Goal: Task Accomplishment & Management: Manage account settings

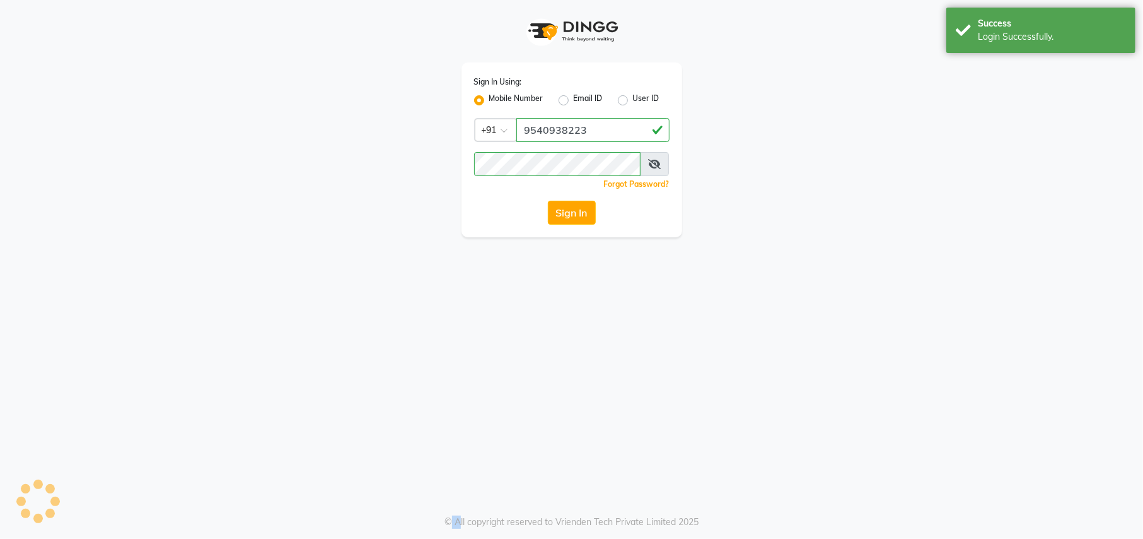
select select "service"
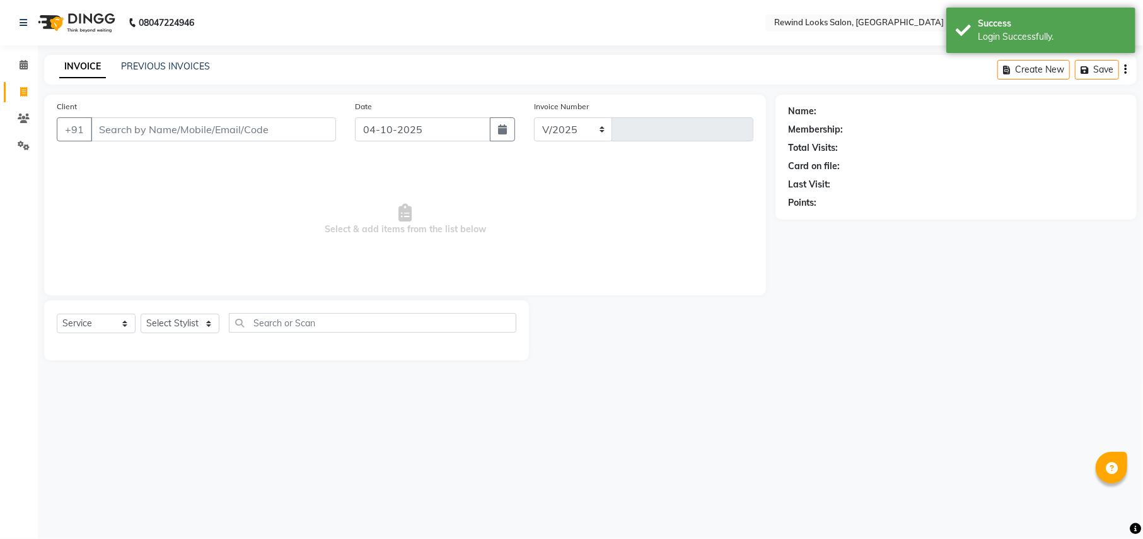
select select "en"
select select "4640"
type input "10727"
select select "27076"
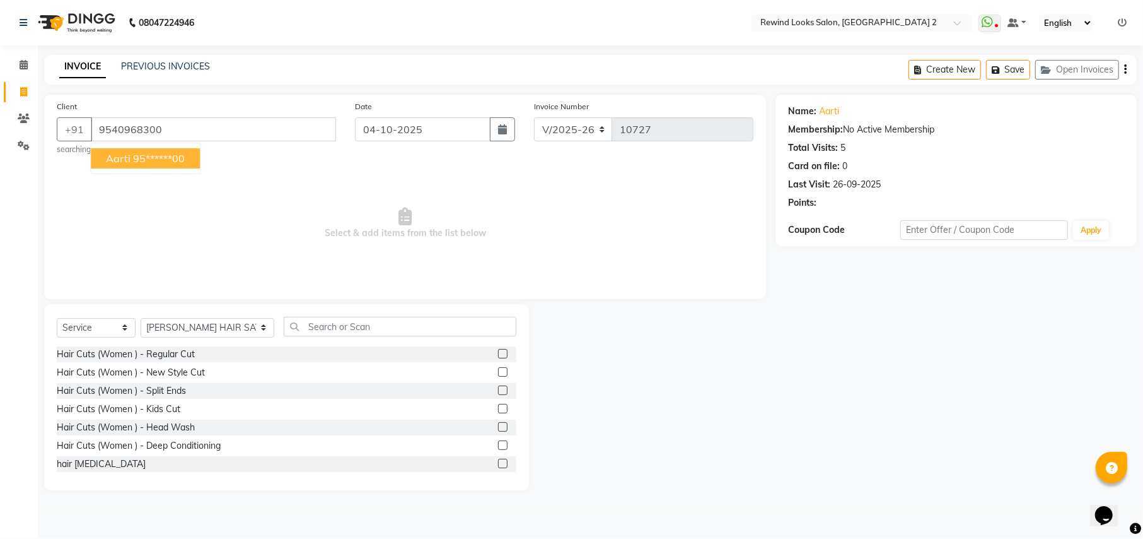
click at [100, 151] on button "aarti 95******00" at bounding box center [145, 158] width 109 height 20
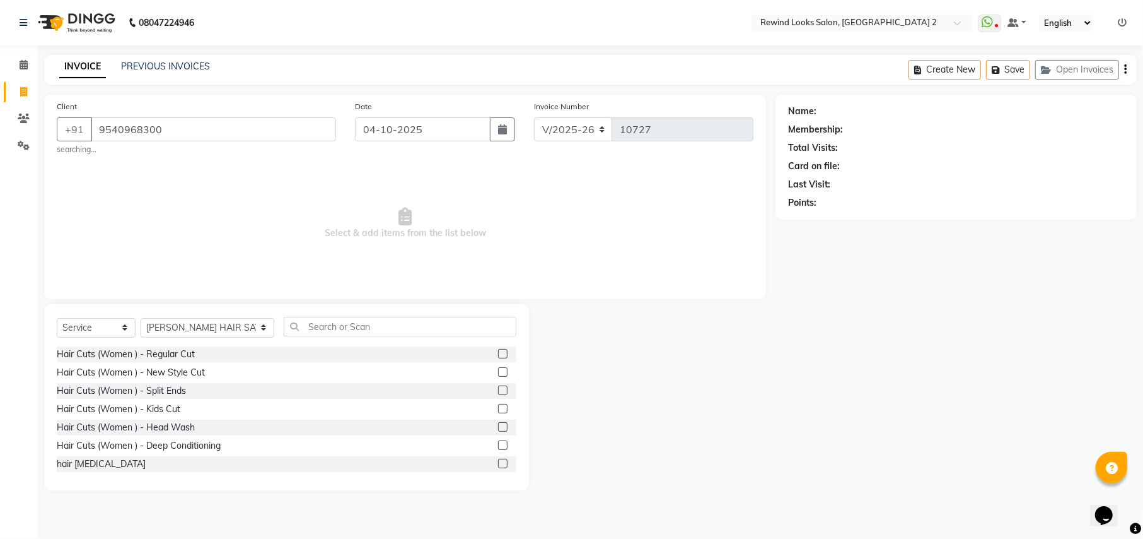
type input "95******00"
click at [109, 155] on small "searching..." at bounding box center [196, 149] width 279 height 11
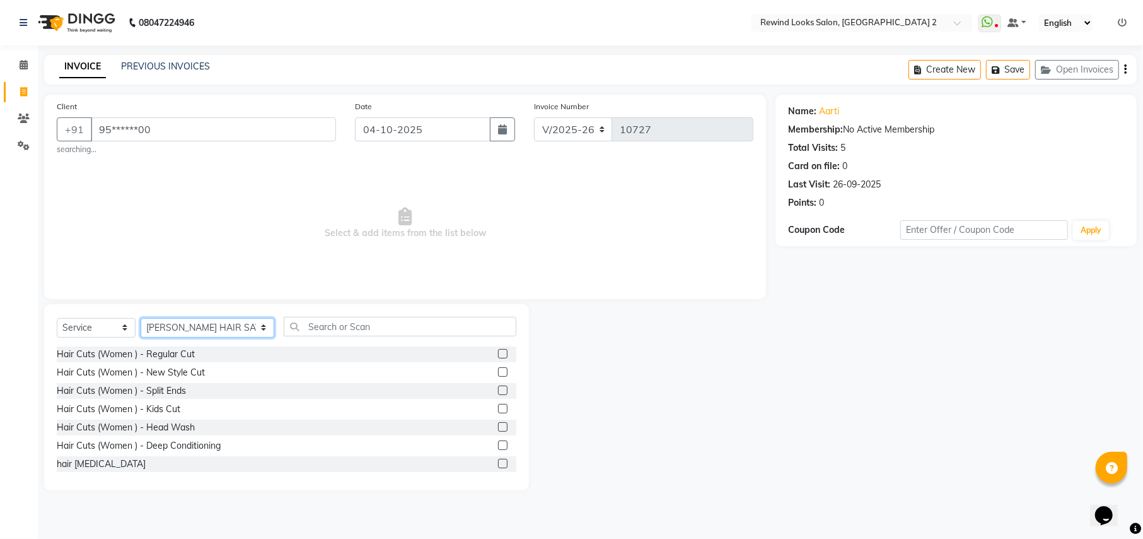
click at [172, 334] on select "Select Stylist [PERSON_NAME] aayat ADMIN Alfad hair Casa Ali Hair [PERSON_NAME]…" at bounding box center [208, 328] width 134 height 20
select select "27106"
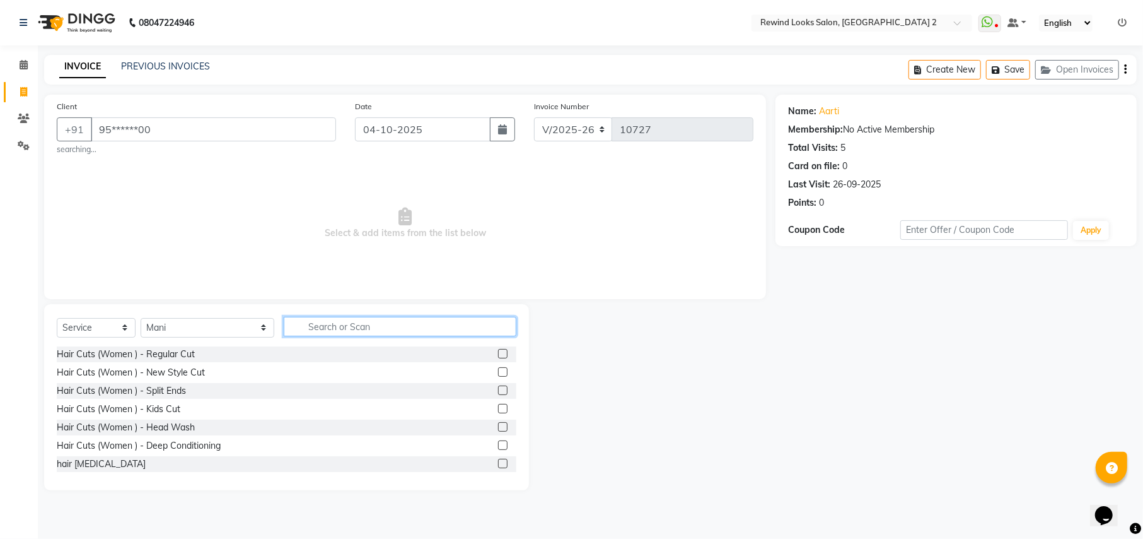
click at [284, 333] on input "text" at bounding box center [400, 327] width 232 height 20
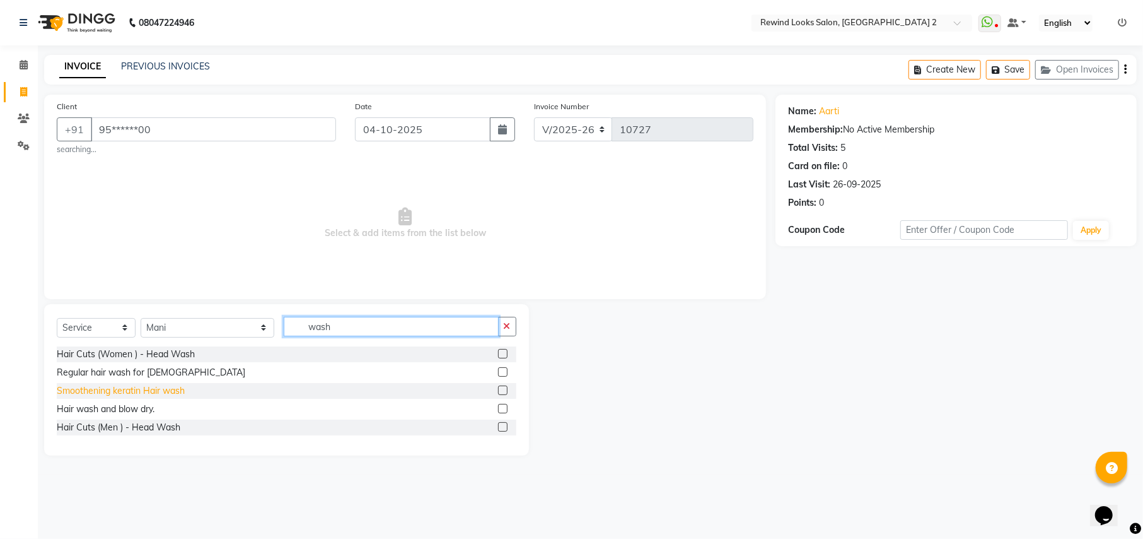
type input "wash"
click at [96, 392] on div "Smoothening keratin Hair wash" at bounding box center [121, 390] width 128 height 13
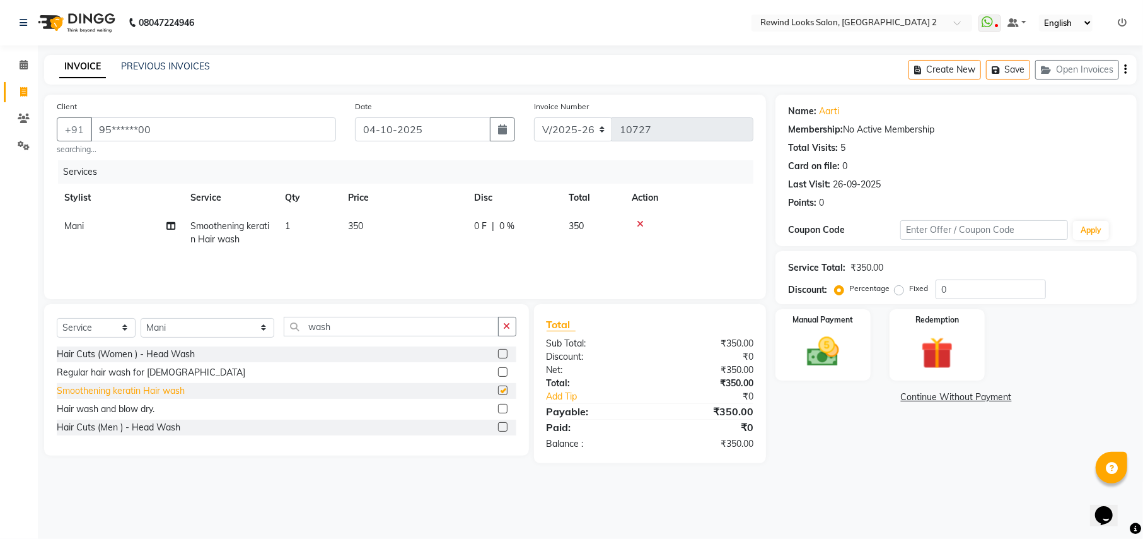
checkbox input "false"
click at [831, 359] on img at bounding box center [823, 351] width 54 height 38
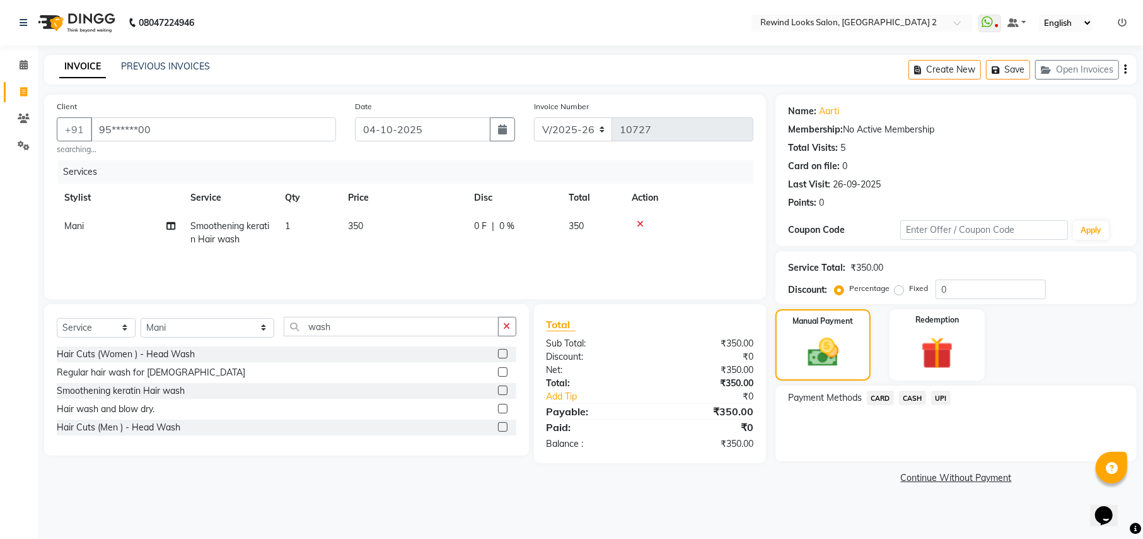
click at [942, 397] on span "UPI" at bounding box center [941, 397] width 20 height 15
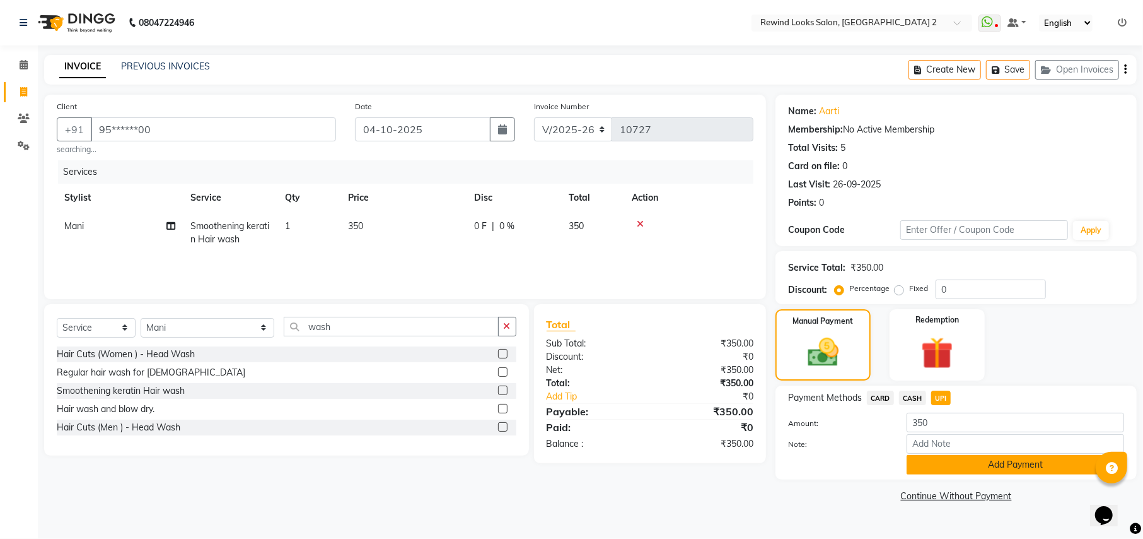
click at [1000, 462] on button "Add Payment" at bounding box center [1016, 465] width 218 height 20
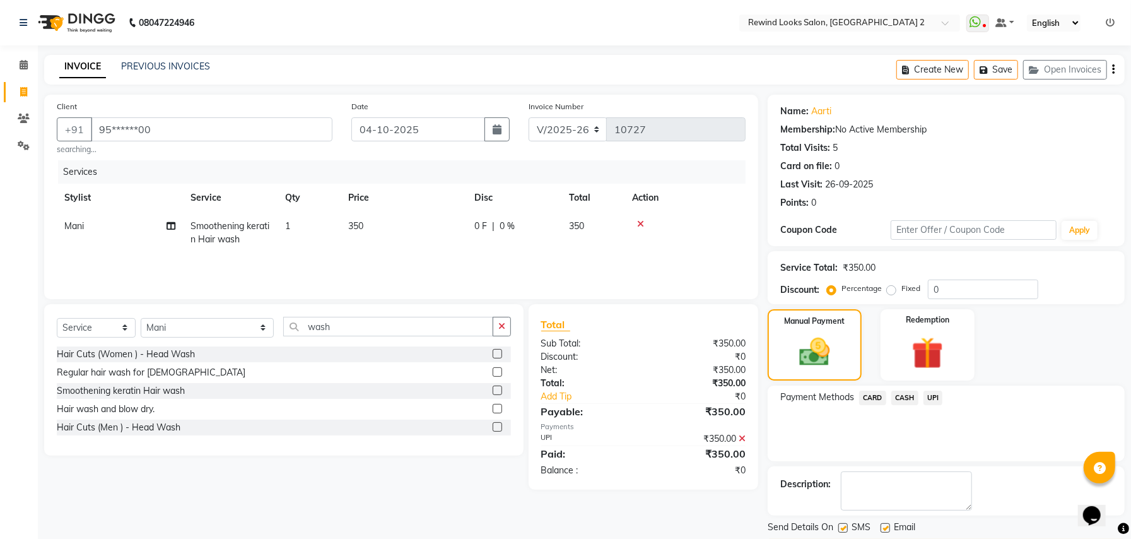
scroll to position [38, 0]
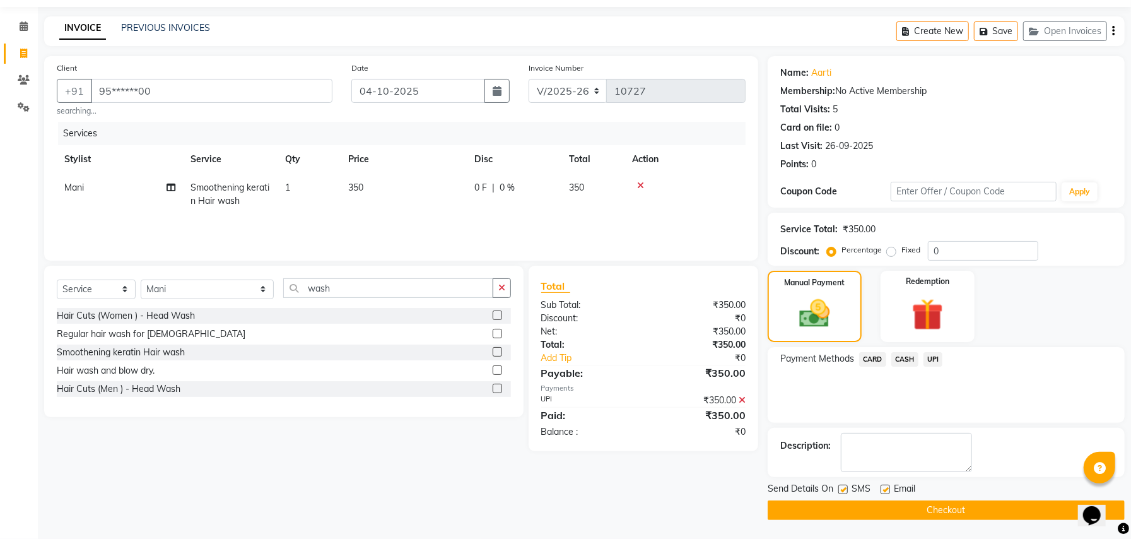
click at [779, 508] on button "Checkout" at bounding box center [945, 510] width 357 height 20
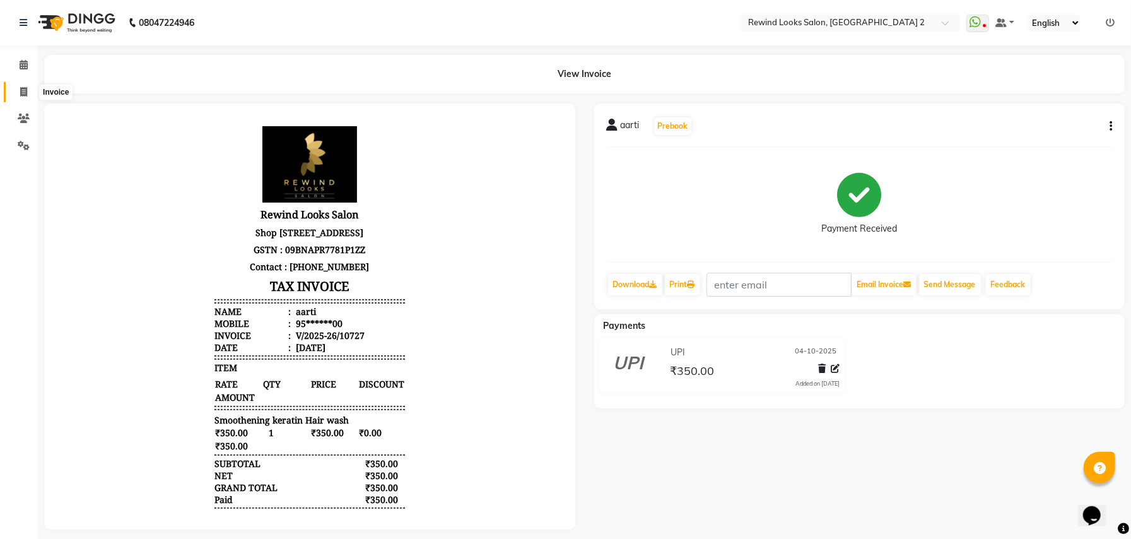
click at [24, 93] on icon at bounding box center [23, 91] width 7 height 9
select select "service"
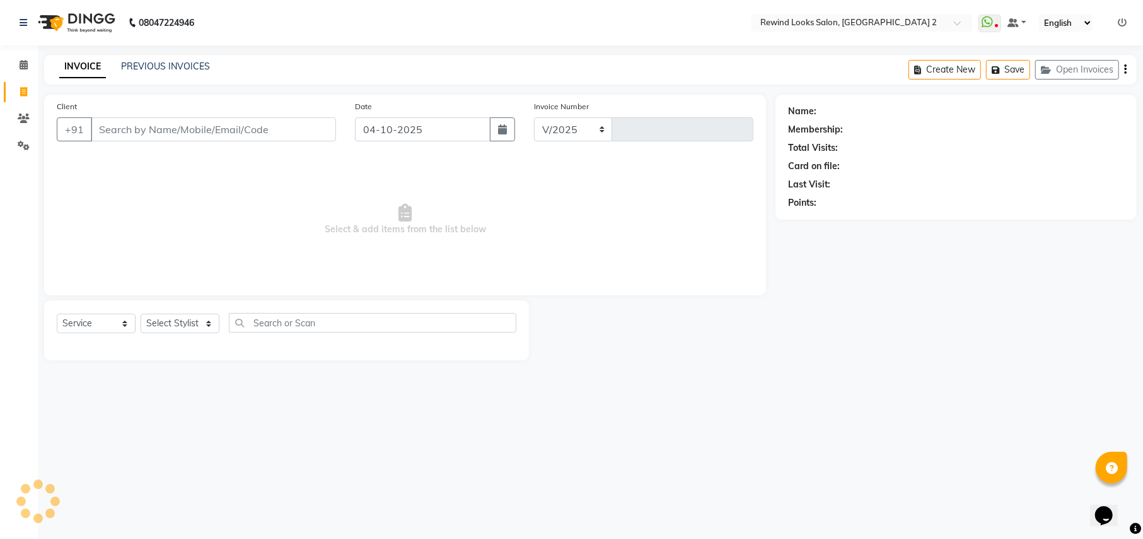
select select "4640"
type input "10728"
select select "27076"
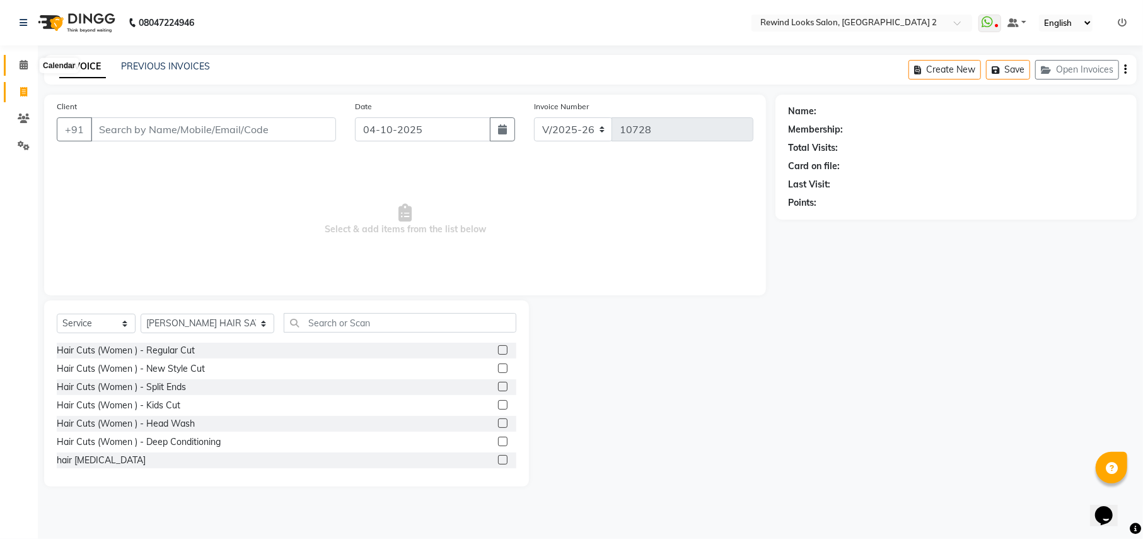
click at [20, 68] on icon at bounding box center [24, 64] width 8 height 9
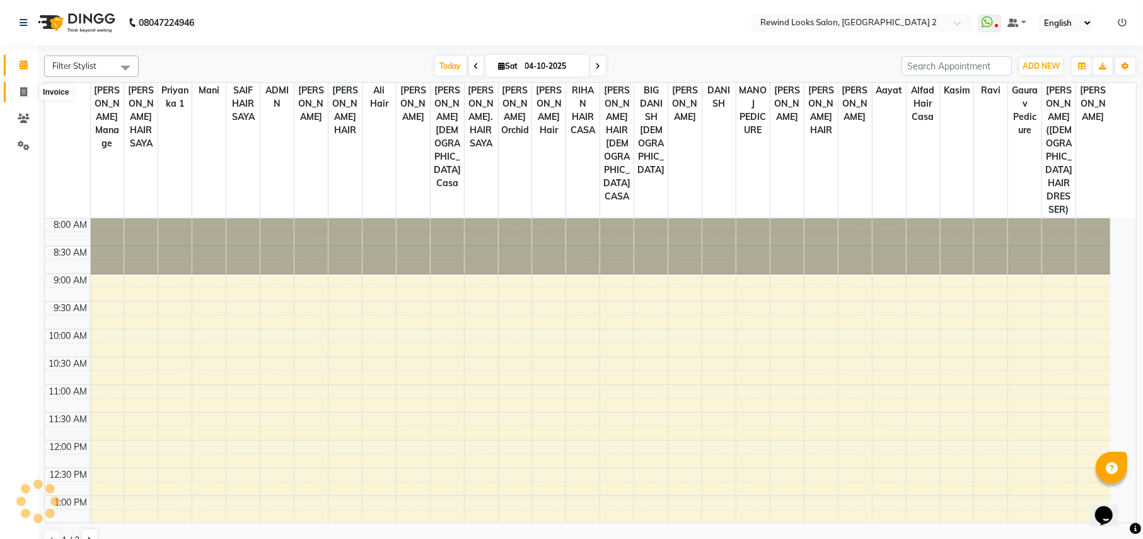
click at [23, 91] on icon at bounding box center [23, 91] width 7 height 9
select select "service"
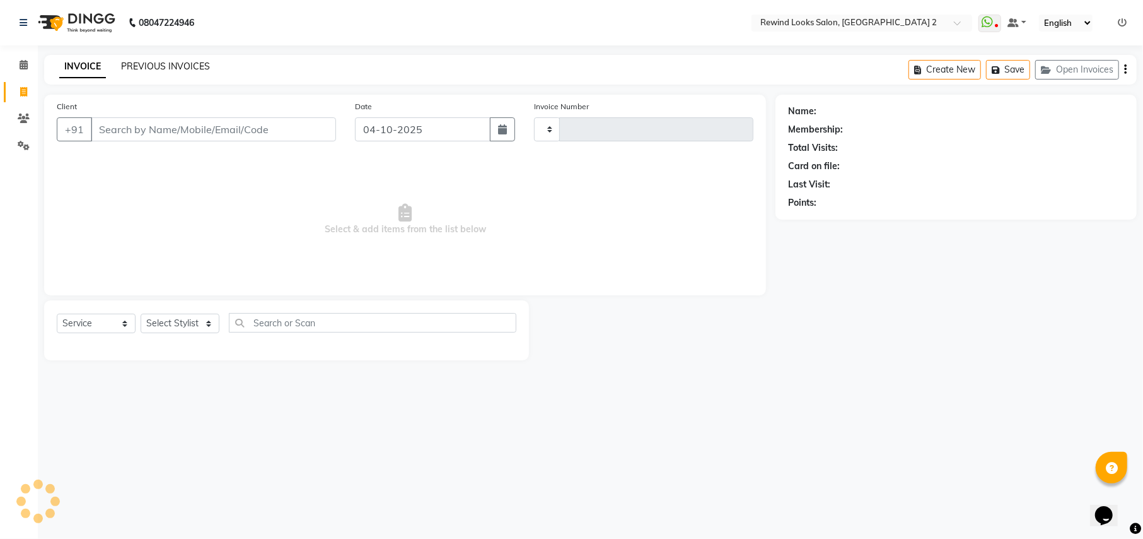
click at [155, 67] on link "PREVIOUS INVOICES" at bounding box center [165, 66] width 89 height 11
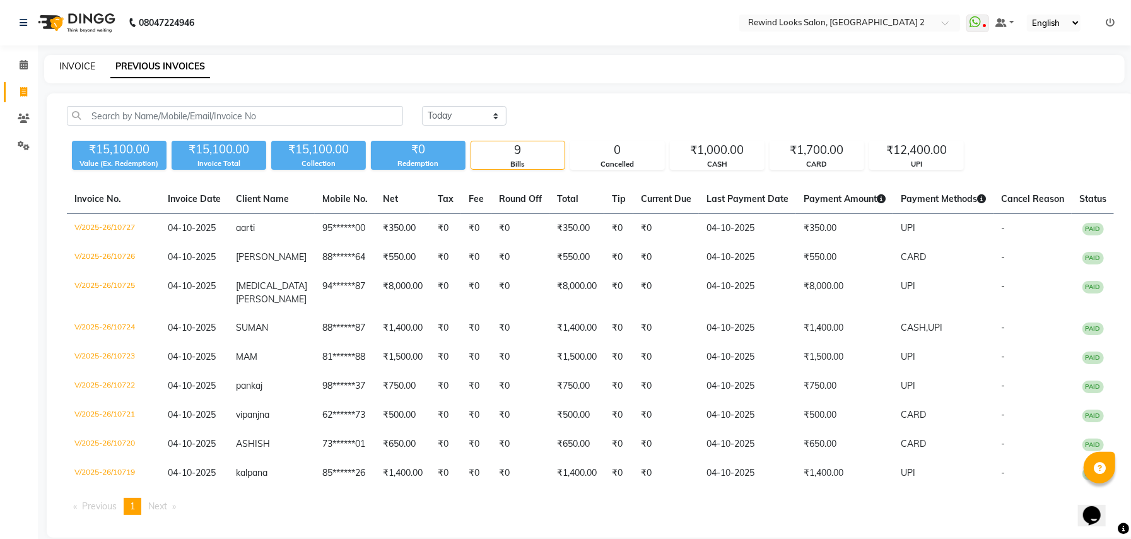
click at [76, 66] on link "INVOICE" at bounding box center [77, 66] width 36 height 11
select select "service"
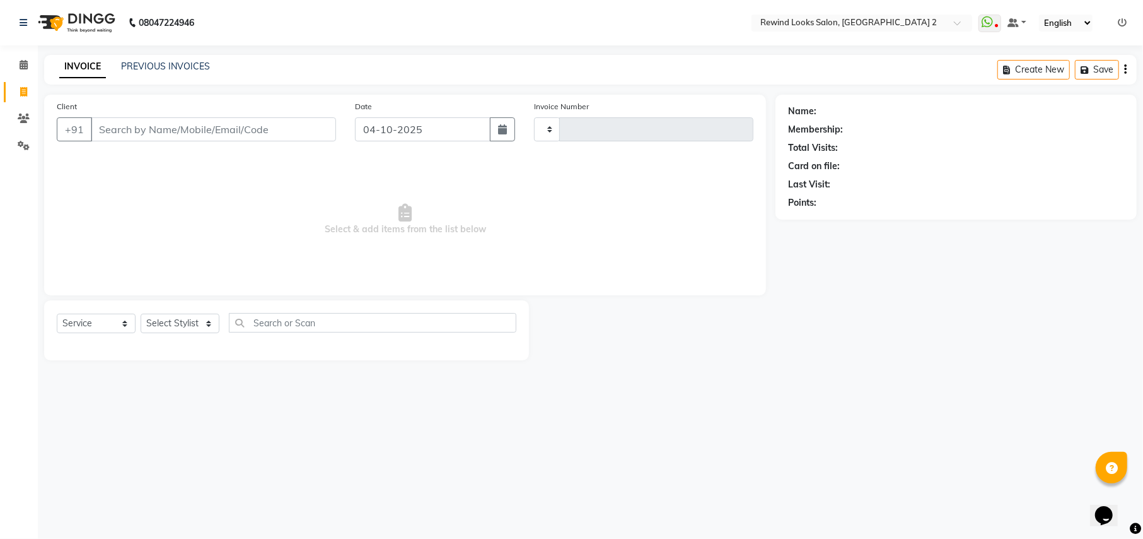
type input "10728"
select select "4640"
select select "27076"
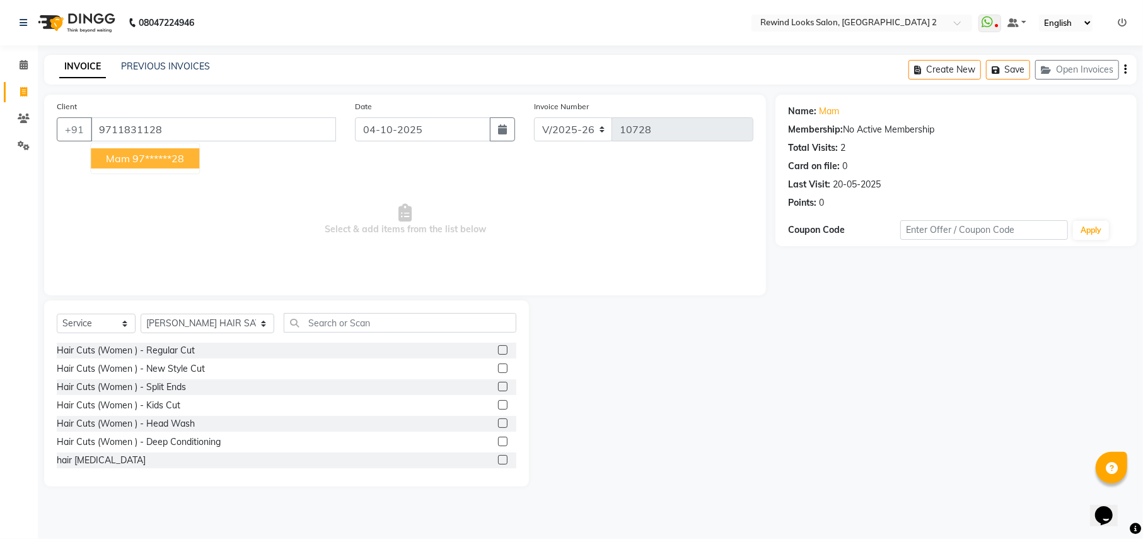
click at [107, 165] on button "mam 97******28" at bounding box center [145, 158] width 108 height 20
type input "97******28"
click at [175, 328] on select "Select Stylist [PERSON_NAME] aayat ADMIN Alfad hair Casa Ali Hair [PERSON_NAME]…" at bounding box center [208, 323] width 134 height 20
select select "81648"
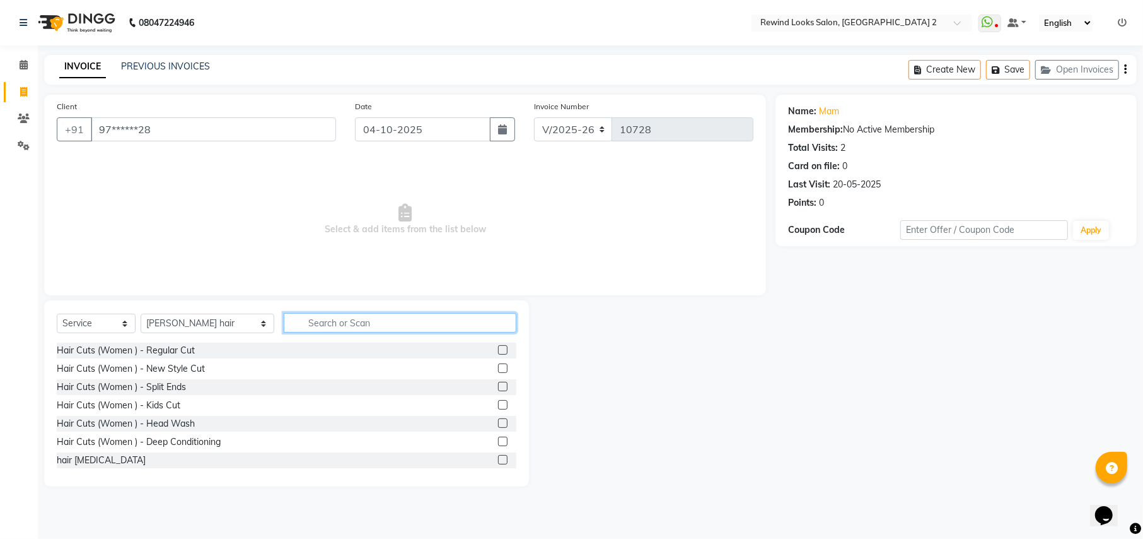
click at [318, 315] on input "text" at bounding box center [400, 323] width 232 height 20
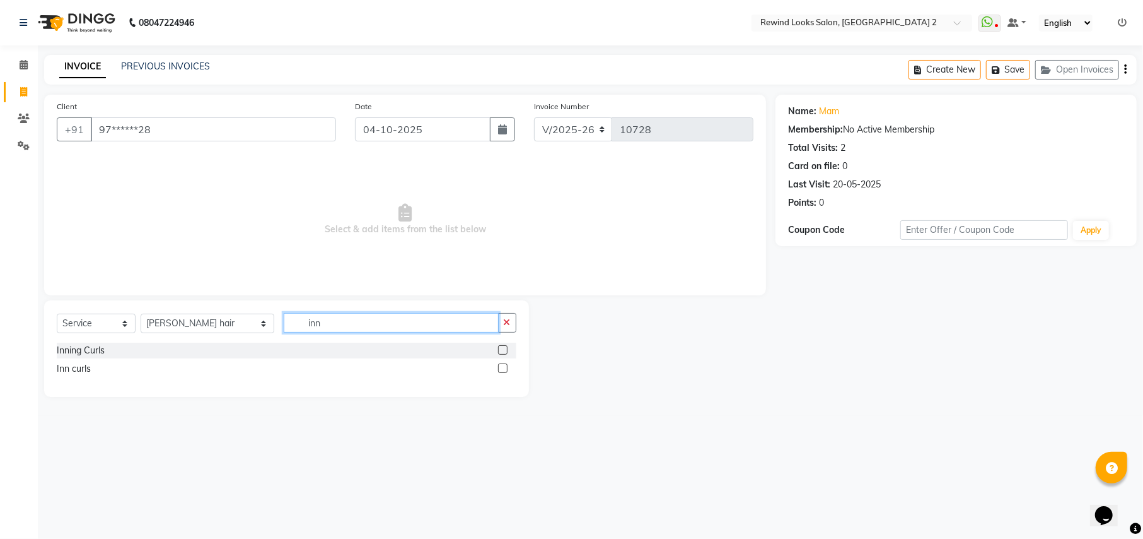
type input "inn"
click at [100, 354] on div "Inning Curls" at bounding box center [287, 350] width 460 height 16
click at [100, 354] on div "Inning Curls" at bounding box center [81, 350] width 48 height 13
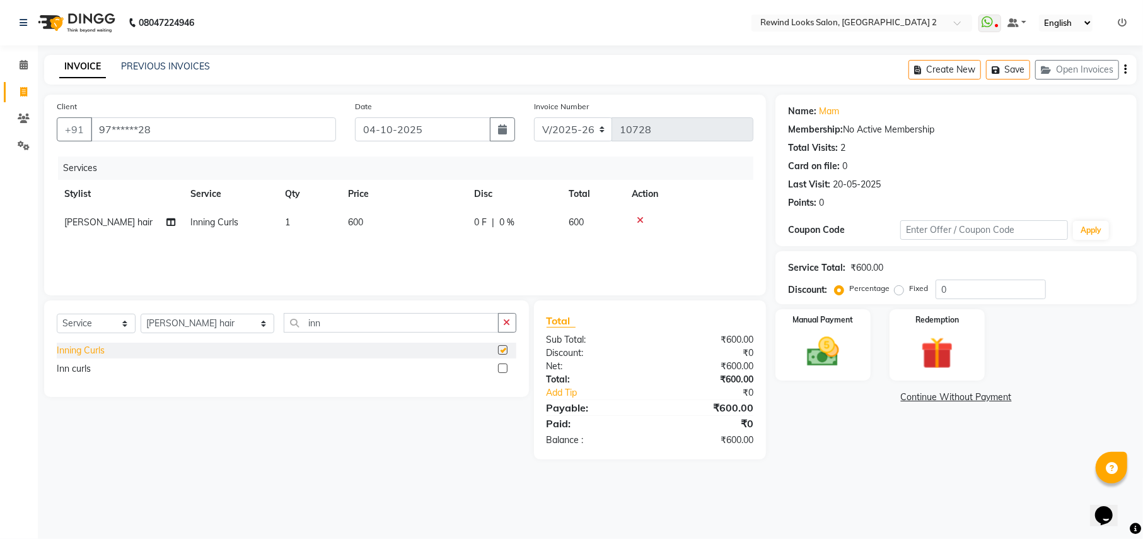
checkbox input "false"
click at [352, 216] on span "600" at bounding box center [355, 221] width 15 height 11
select select "81648"
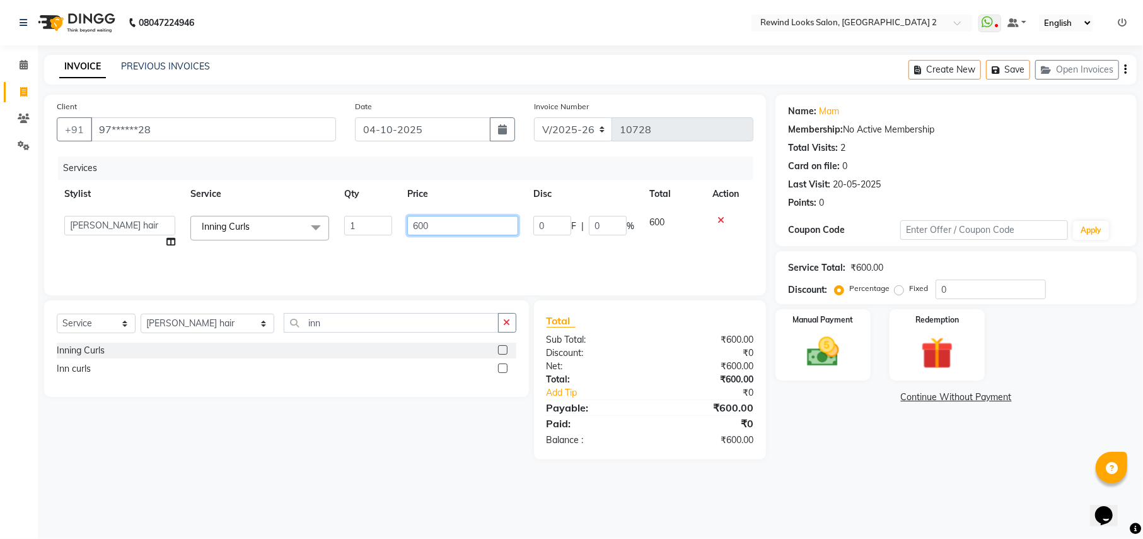
click at [419, 222] on input "600" at bounding box center [462, 226] width 111 height 20
type input "700"
click at [185, 319] on select "Select Stylist [PERSON_NAME] aayat ADMIN Alfad hair Casa Ali Hair [PERSON_NAME]…" at bounding box center [208, 323] width 134 height 20
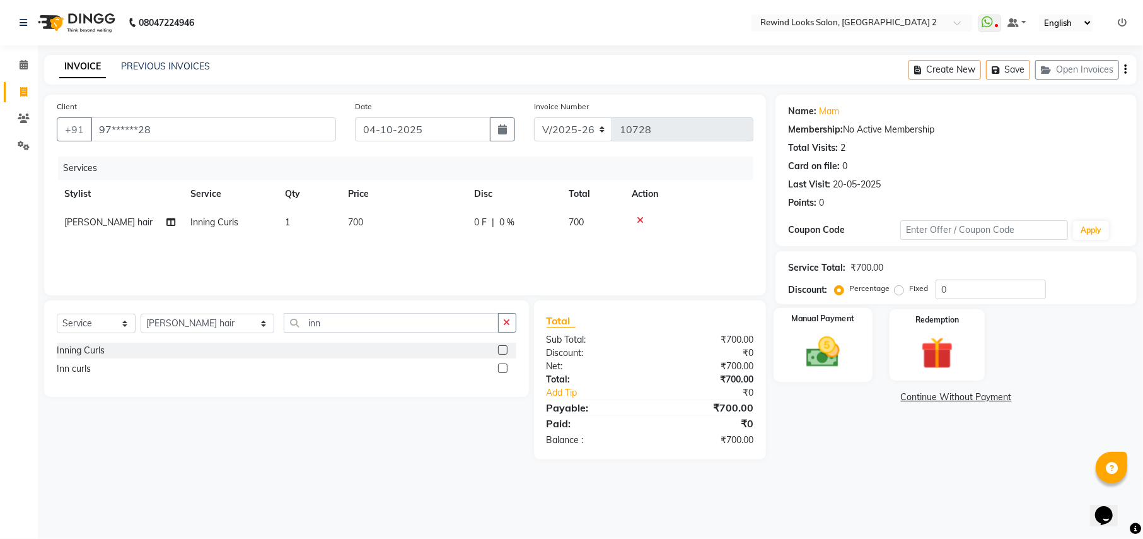
click at [814, 368] on img at bounding box center [823, 351] width 54 height 38
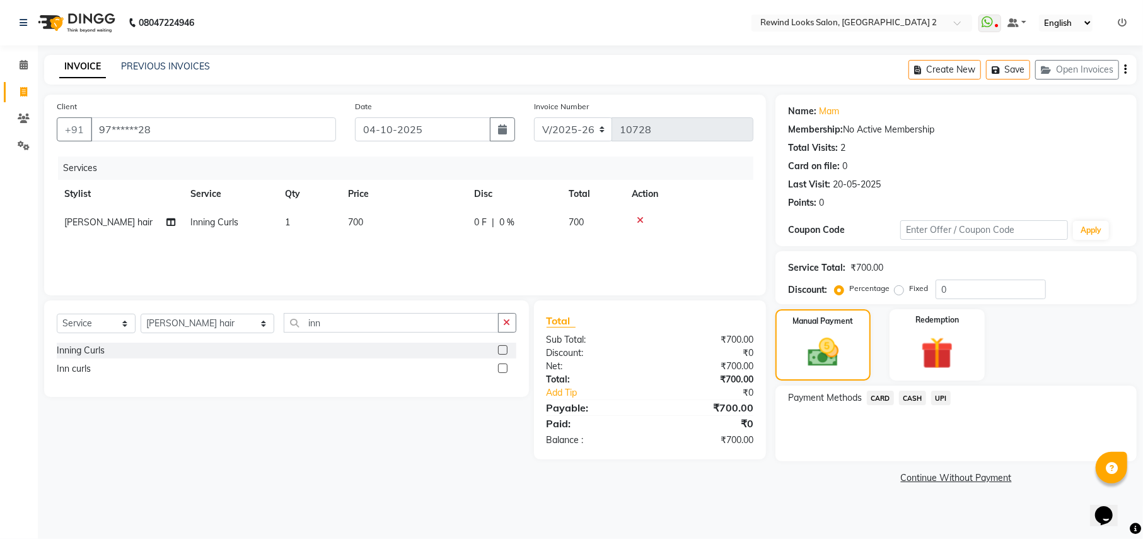
click at [937, 394] on span "UPI" at bounding box center [941, 397] width 20 height 15
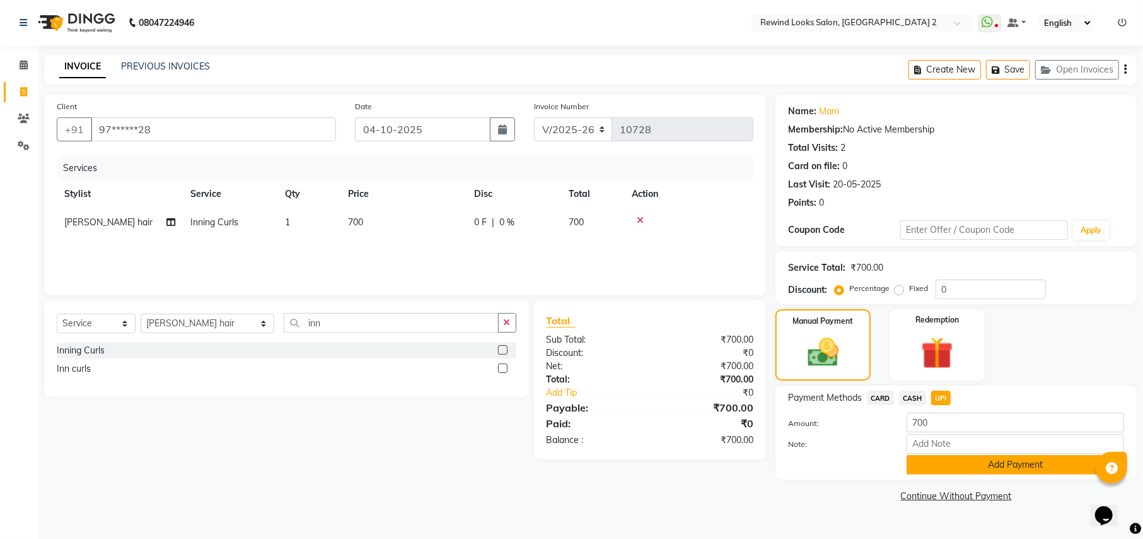
click at [959, 460] on button "Add Payment" at bounding box center [1016, 465] width 218 height 20
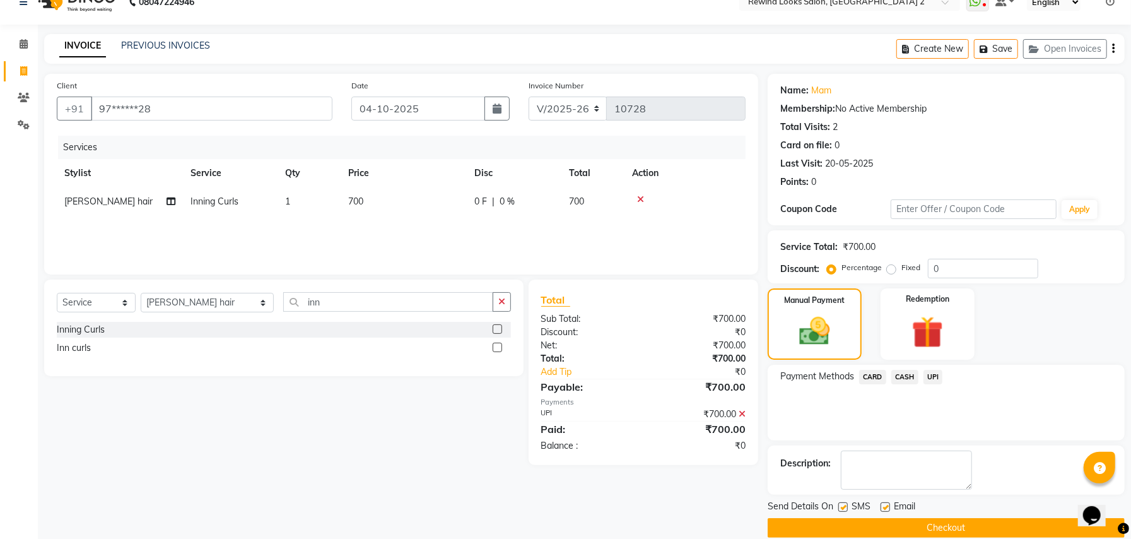
scroll to position [38, 0]
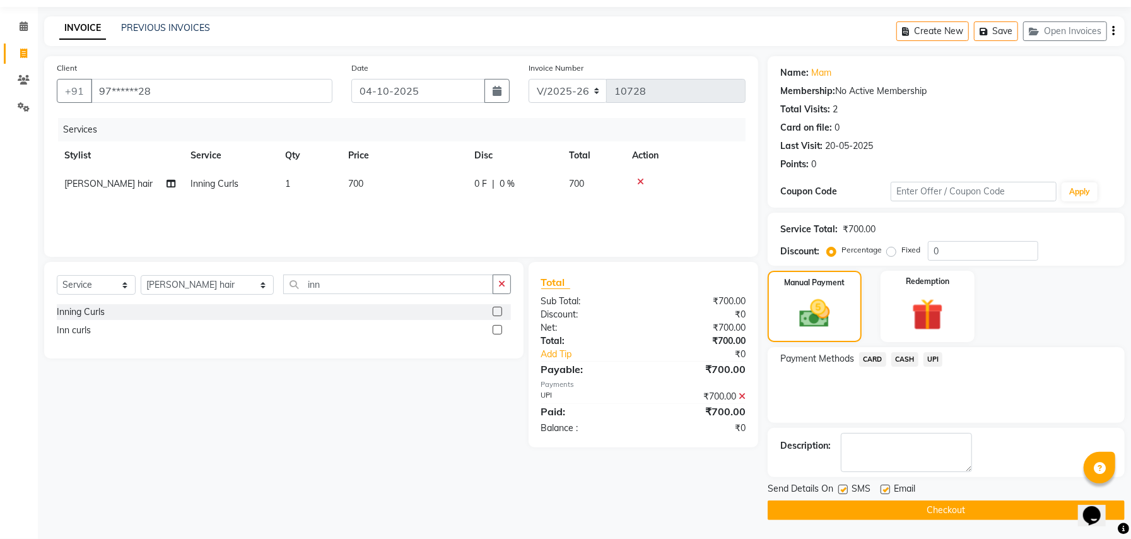
click at [803, 506] on button "Checkout" at bounding box center [945, 510] width 357 height 20
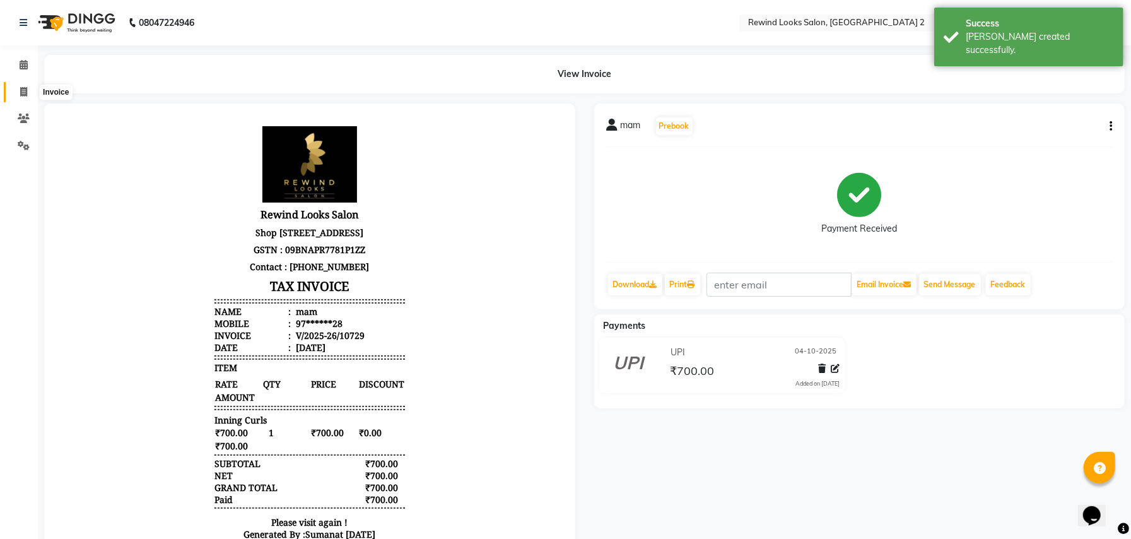
click at [24, 91] on icon at bounding box center [23, 91] width 7 height 9
select select "service"
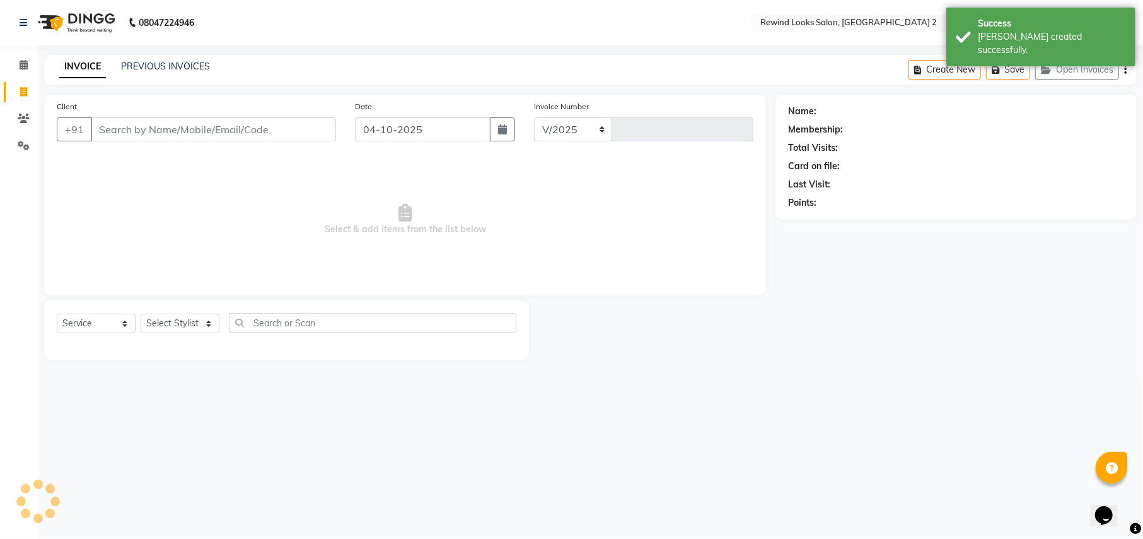
select select "4640"
type input "10730"
click at [108, 124] on input "Client" at bounding box center [213, 129] width 245 height 24
select select "27076"
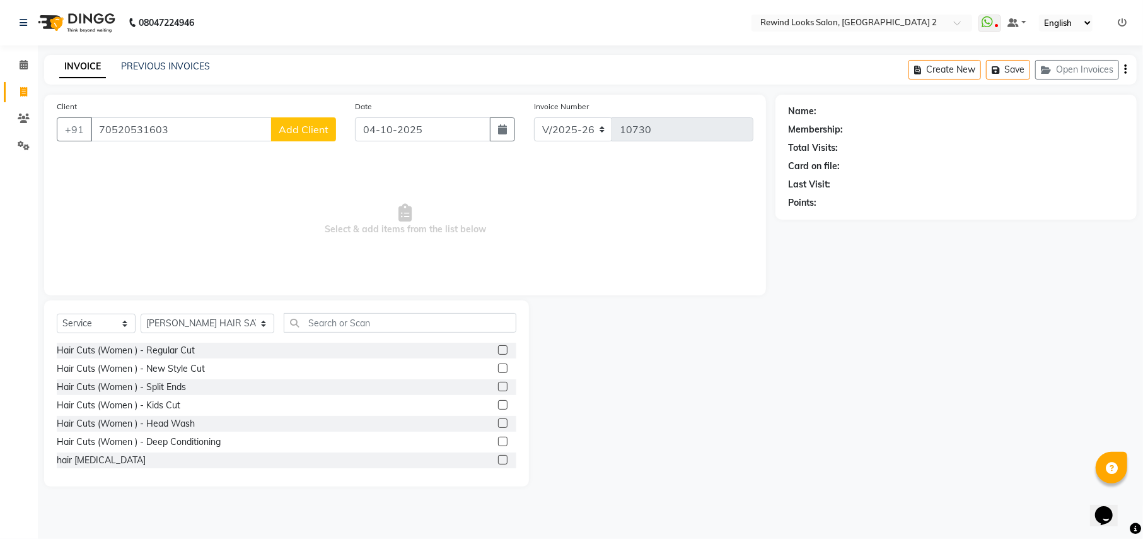
type input "70520531603"
click at [306, 127] on span "Add Client" at bounding box center [304, 129] width 50 height 13
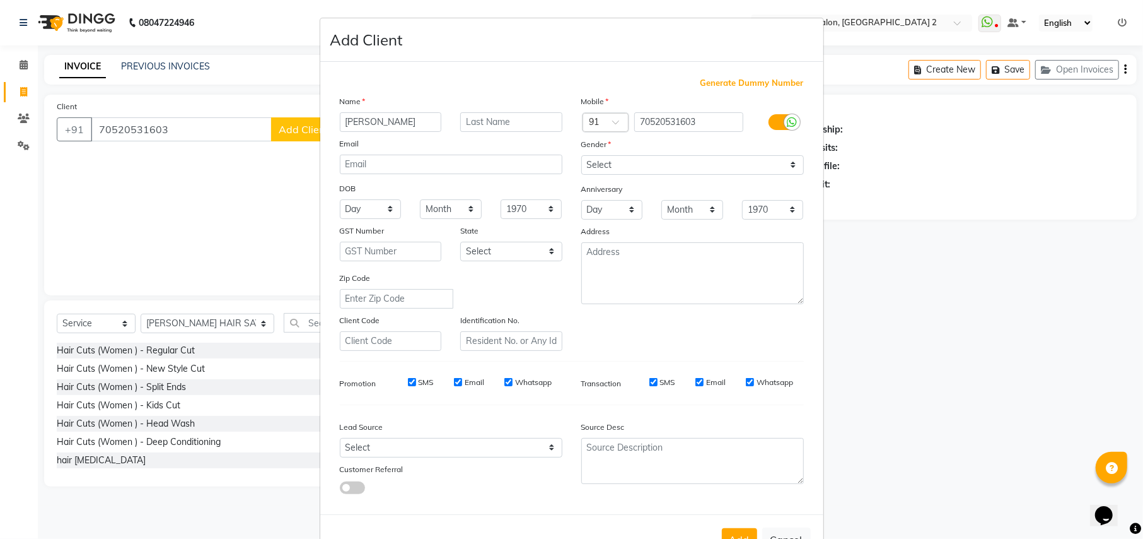
type input "[PERSON_NAME]"
click at [599, 160] on select "Select [DEMOGRAPHIC_DATA] [DEMOGRAPHIC_DATA] Other Prefer Not To Say" at bounding box center [692, 165] width 223 height 20
select select "[DEMOGRAPHIC_DATA]"
click at [581, 155] on select "Select [DEMOGRAPHIC_DATA] [DEMOGRAPHIC_DATA] Other Prefer Not To Say" at bounding box center [692, 165] width 223 height 20
click at [732, 528] on button "Add" at bounding box center [739, 539] width 35 height 23
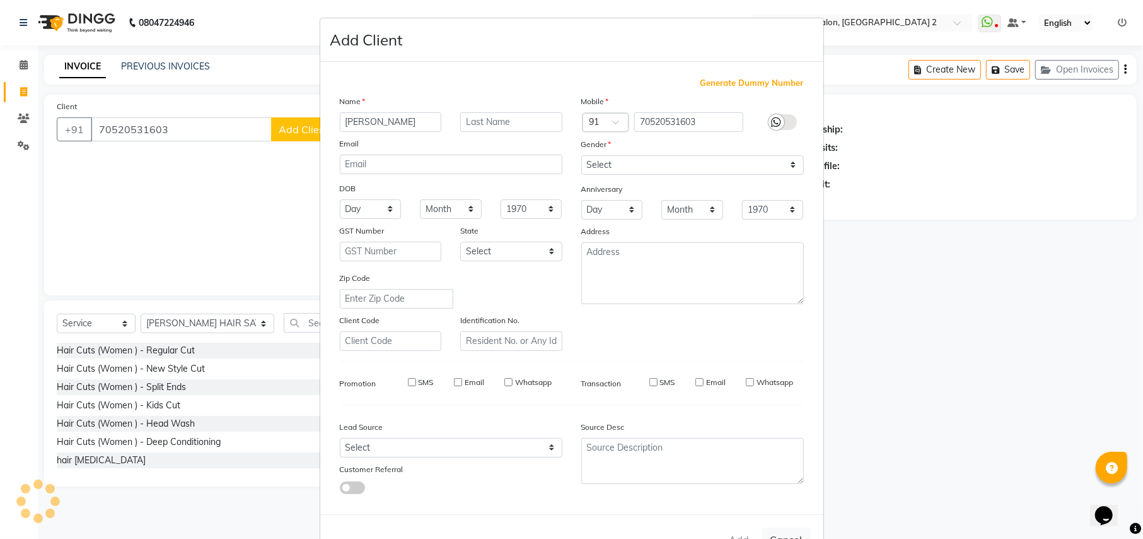
type input "70*******03"
select select
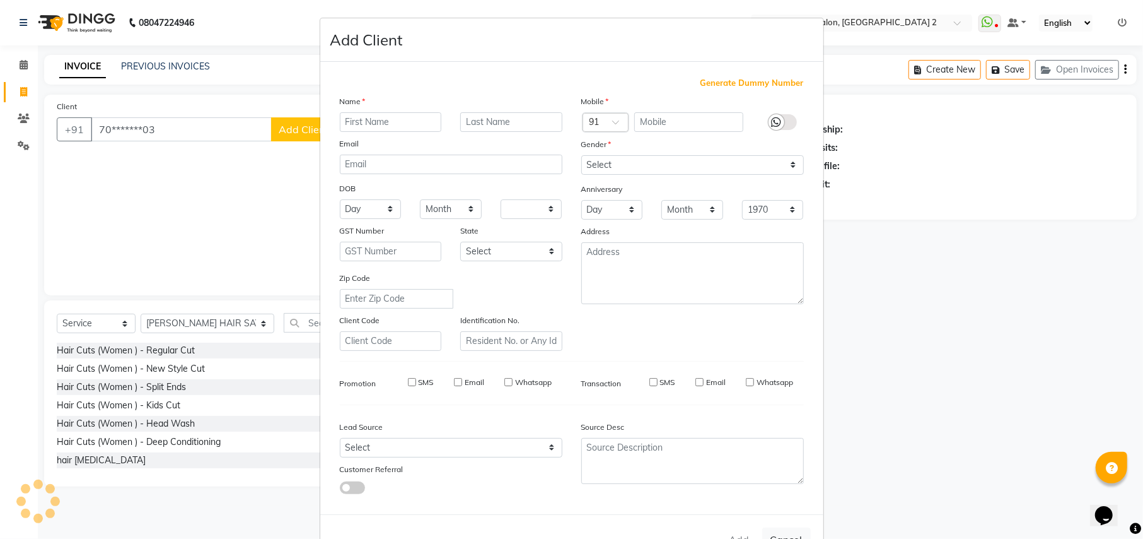
select select
checkbox input "false"
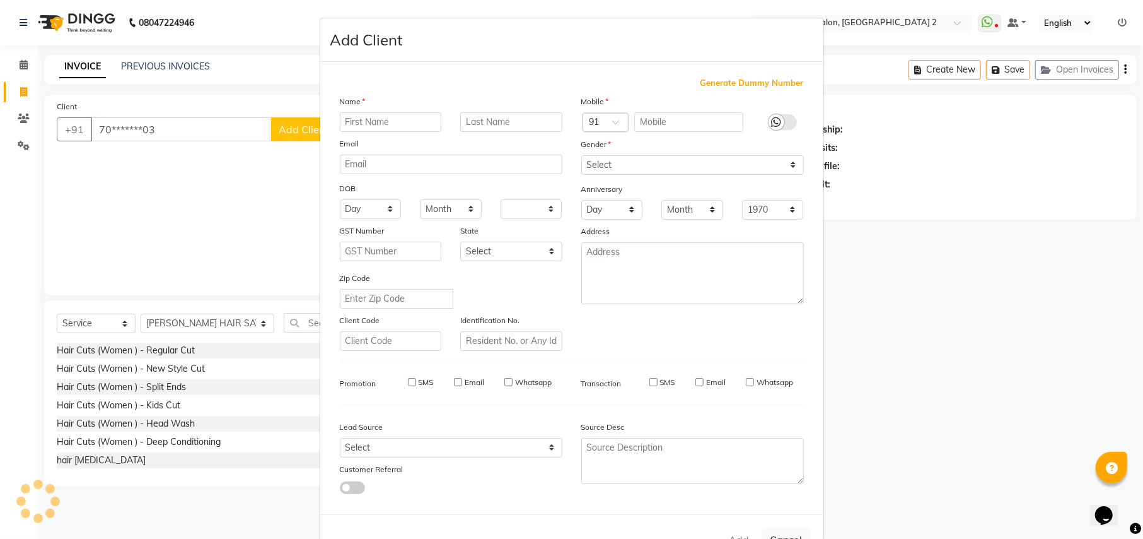
checkbox input "false"
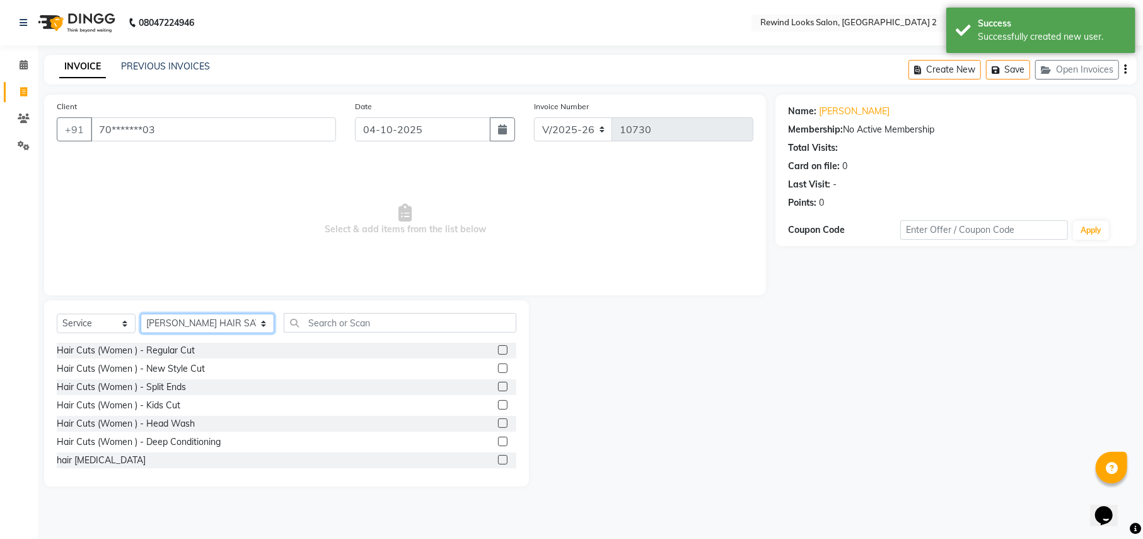
click at [163, 322] on select "Select Stylist [PERSON_NAME] aayat ADMIN Alfad hair Casa Ali Hair [PERSON_NAME]…" at bounding box center [208, 323] width 134 height 20
select select "76576"
click at [303, 327] on input "text" at bounding box center [400, 323] width 232 height 20
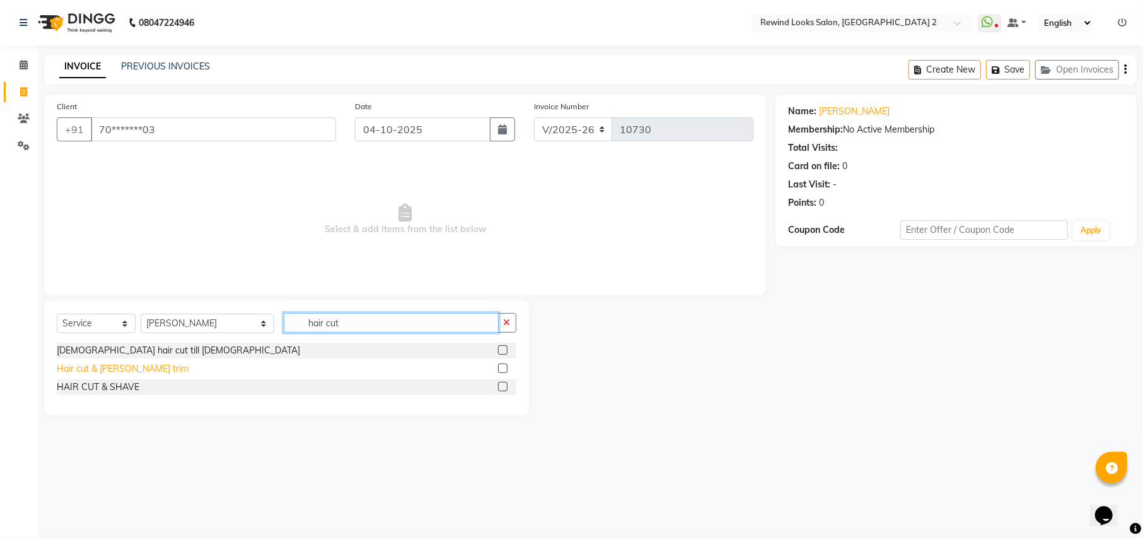
type input "hair cut"
click at [117, 367] on div "Hair cut & [PERSON_NAME] trim" at bounding box center [123, 368] width 132 height 13
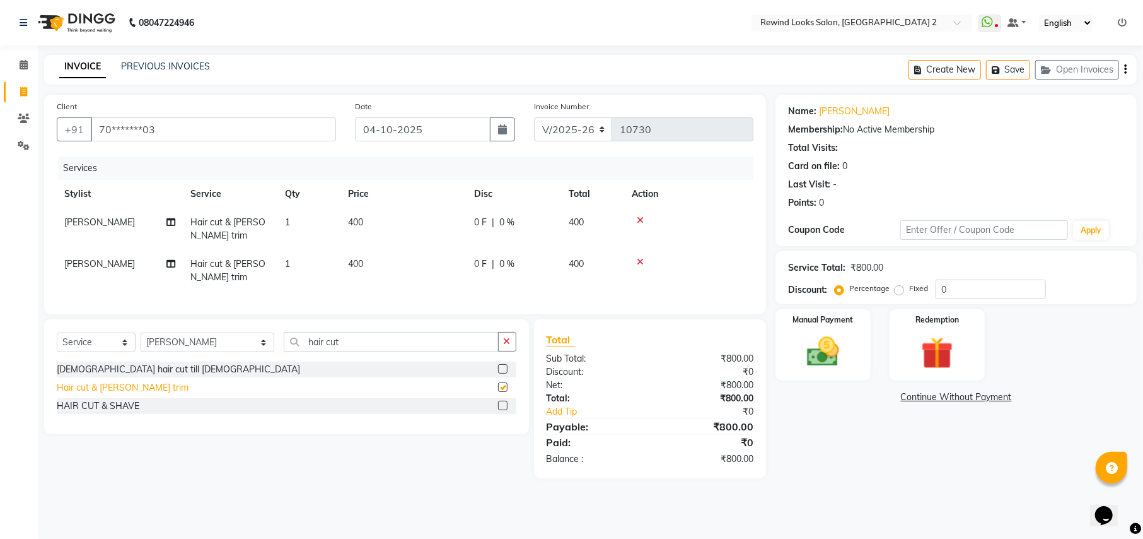
checkbox input "false"
click at [641, 259] on icon at bounding box center [640, 261] width 7 height 9
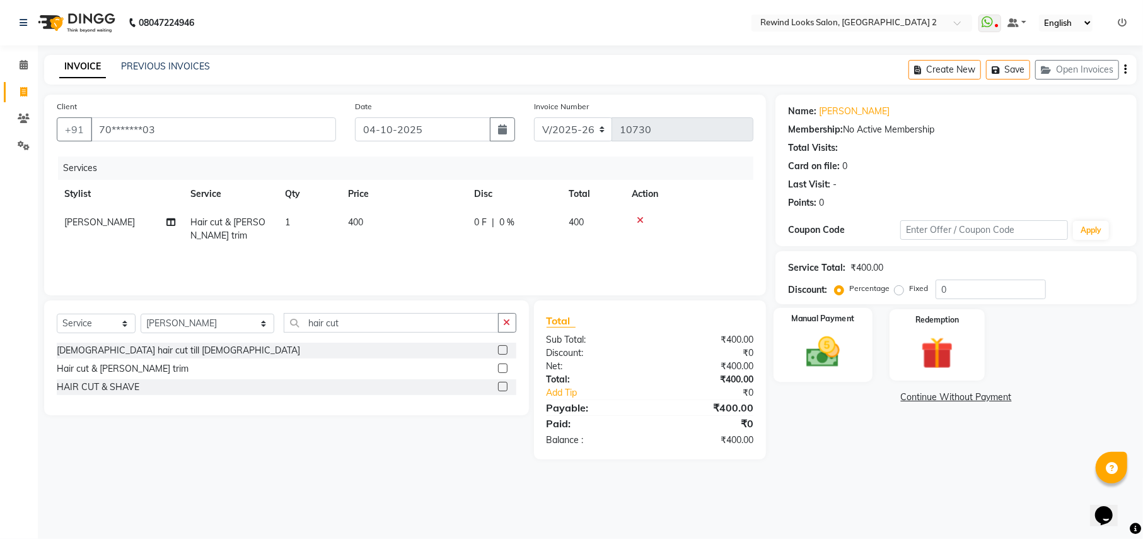
click at [820, 366] on img at bounding box center [823, 351] width 54 height 38
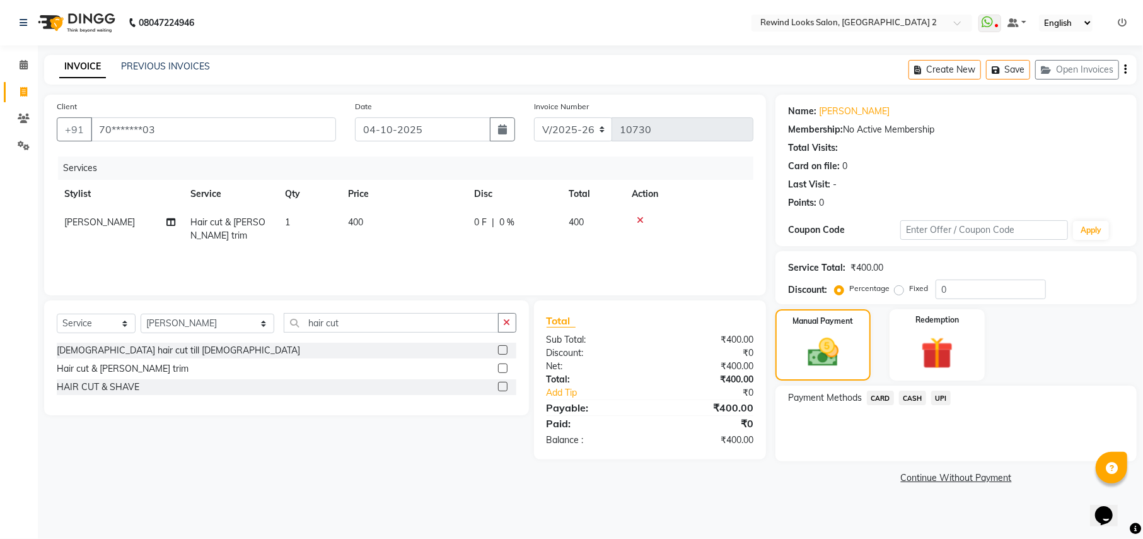
click at [940, 397] on span "UPI" at bounding box center [941, 397] width 20 height 15
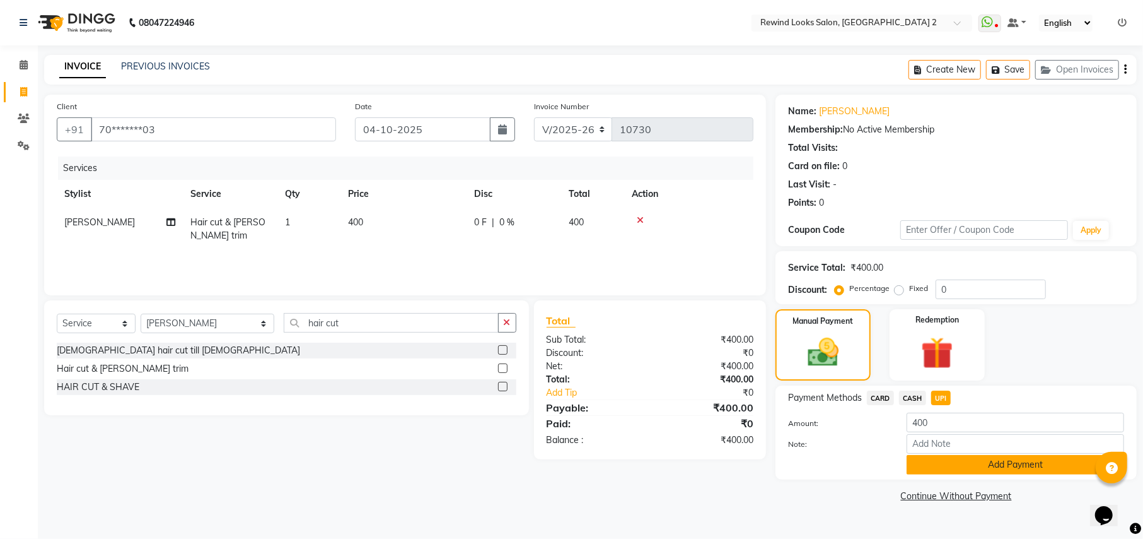
click at [949, 465] on button "Add Payment" at bounding box center [1016, 465] width 218 height 20
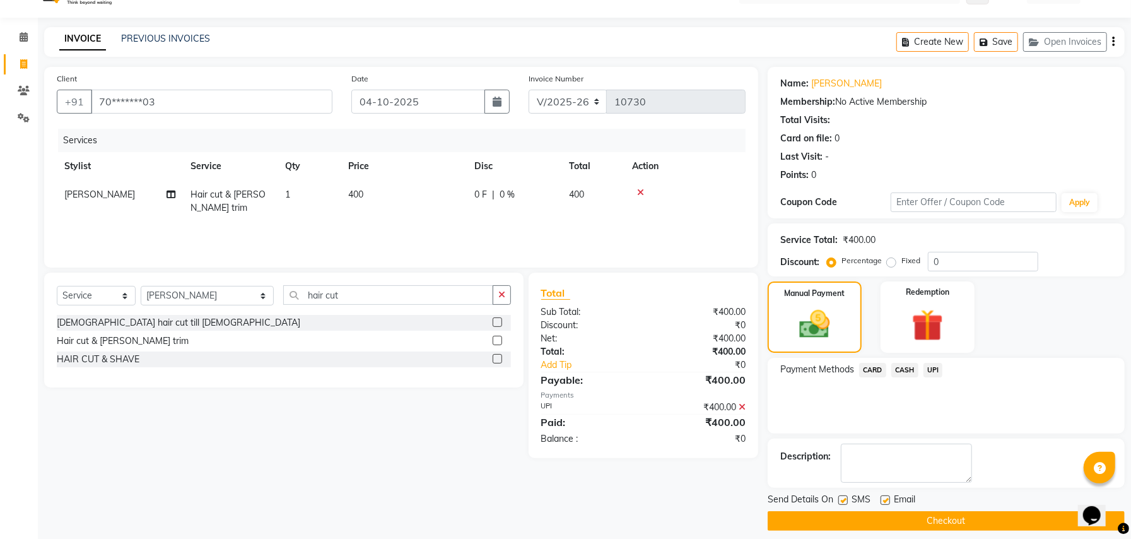
scroll to position [38, 0]
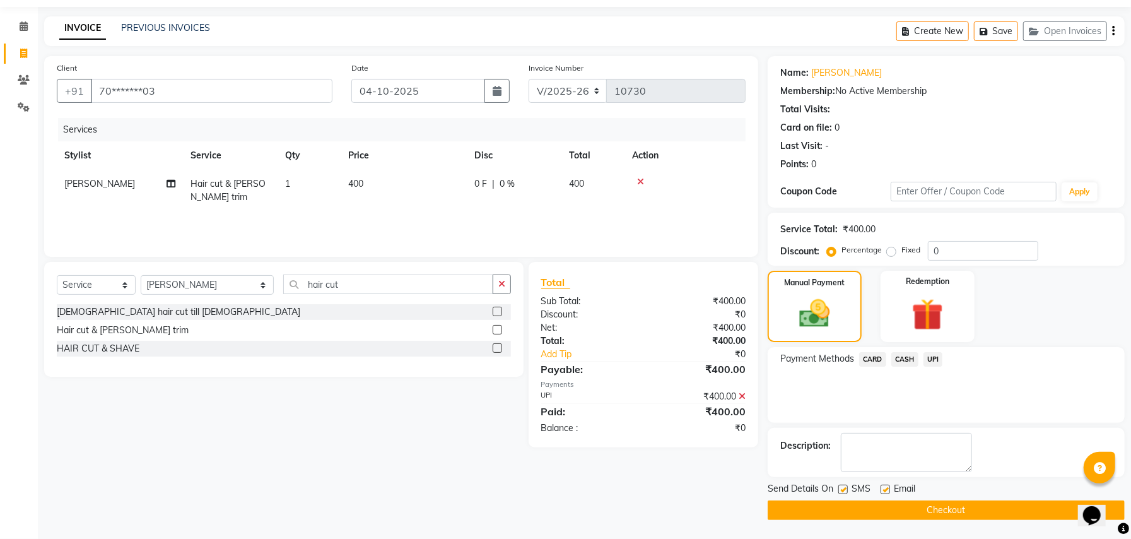
click at [793, 507] on button "Checkout" at bounding box center [945, 510] width 357 height 20
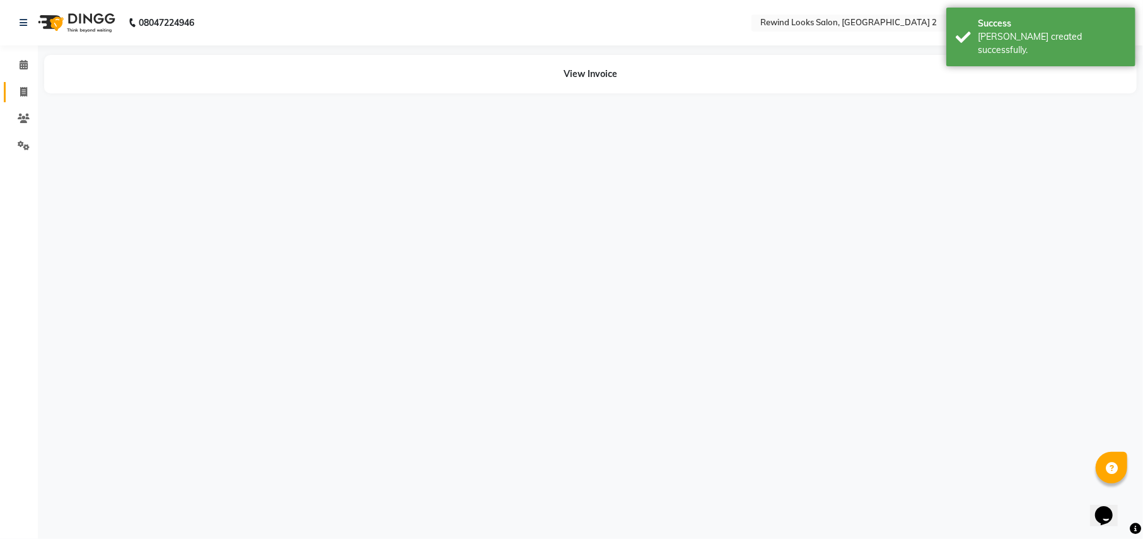
click at [14, 49] on div "Calendar Invoice Clients Settings Completed InProgress Upcoming Dropped Tentati…" at bounding box center [85, 278] width 170 height 484
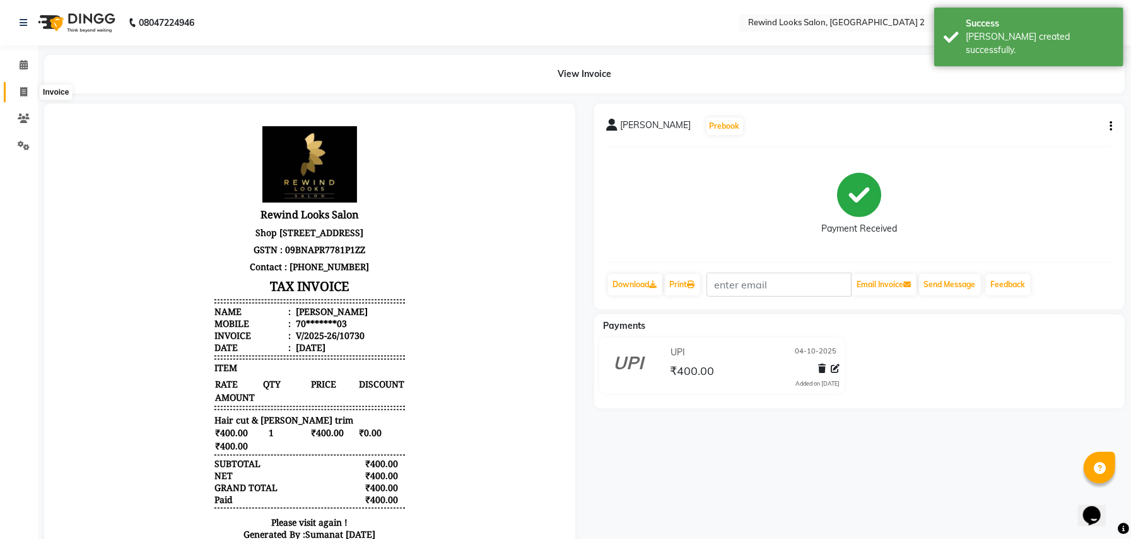
click at [21, 91] on icon at bounding box center [23, 91] width 7 height 9
select select "service"
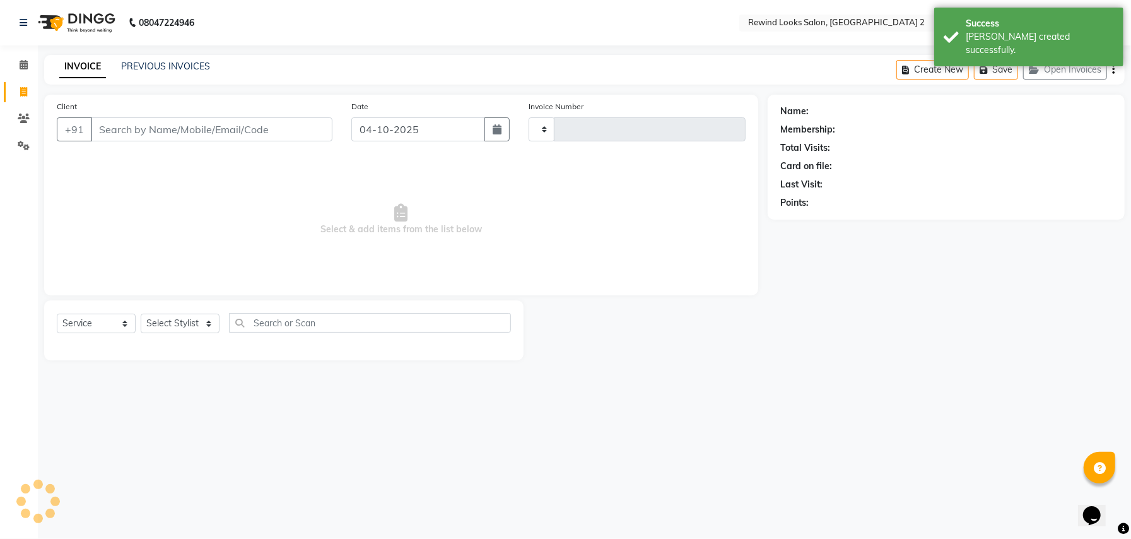
type input "10731"
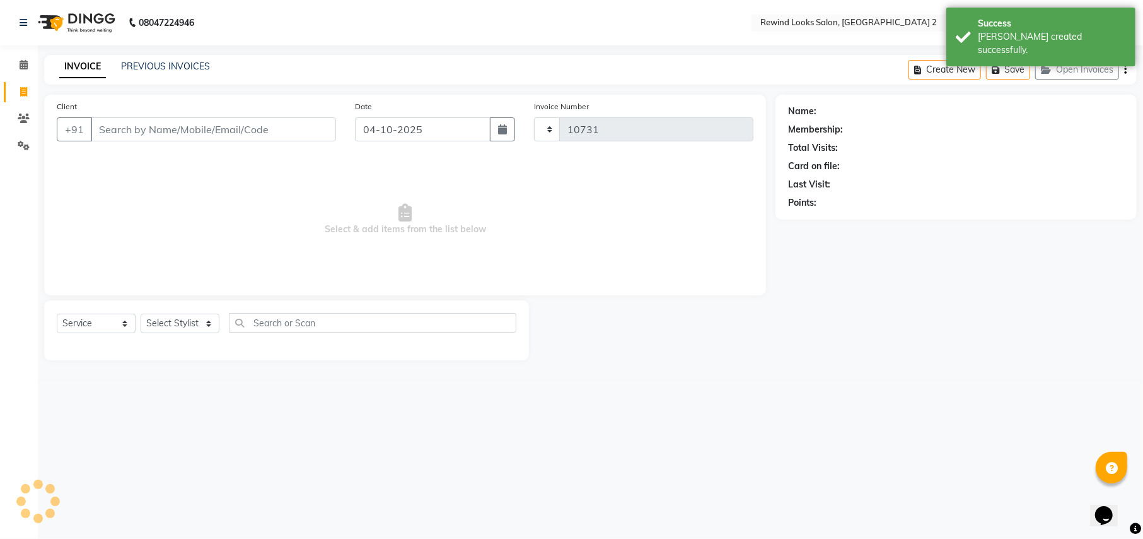
select select "4640"
type input "9"
select select "27076"
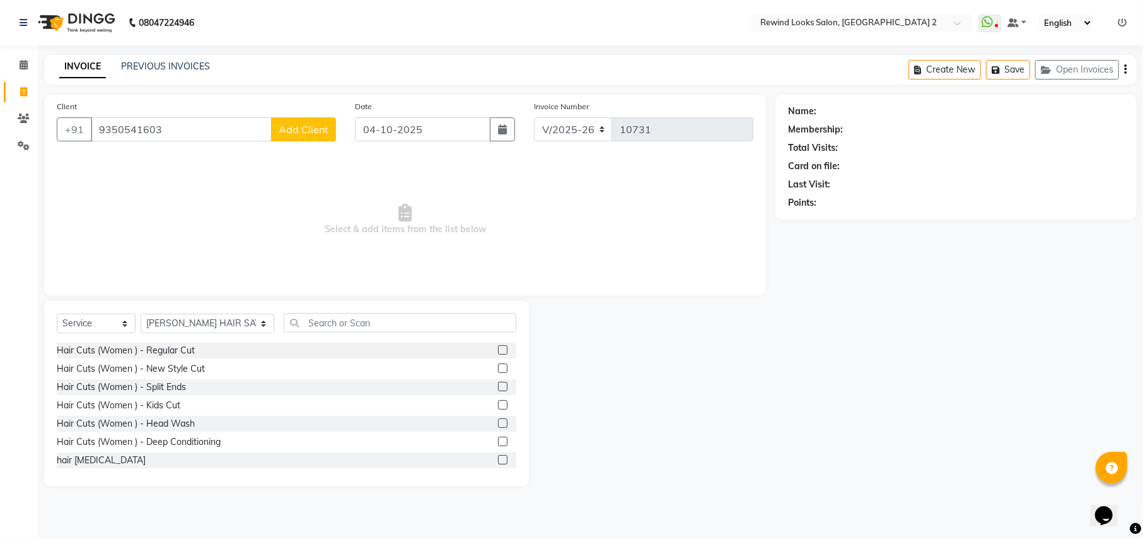
type input "9350541603"
click at [301, 134] on span "Add Client" at bounding box center [304, 129] width 50 height 13
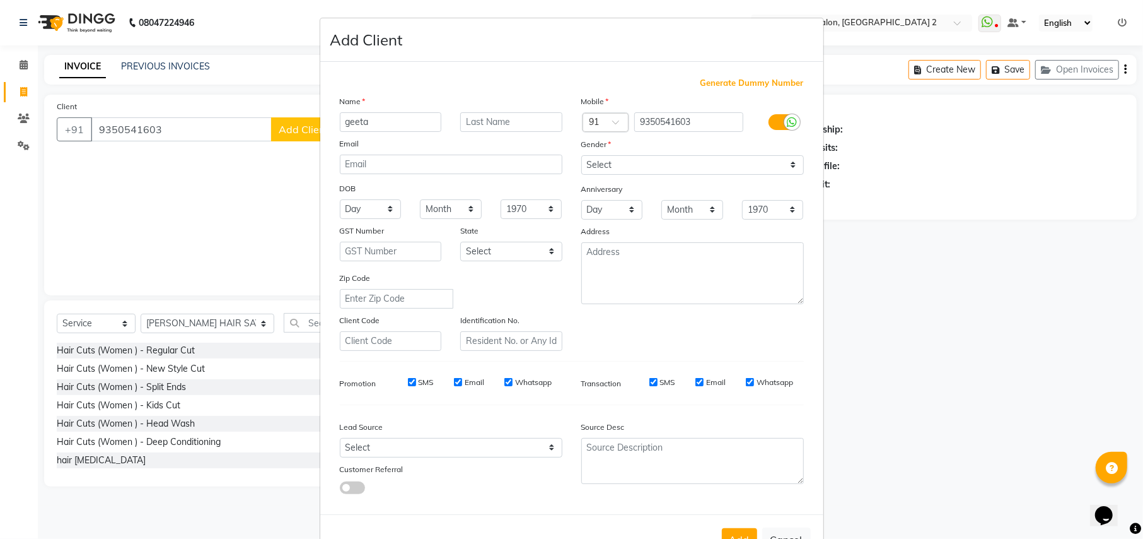
type input "geeta"
click at [638, 170] on select "Select [DEMOGRAPHIC_DATA] [DEMOGRAPHIC_DATA] Other Prefer Not To Say" at bounding box center [692, 165] width 223 height 20
select select "[DEMOGRAPHIC_DATA]"
click at [581, 155] on select "Select [DEMOGRAPHIC_DATA] [DEMOGRAPHIC_DATA] Other Prefer Not To Say" at bounding box center [692, 165] width 223 height 20
click at [734, 528] on button "Add" at bounding box center [739, 539] width 35 height 23
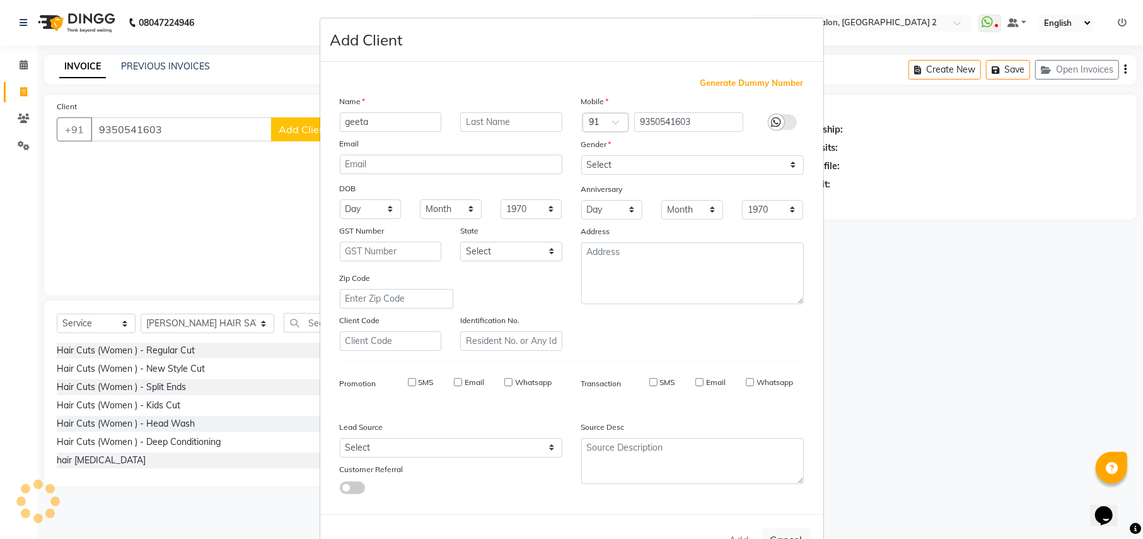
type input "93******03"
select select
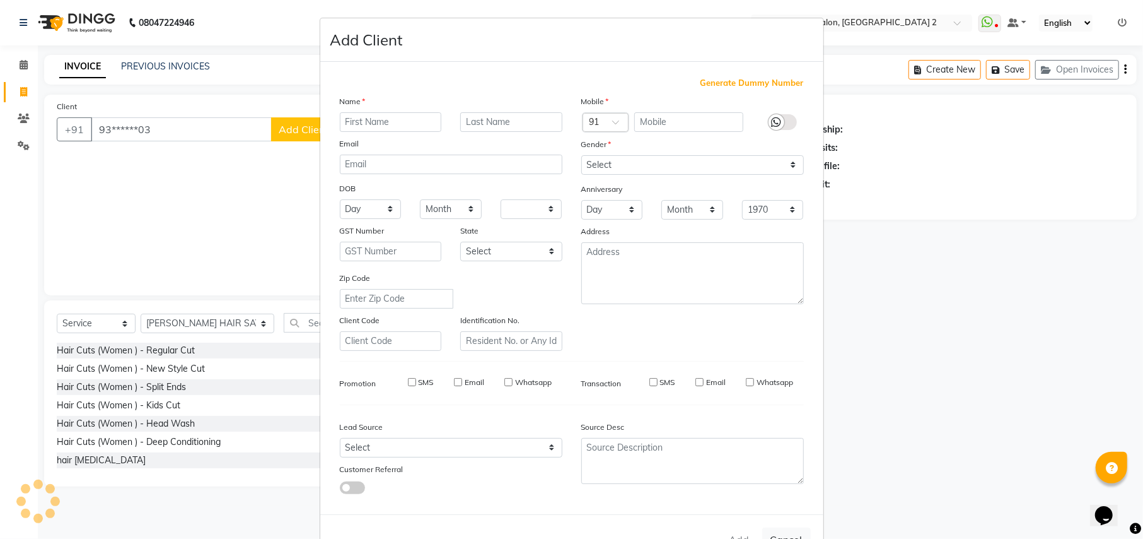
select select
checkbox input "false"
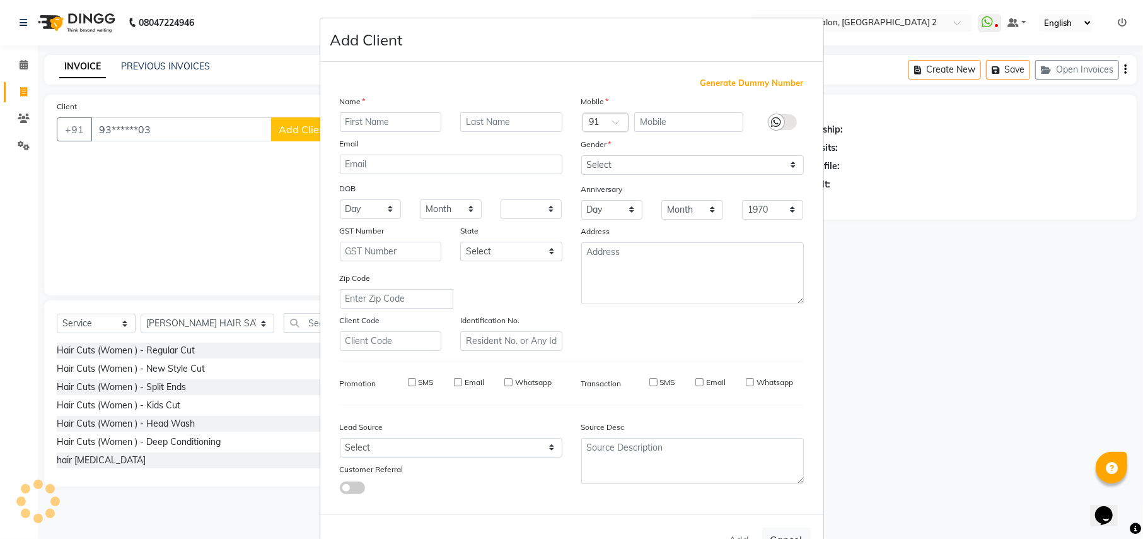
checkbox input "false"
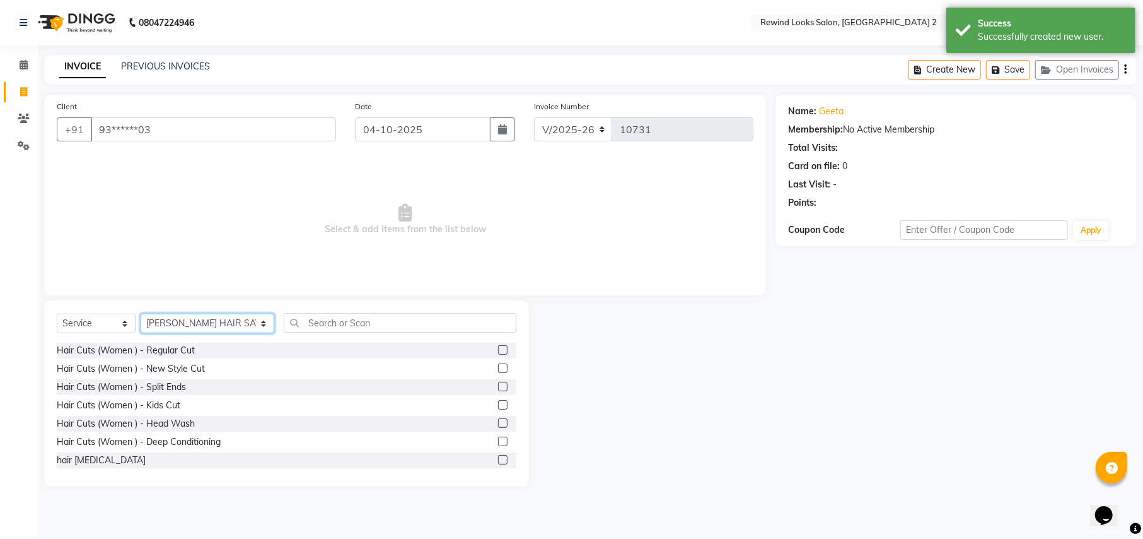
click at [173, 326] on select "Select Stylist [PERSON_NAME] aayat ADMIN Alfad hair Casa Ali Hair [PERSON_NAME]…" at bounding box center [208, 323] width 134 height 20
select select "79644"
click at [286, 316] on input "text" at bounding box center [400, 323] width 232 height 20
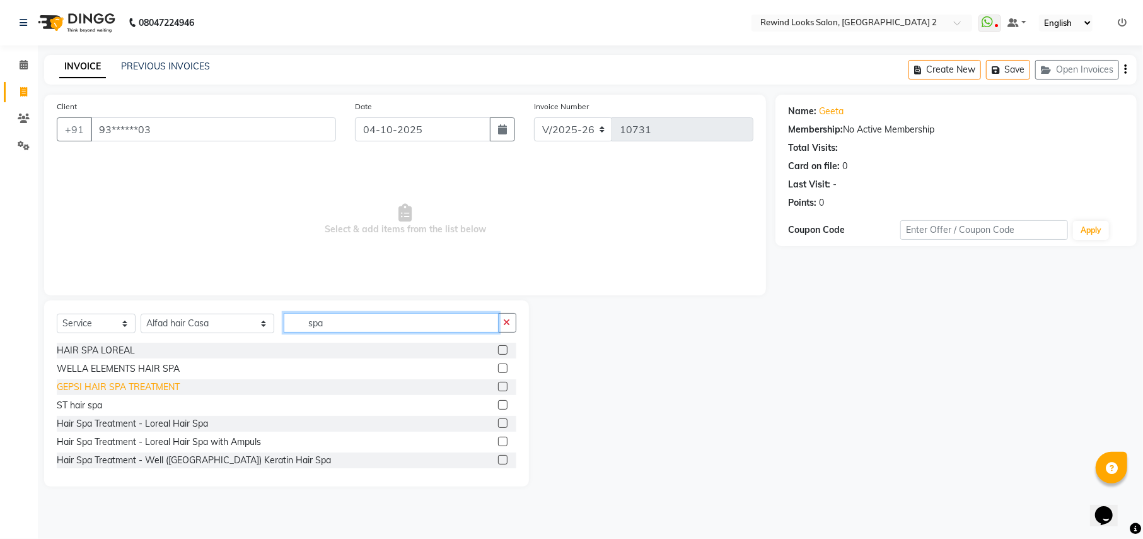
type input "spa"
click at [76, 387] on div "GEPSI HAIR SPA TREATMENT" at bounding box center [118, 386] width 123 height 13
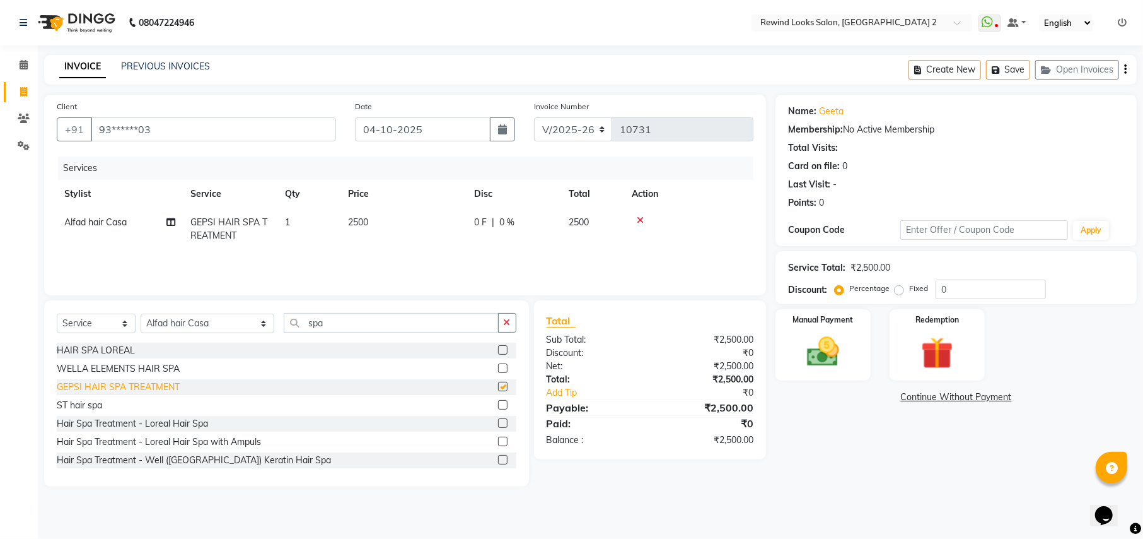
checkbox input "false"
click at [361, 325] on input "spa" at bounding box center [391, 323] width 214 height 20
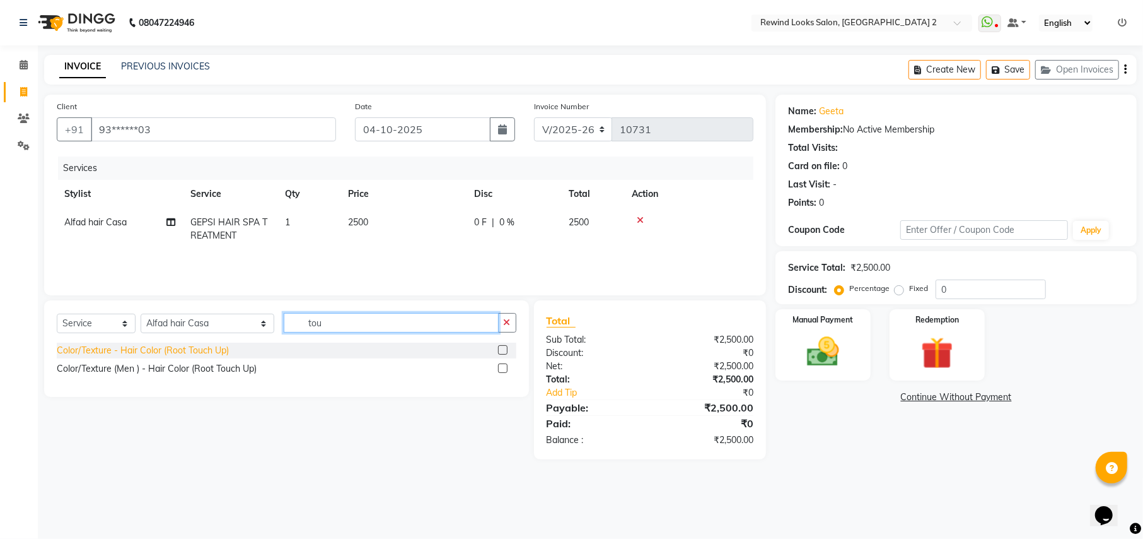
type input "tou"
click at [172, 349] on div "Color/Texture - Hair Color (Root Touch Up)" at bounding box center [143, 350] width 172 height 13
checkbox input "false"
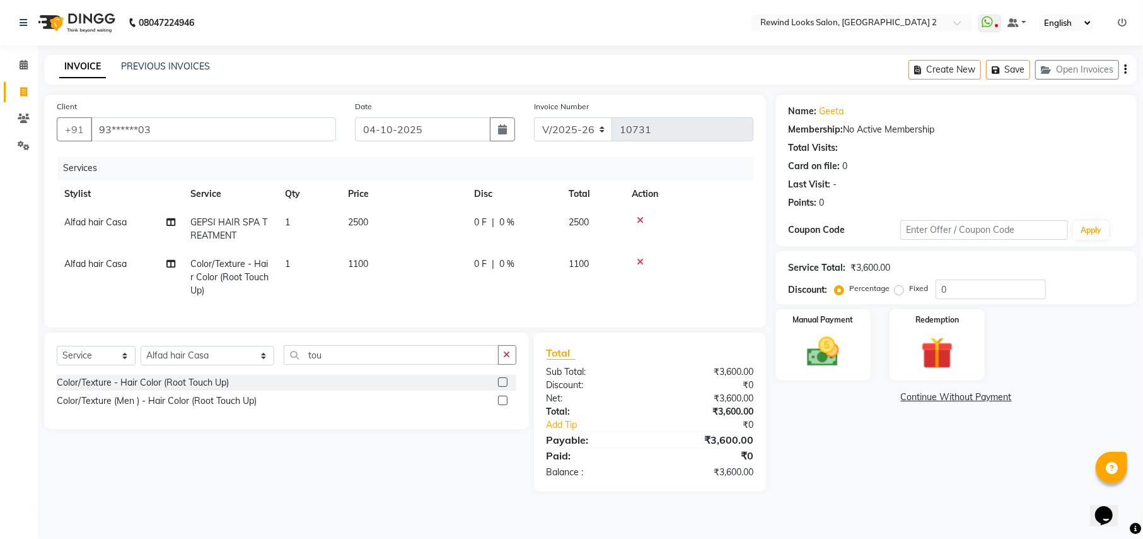
click at [356, 260] on span "1100" at bounding box center [358, 263] width 20 height 11
select select "79644"
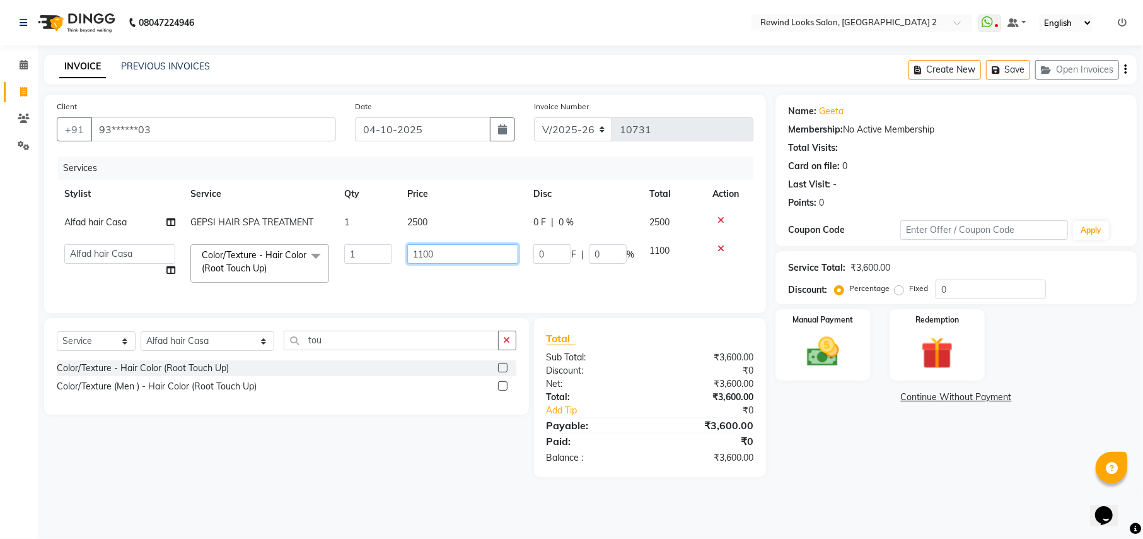
click at [422, 255] on input "1100" at bounding box center [462, 254] width 111 height 20
type input "1500"
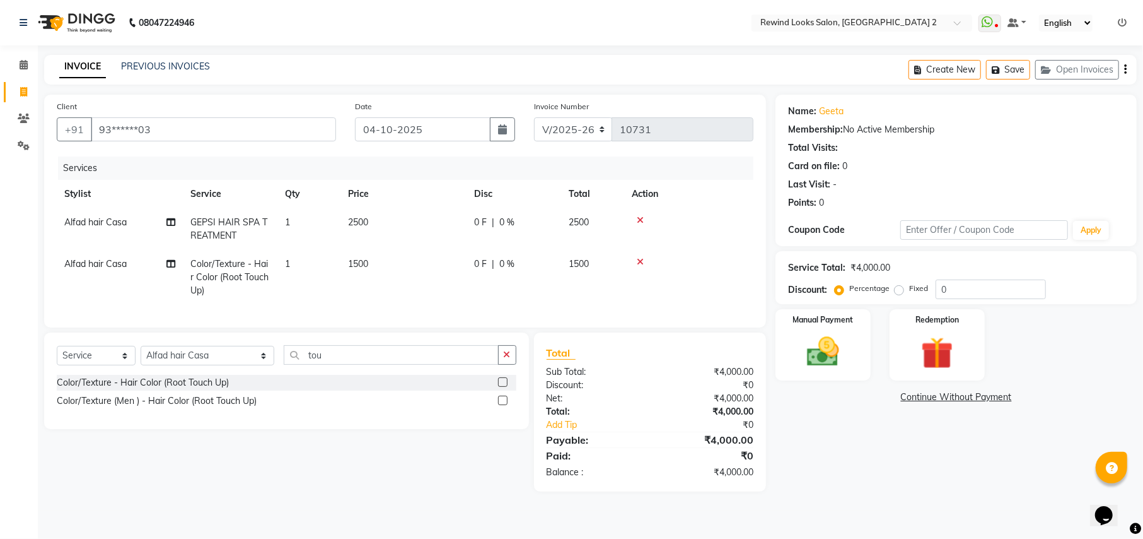
click at [672, 479] on div "Total Sub Total: ₹4,000.00 Discount: ₹0 Net: ₹4,000.00 Total: ₹4,000.00 Add Tip…" at bounding box center [650, 411] width 233 height 159
click at [820, 354] on img at bounding box center [823, 351] width 54 height 38
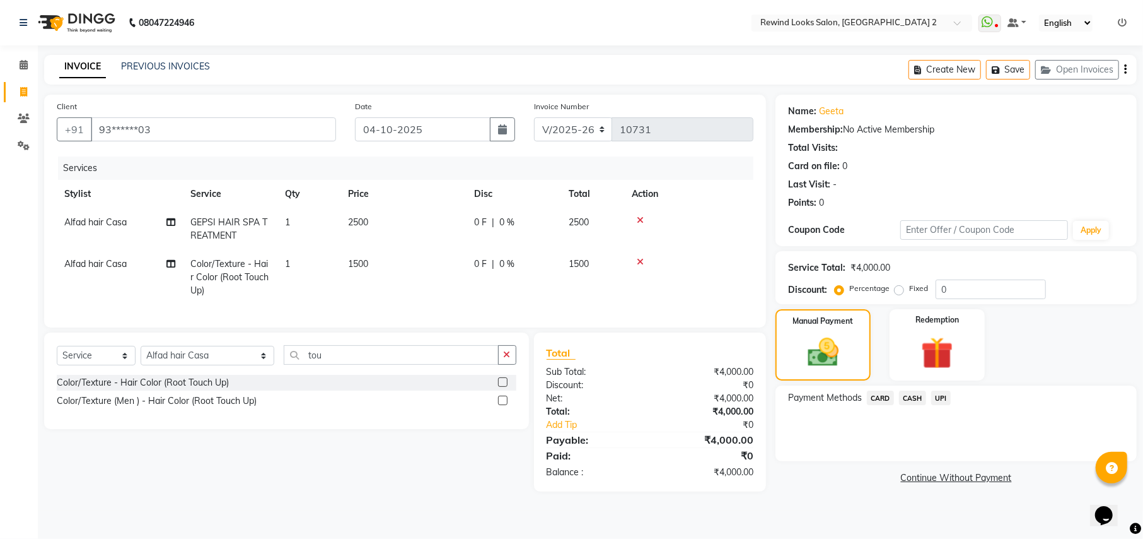
click at [876, 399] on span "CARD" at bounding box center [880, 397] width 27 height 15
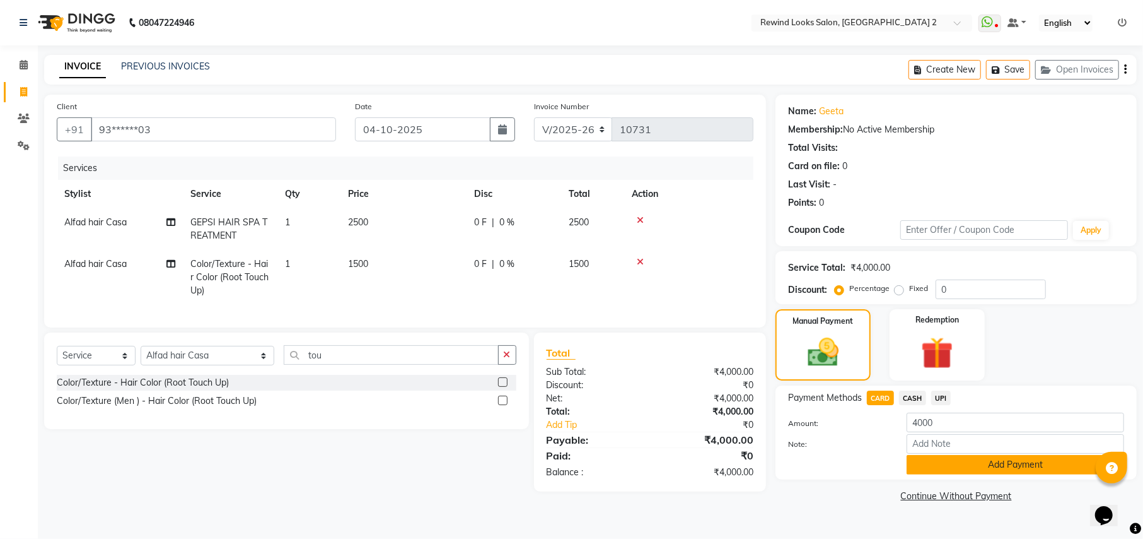
click at [927, 472] on button "Add Payment" at bounding box center [1016, 465] width 218 height 20
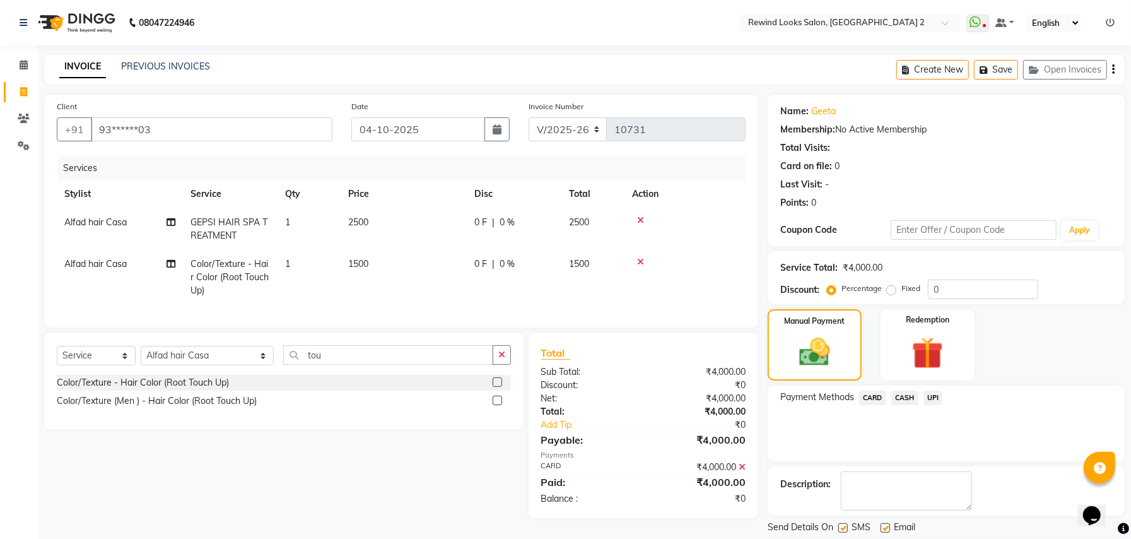
scroll to position [38, 0]
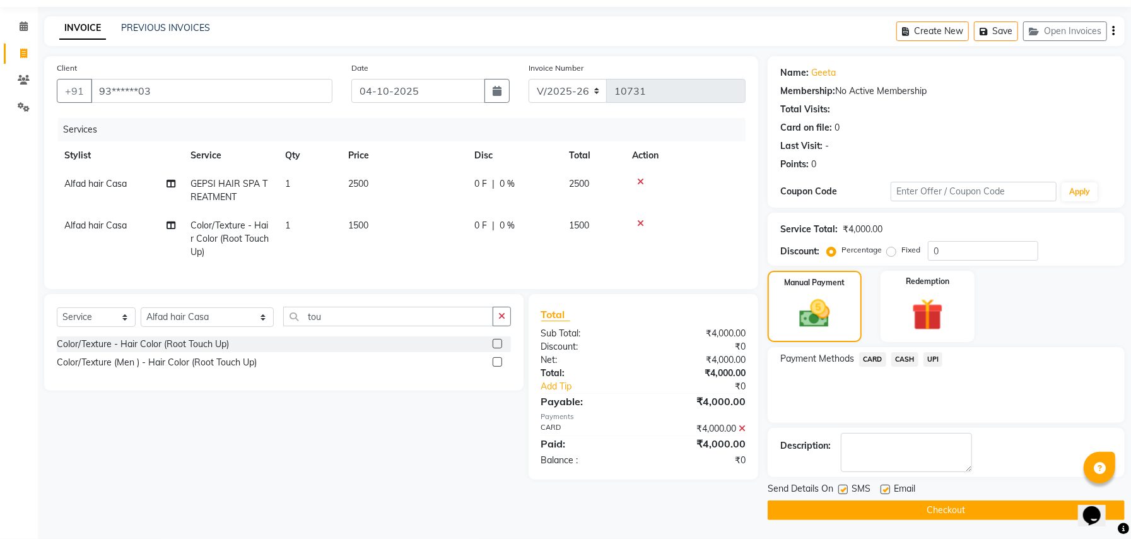
click at [783, 502] on button "Checkout" at bounding box center [945, 510] width 357 height 20
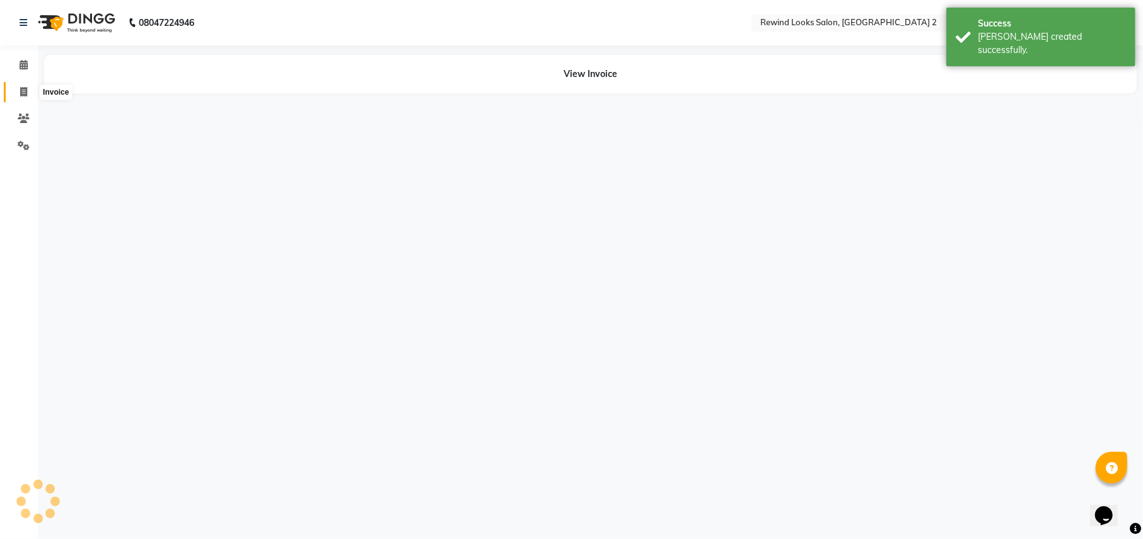
click at [20, 91] on icon at bounding box center [23, 91] width 7 height 9
select select "service"
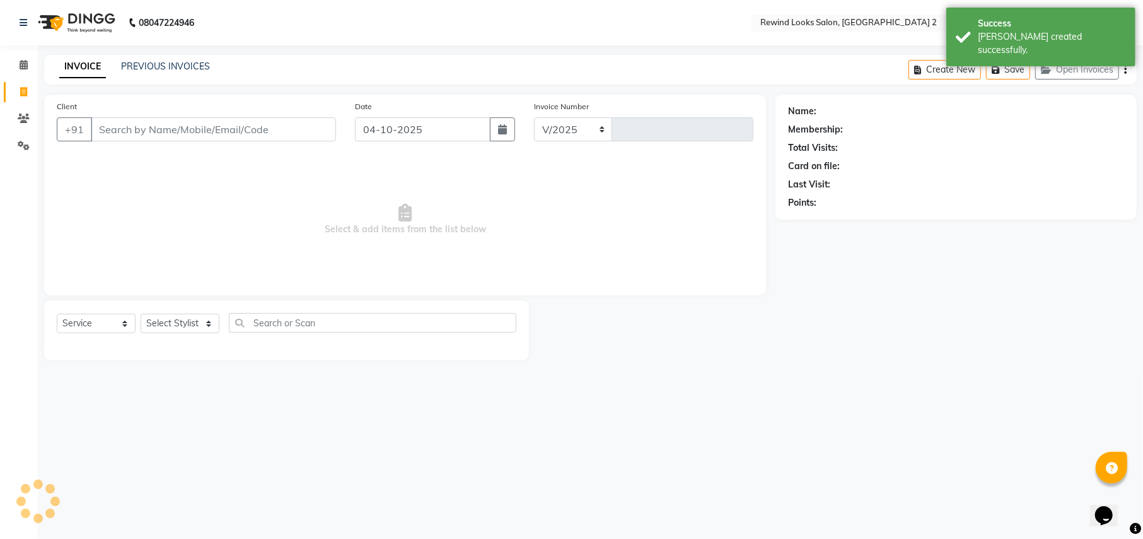
select select "4640"
type input "10732"
select select "27076"
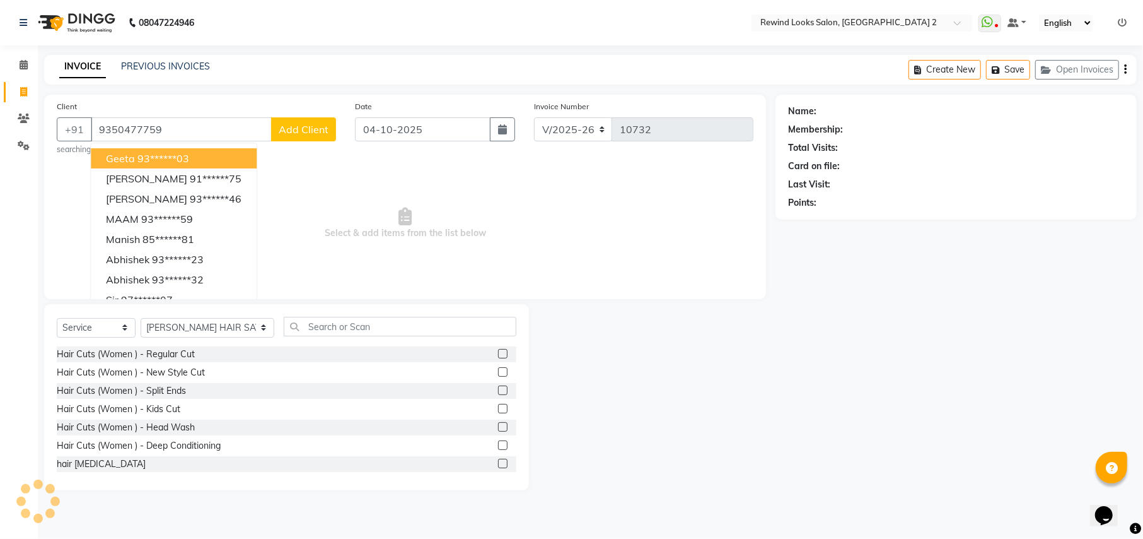
click at [53, 178] on div "Client [PHONE_NUMBER] geeta 93******03 [PERSON_NAME] 91******75 [PERSON_NAME] 9…" at bounding box center [405, 197] width 722 height 204
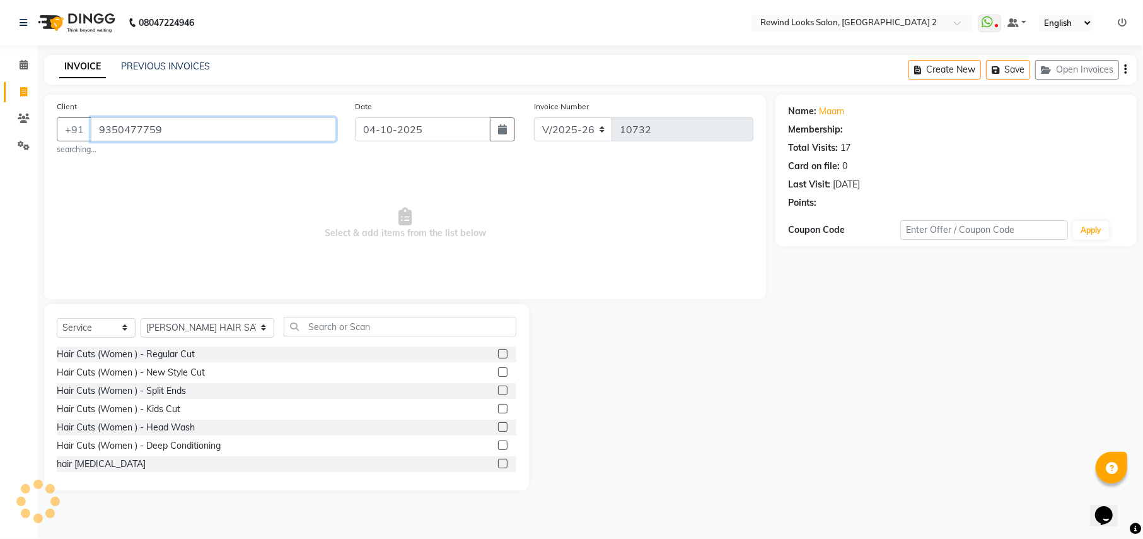
click at [182, 127] on input "9350477759" at bounding box center [213, 129] width 245 height 24
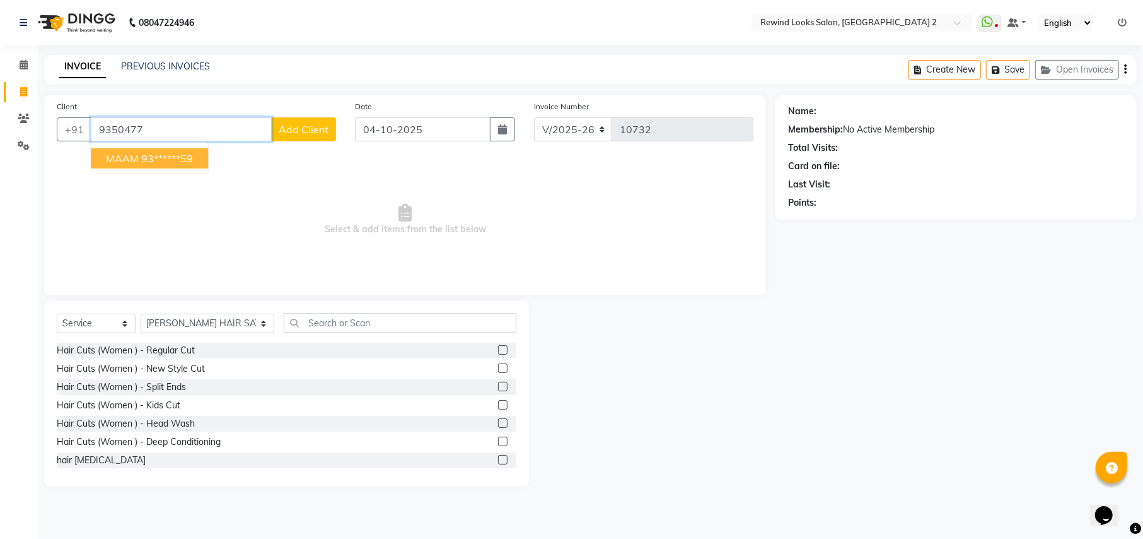
click at [126, 149] on button "MAAM 93******59" at bounding box center [149, 158] width 117 height 20
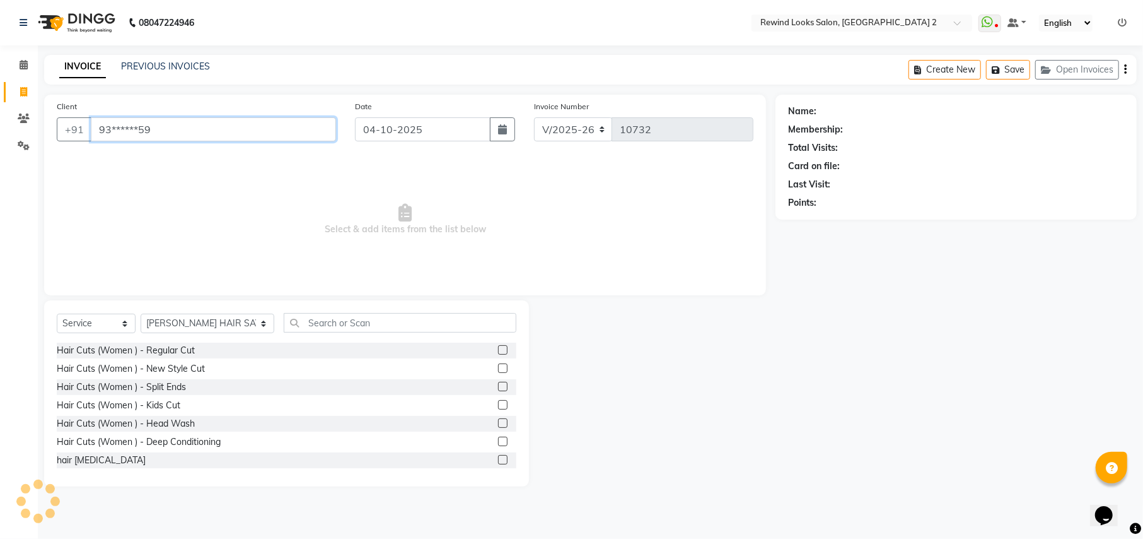
type input "93******59"
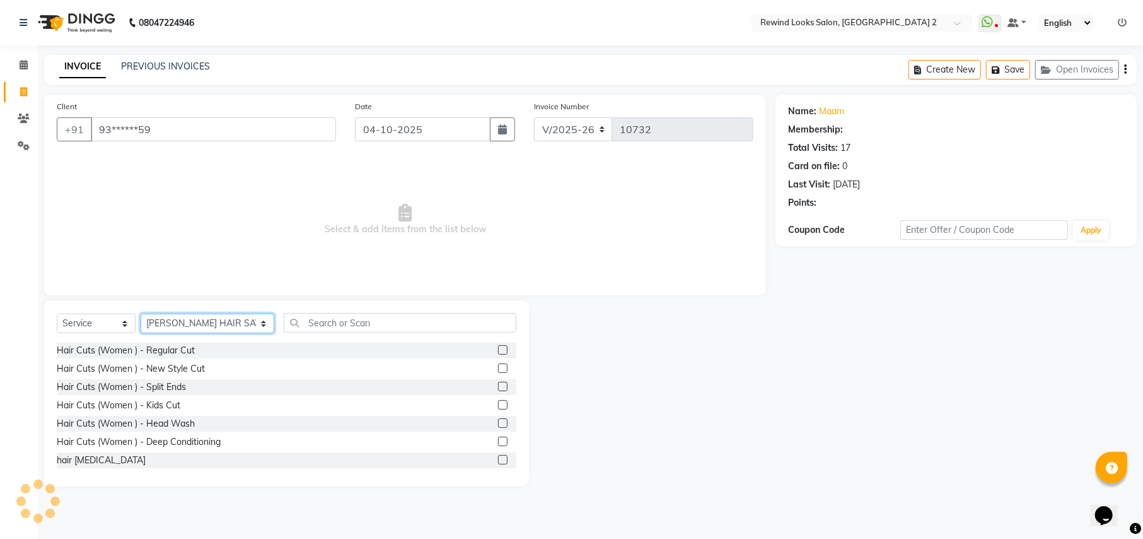
click at [190, 331] on select "Select Stylist [PERSON_NAME] aayat ADMIN Alfad hair Casa Ali Hair [PERSON_NAME]…" at bounding box center [208, 323] width 134 height 20
select select "47351"
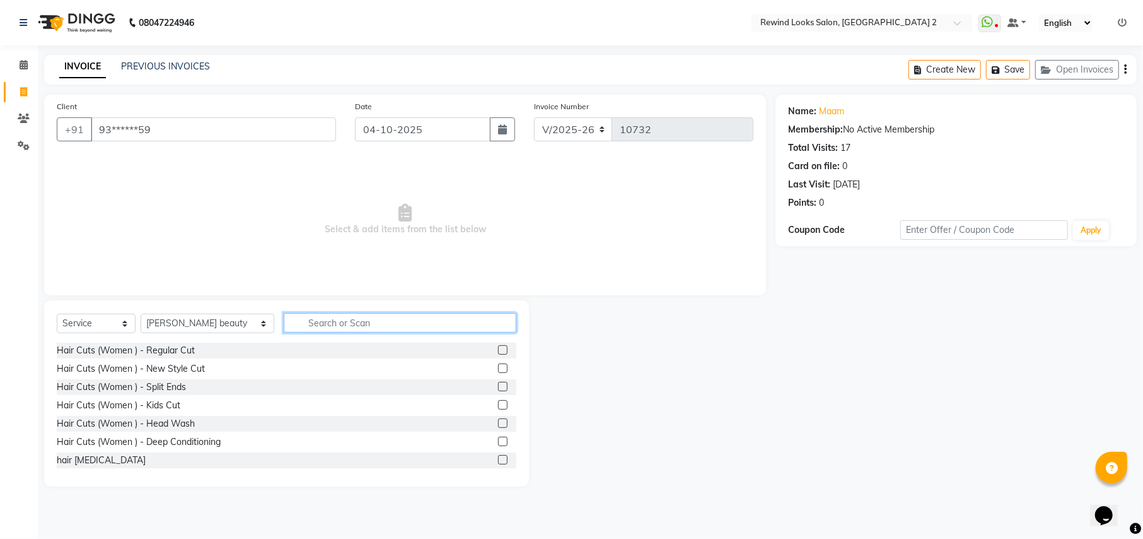
click at [294, 318] on input "text" at bounding box center [400, 323] width 232 height 20
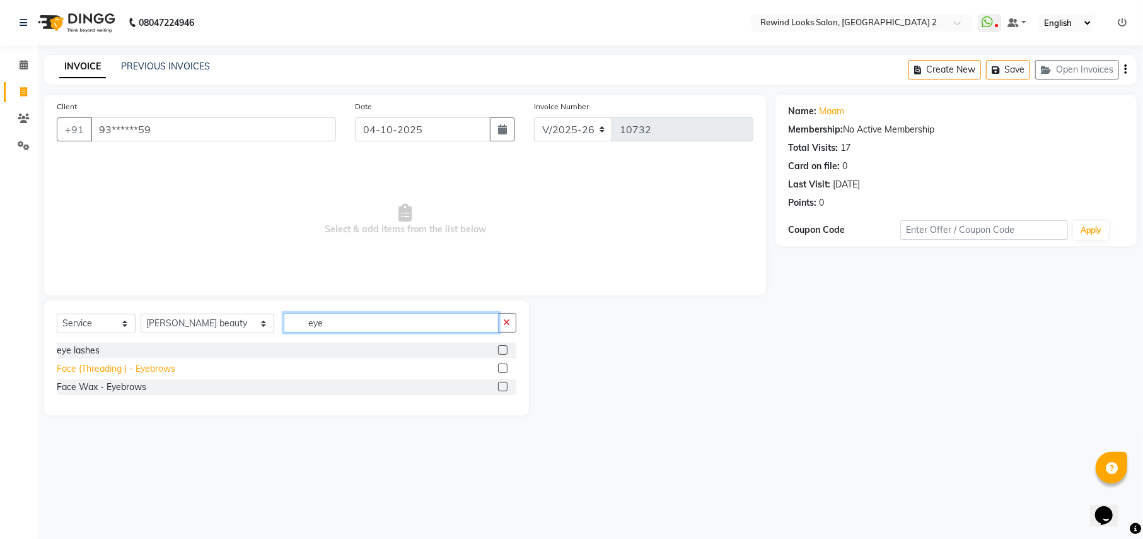
type input "eye"
click at [141, 366] on div "Face (Threading ) - Eyebrows" at bounding box center [116, 368] width 119 height 13
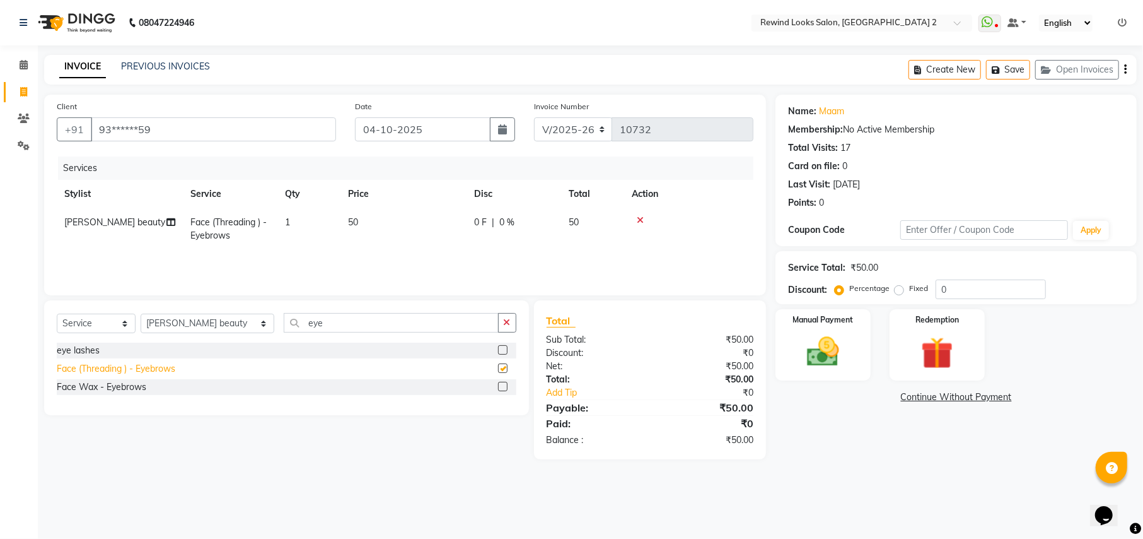
checkbox input "false"
click at [838, 363] on img at bounding box center [823, 351] width 54 height 38
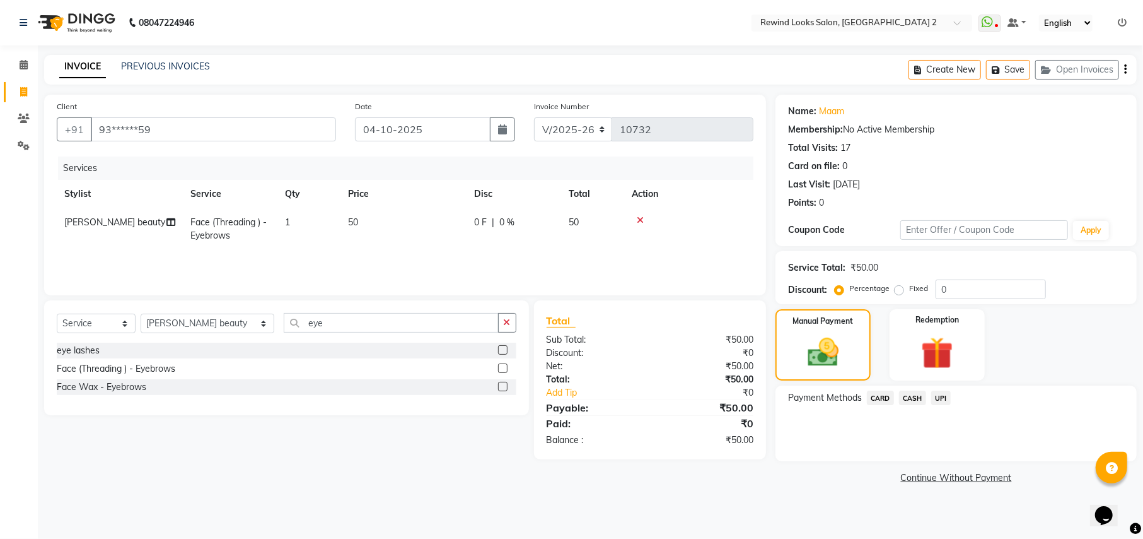
click at [944, 394] on span "UPI" at bounding box center [941, 397] width 20 height 15
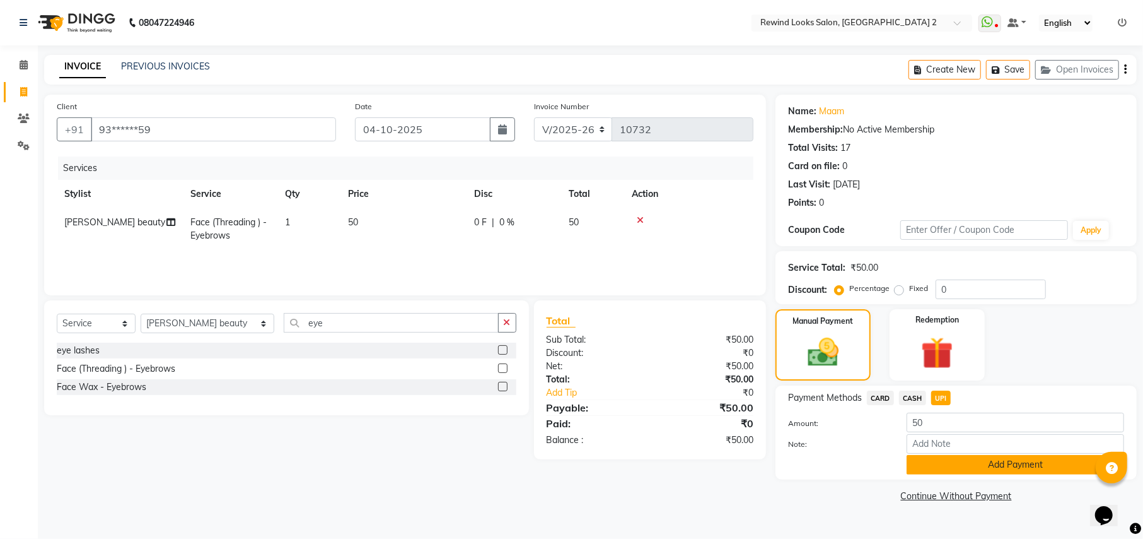
click at [959, 460] on button "Add Payment" at bounding box center [1016, 465] width 218 height 20
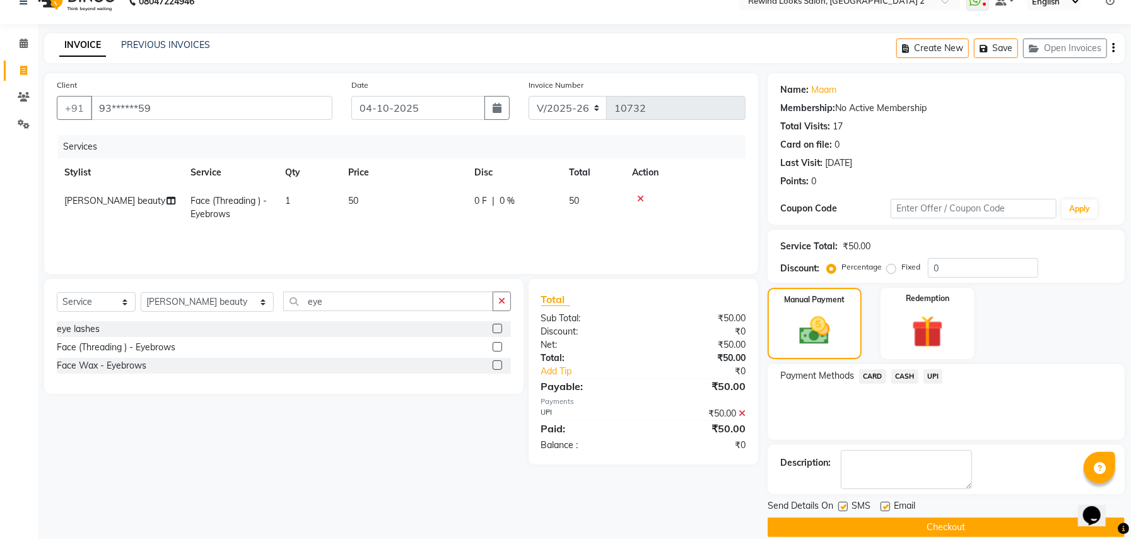
scroll to position [38, 0]
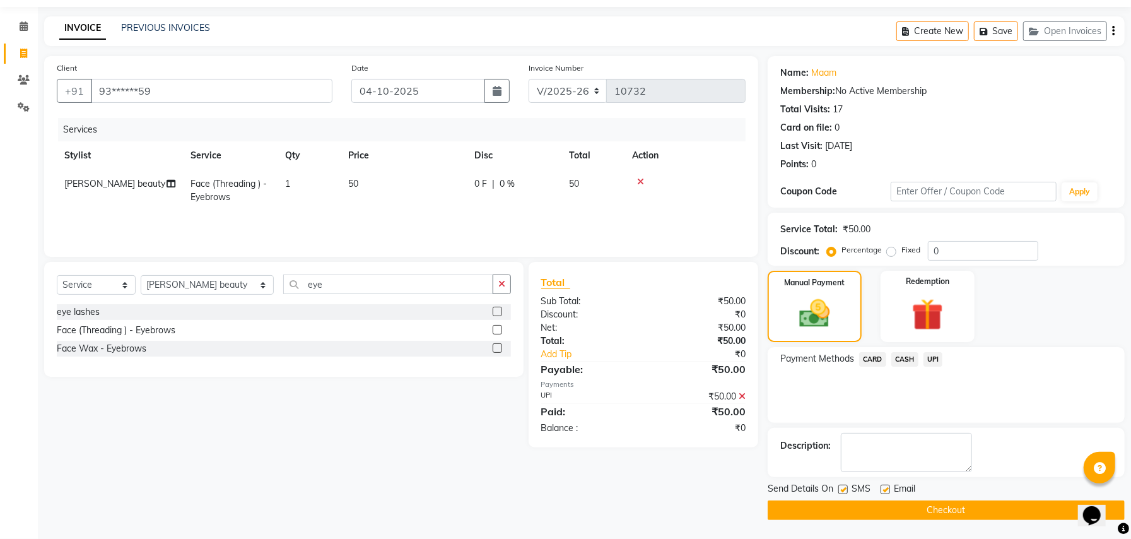
click at [811, 501] on button "Checkout" at bounding box center [945, 510] width 357 height 20
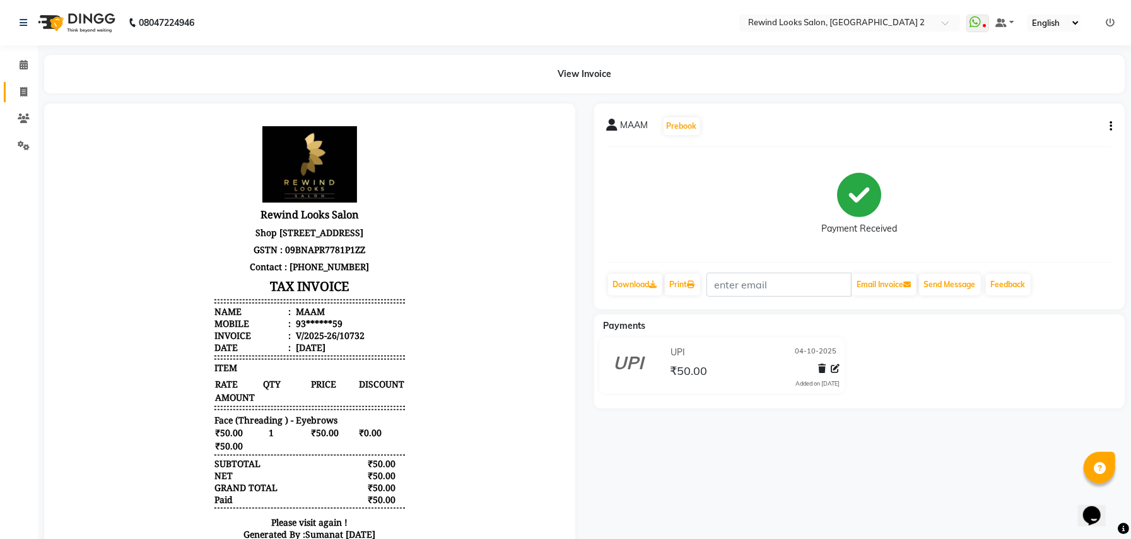
click at [26, 99] on link "Invoice" at bounding box center [19, 92] width 30 height 21
select select "service"
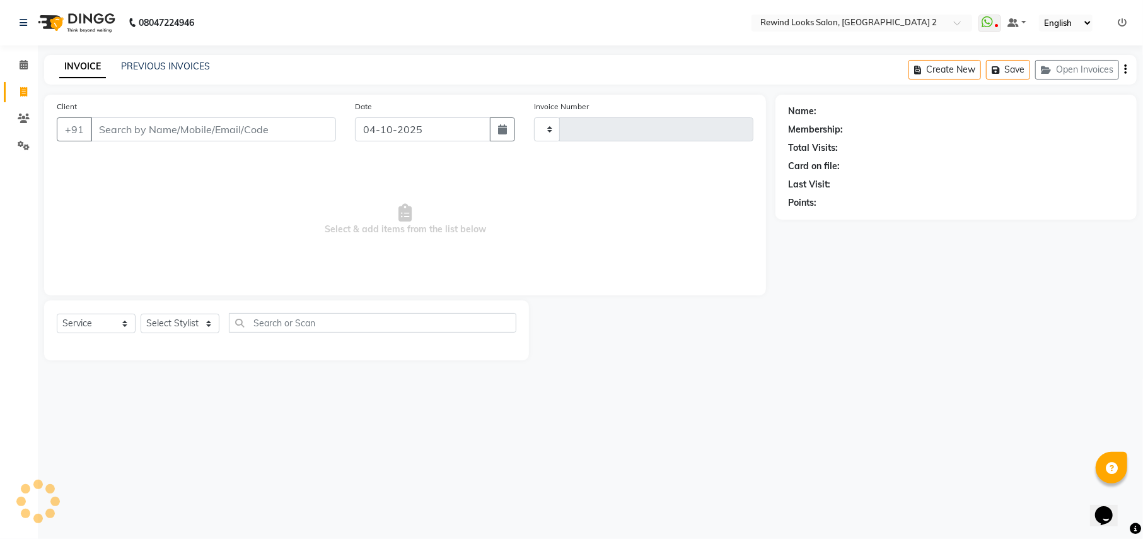
type input "9"
type input "10733"
select select "4640"
select select "27076"
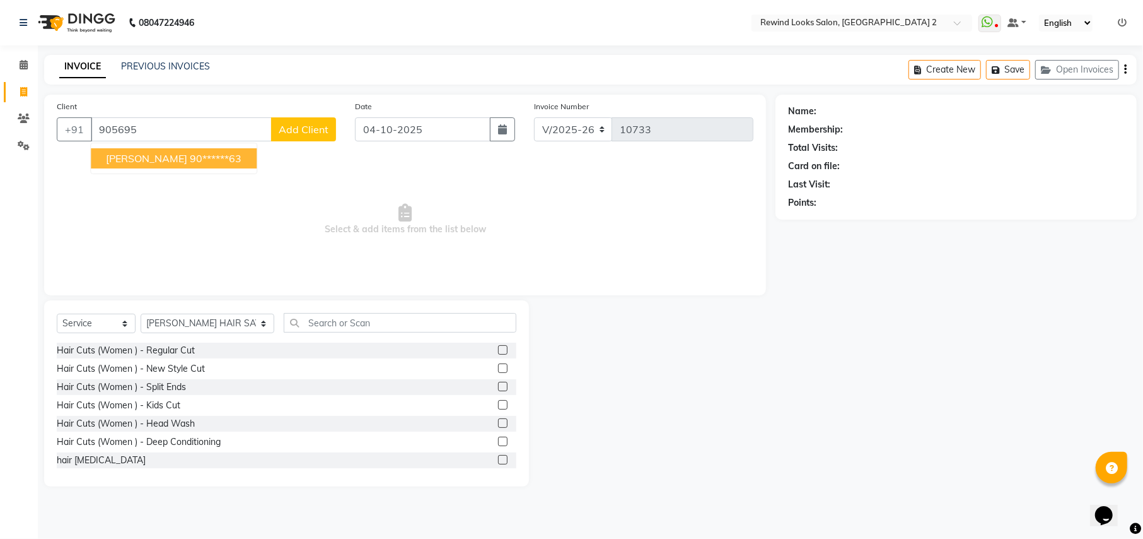
click at [129, 96] on div "Client [PHONE_NUMBER] geetanshiu 90******63 Add Client Date [DATE] Invoice Numb…" at bounding box center [405, 195] width 722 height 201
click at [150, 137] on input "905695" at bounding box center [181, 129] width 181 height 24
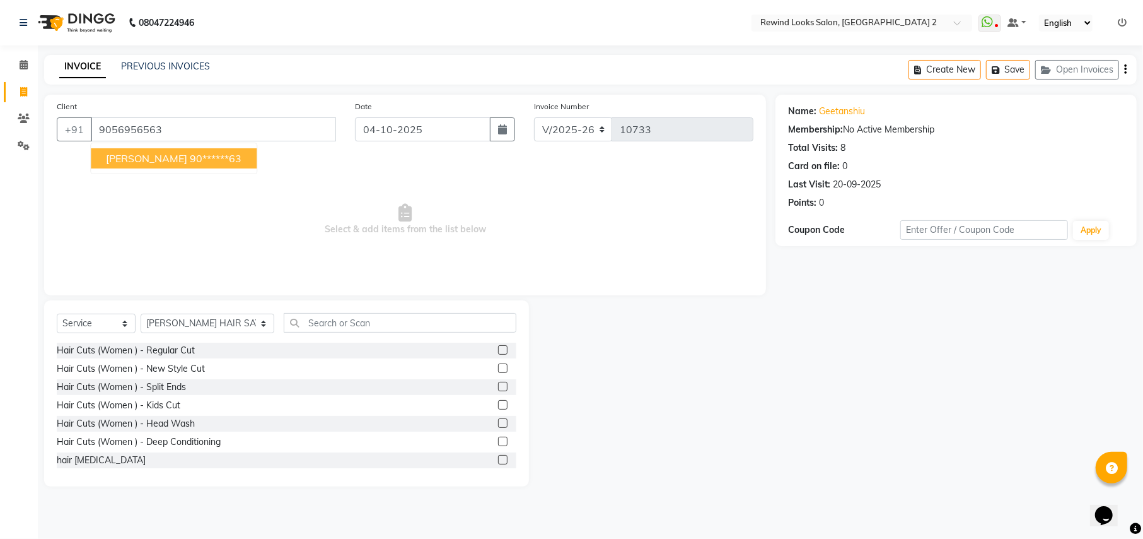
click at [159, 165] on button "geetanshiu 90******63" at bounding box center [174, 158] width 166 height 20
type input "90******63"
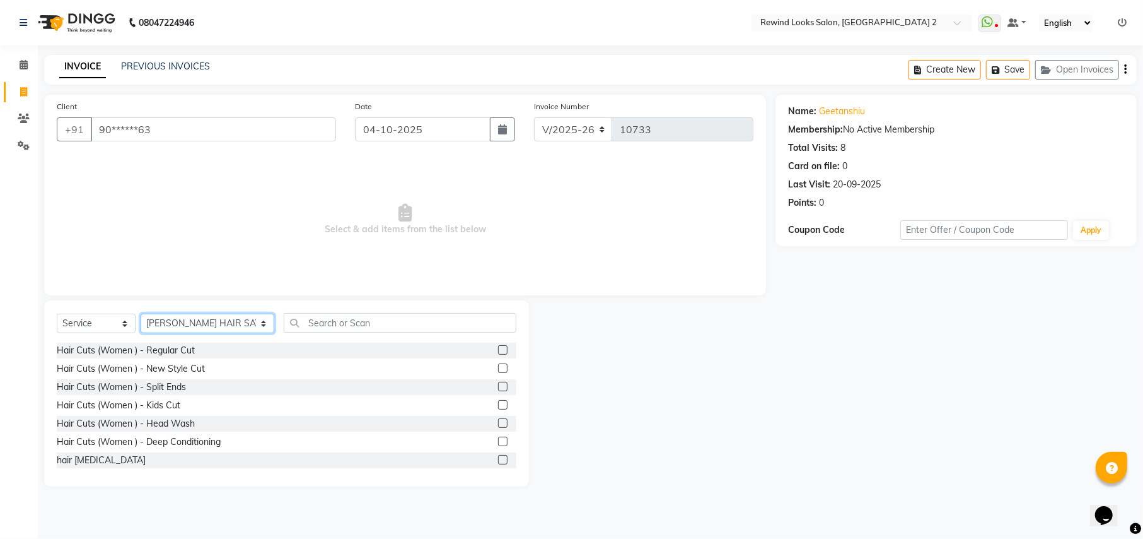
click at [175, 323] on select "Select Stylist [PERSON_NAME] aayat ADMIN Alfad hair Casa Ali Hair [PERSON_NAME]…" at bounding box center [208, 323] width 134 height 20
select select "44121"
click at [284, 322] on input "text" at bounding box center [400, 323] width 232 height 20
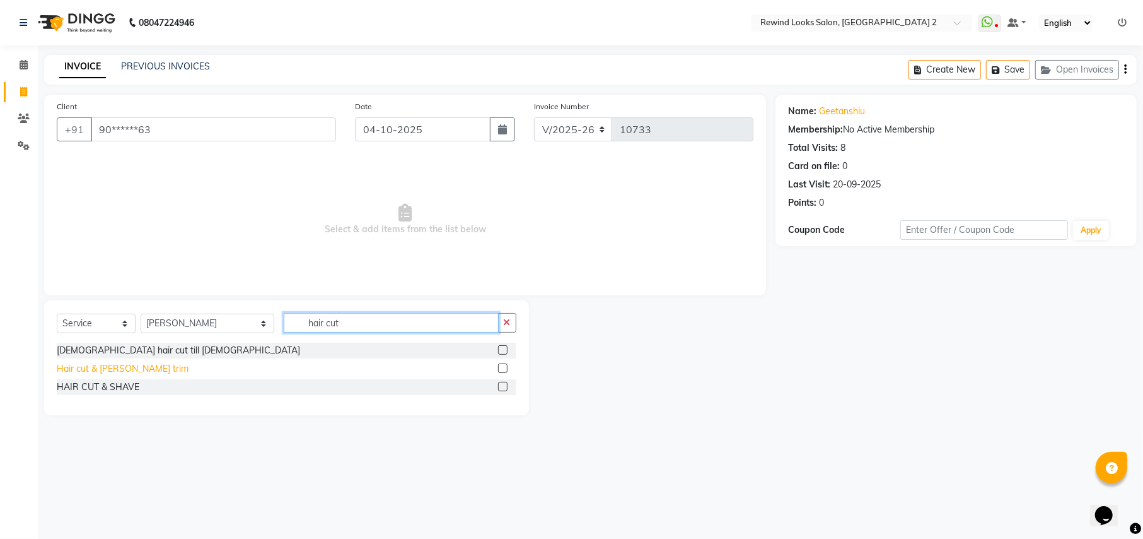
type input "hair cut"
click at [129, 373] on div "Hair cut & [PERSON_NAME] trim" at bounding box center [123, 368] width 132 height 13
checkbox input "false"
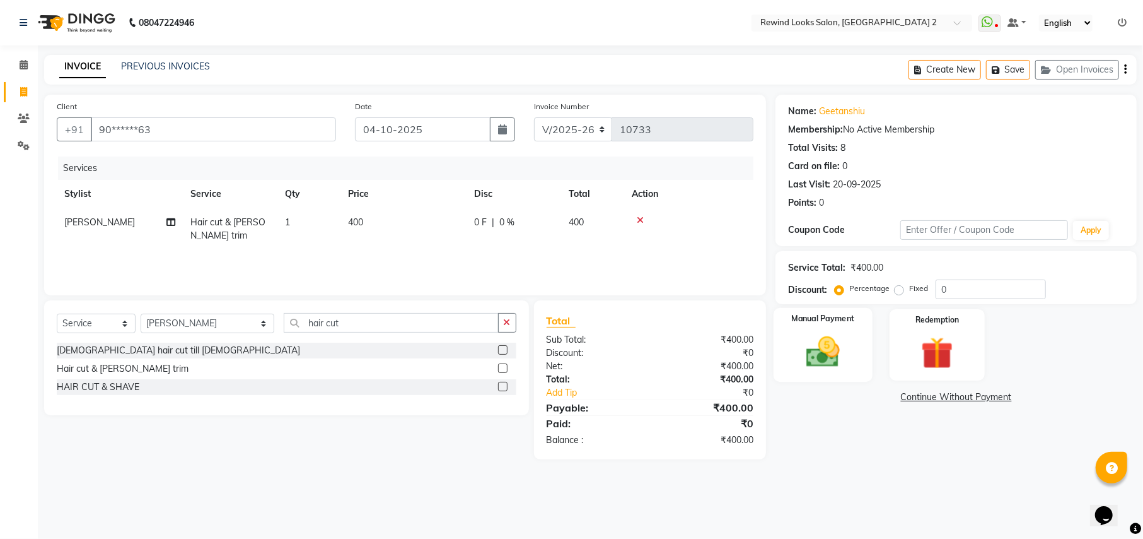
click at [856, 341] on div "Manual Payment" at bounding box center [823, 345] width 99 height 74
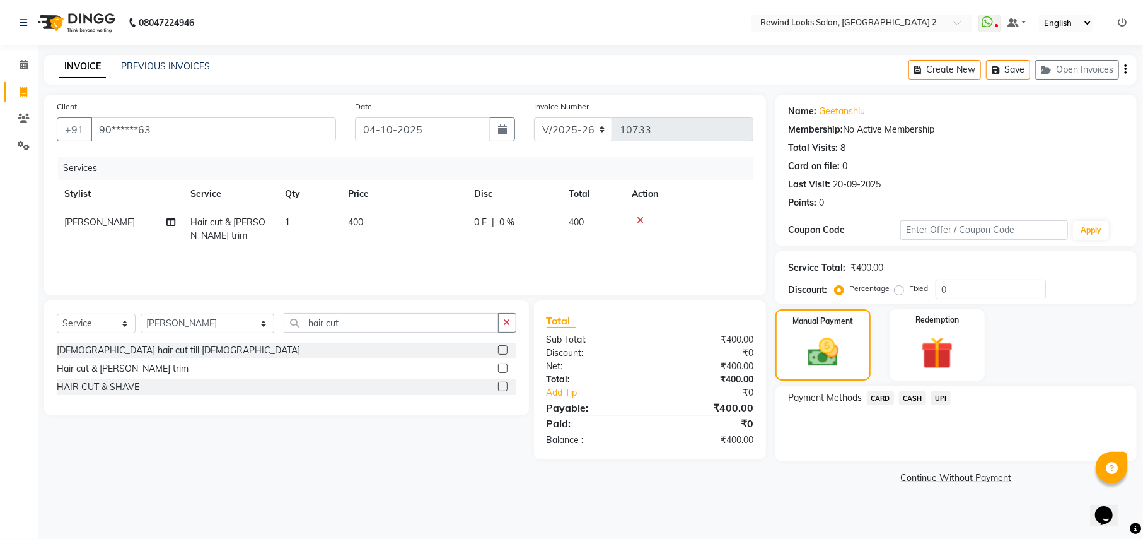
click at [946, 394] on span "UPI" at bounding box center [941, 397] width 20 height 15
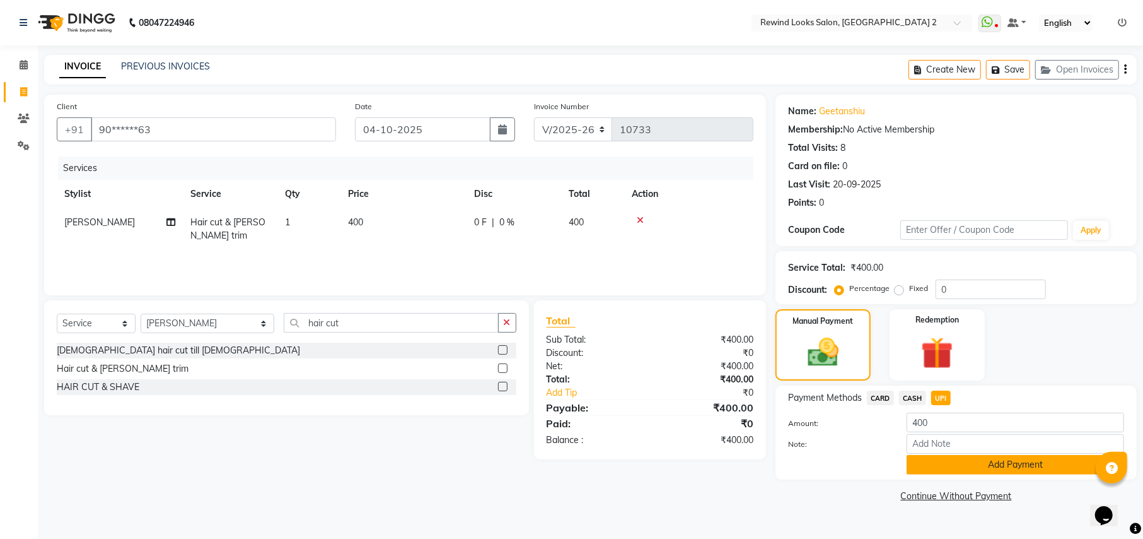
click at [948, 464] on button "Add Payment" at bounding box center [1016, 465] width 218 height 20
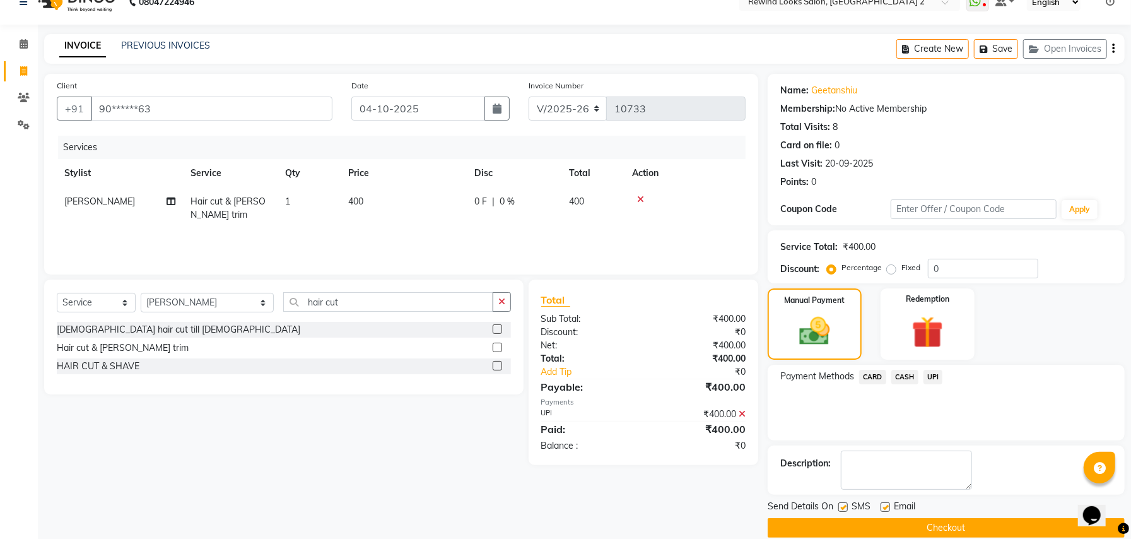
scroll to position [38, 0]
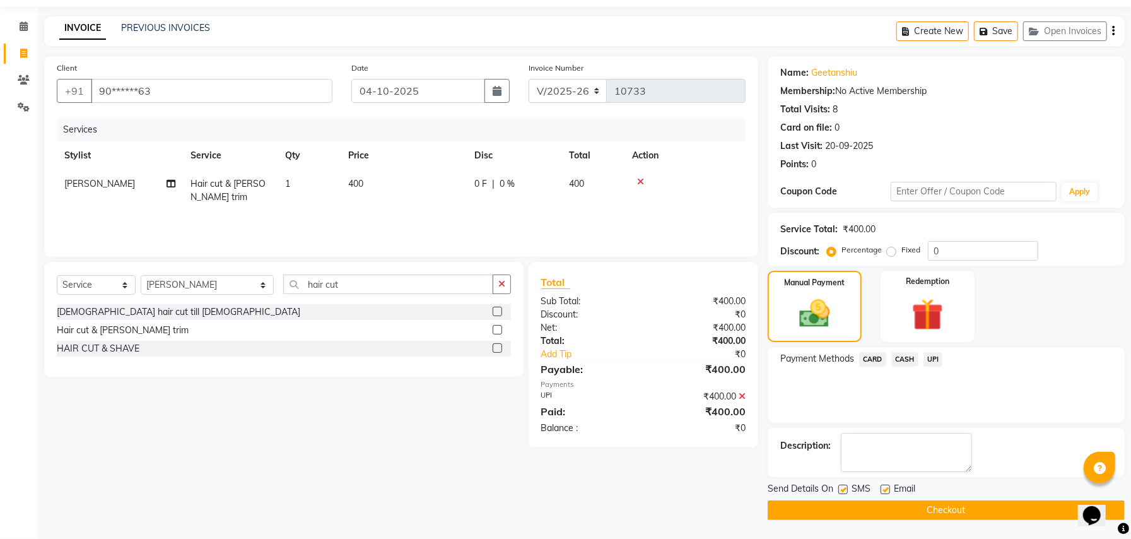
click at [767, 505] on button "Checkout" at bounding box center [945, 510] width 357 height 20
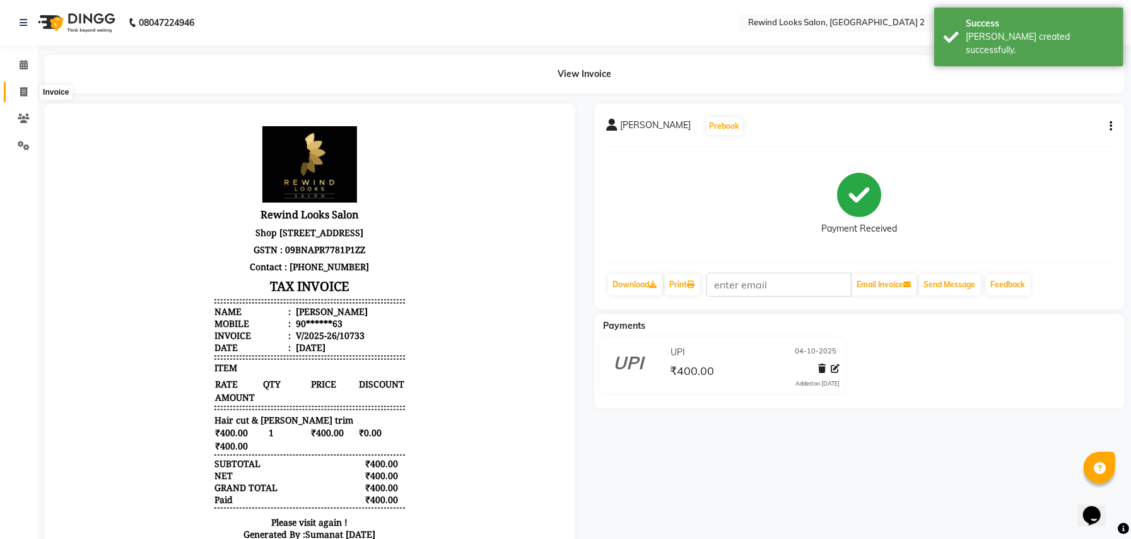
click at [20, 92] on icon at bounding box center [23, 91] width 7 height 9
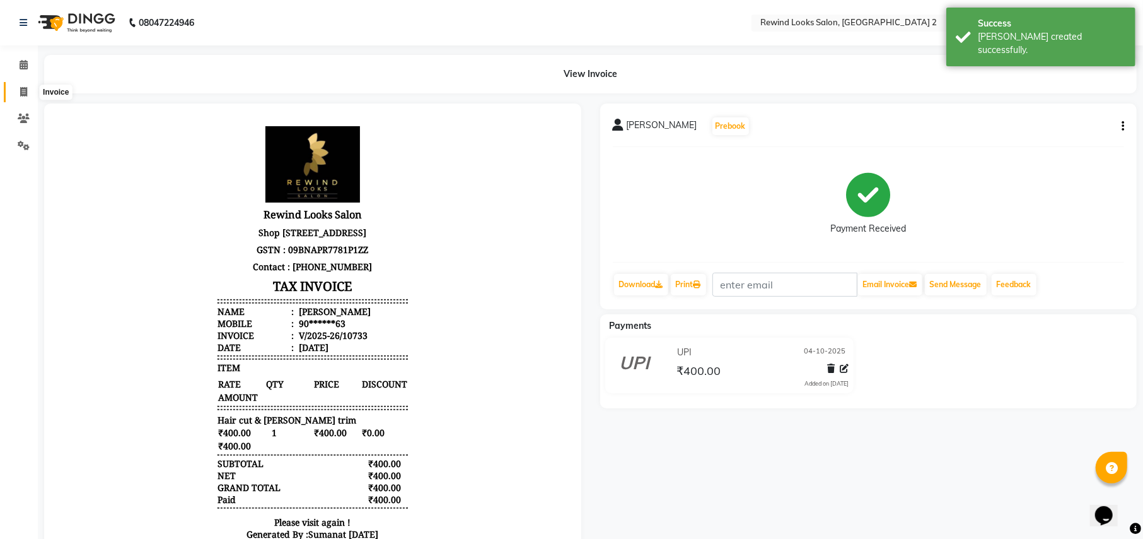
select select "service"
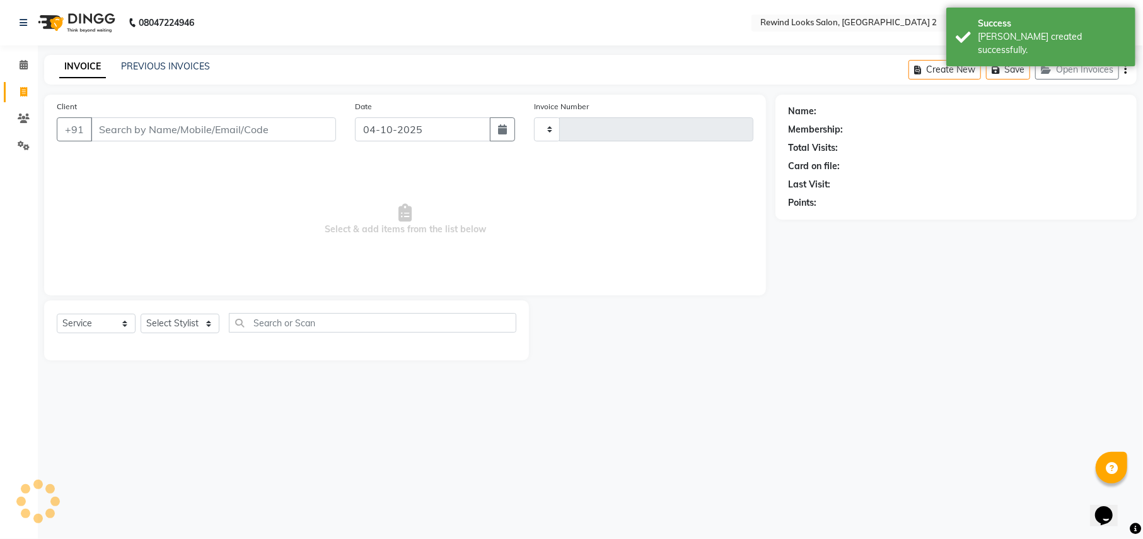
type input "10734"
select select "4640"
select select "27076"
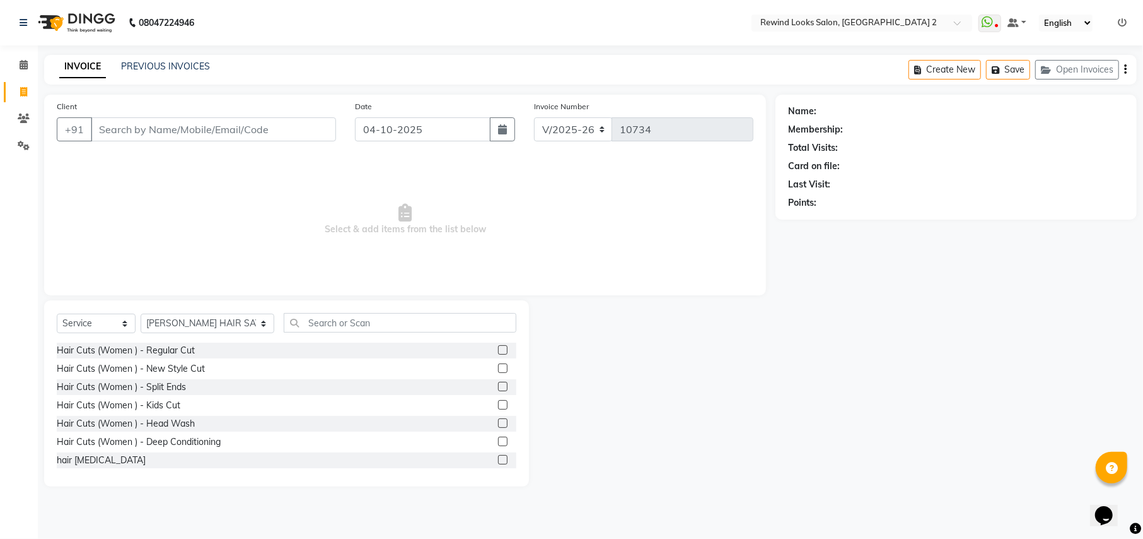
click at [184, 135] on input "Client" at bounding box center [213, 129] width 245 height 24
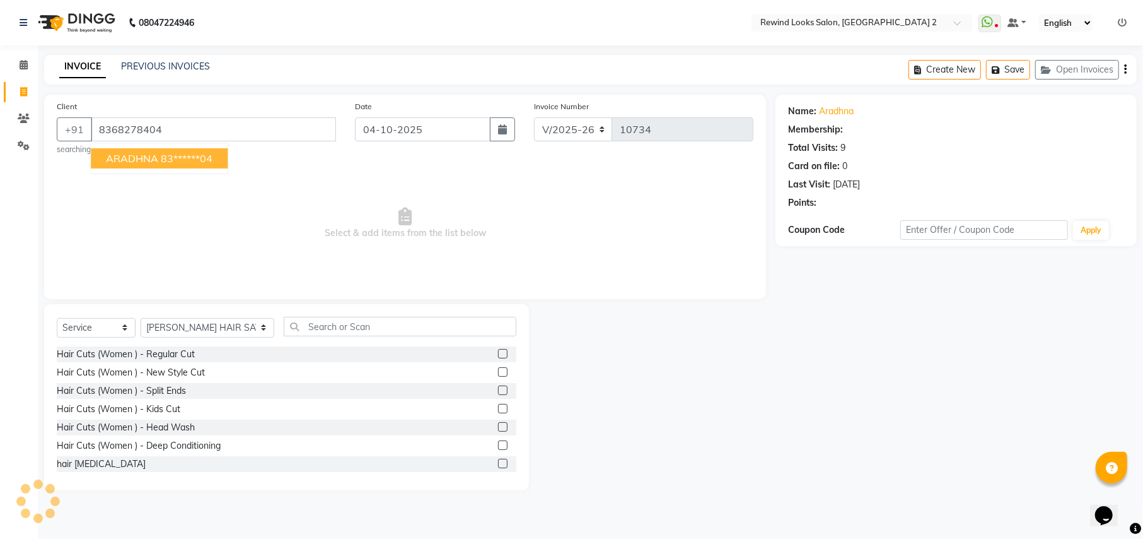
click at [182, 165] on button "ARADHNA 83******04" at bounding box center [159, 158] width 137 height 20
click at [182, 165] on span "Select & add items from the list below" at bounding box center [405, 223] width 697 height 126
type input "83******04"
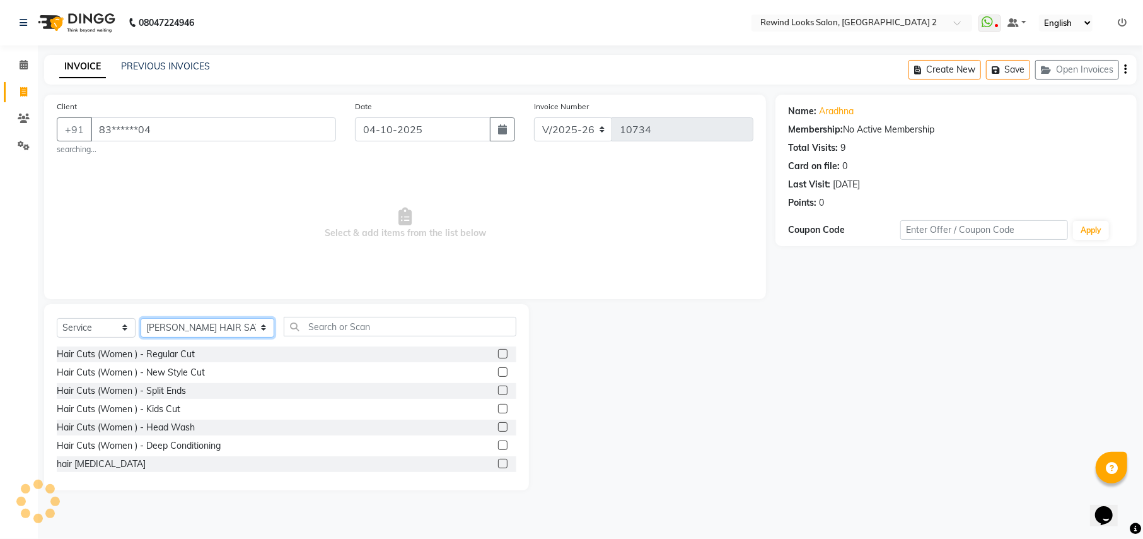
click at [170, 328] on select "Select Stylist [PERSON_NAME] aayat ADMIN Alfad hair Casa Ali Hair [PERSON_NAME]…" at bounding box center [208, 328] width 134 height 20
select select "71695"
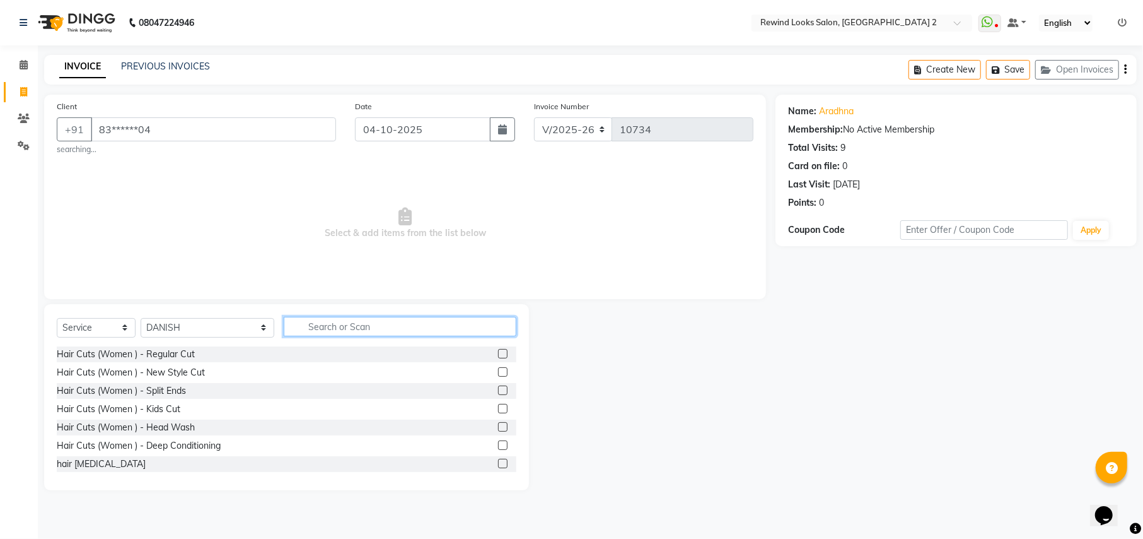
click at [310, 329] on input "text" at bounding box center [400, 327] width 232 height 20
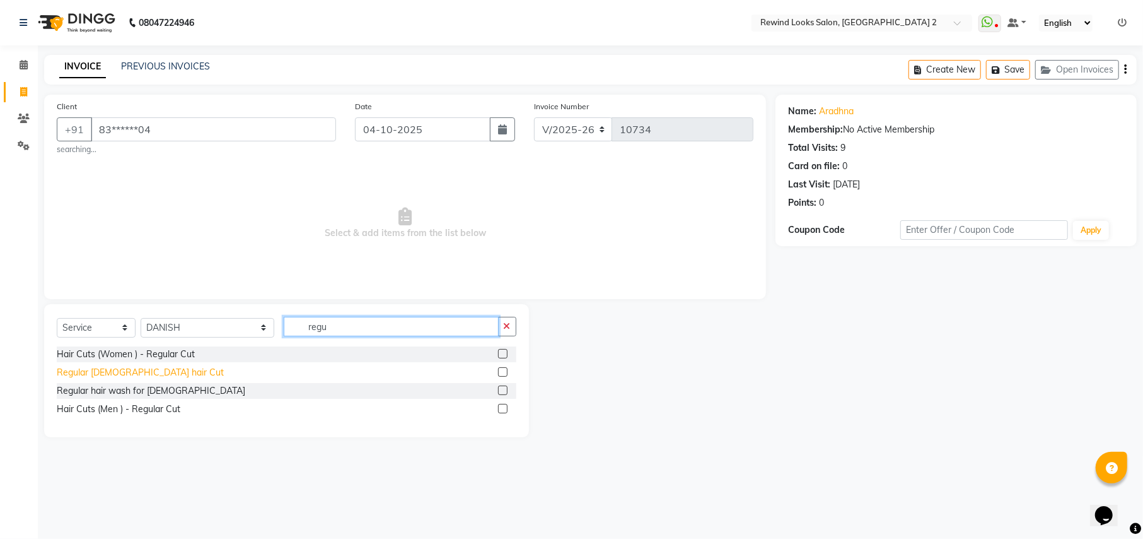
type input "regu"
click at [131, 373] on div "Regular [DEMOGRAPHIC_DATA] hair Cut" at bounding box center [140, 372] width 167 height 13
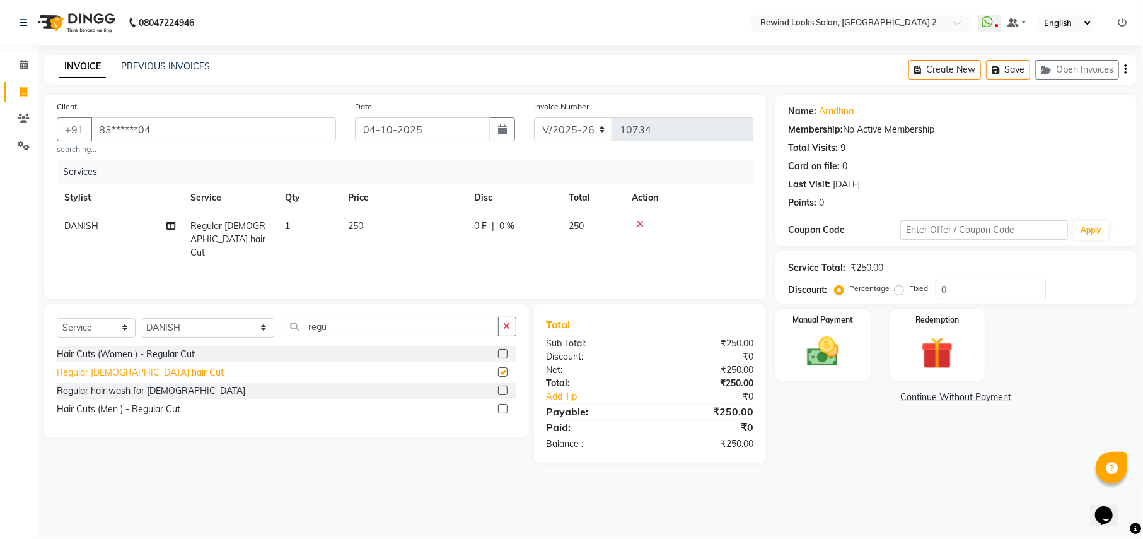
checkbox input "false"
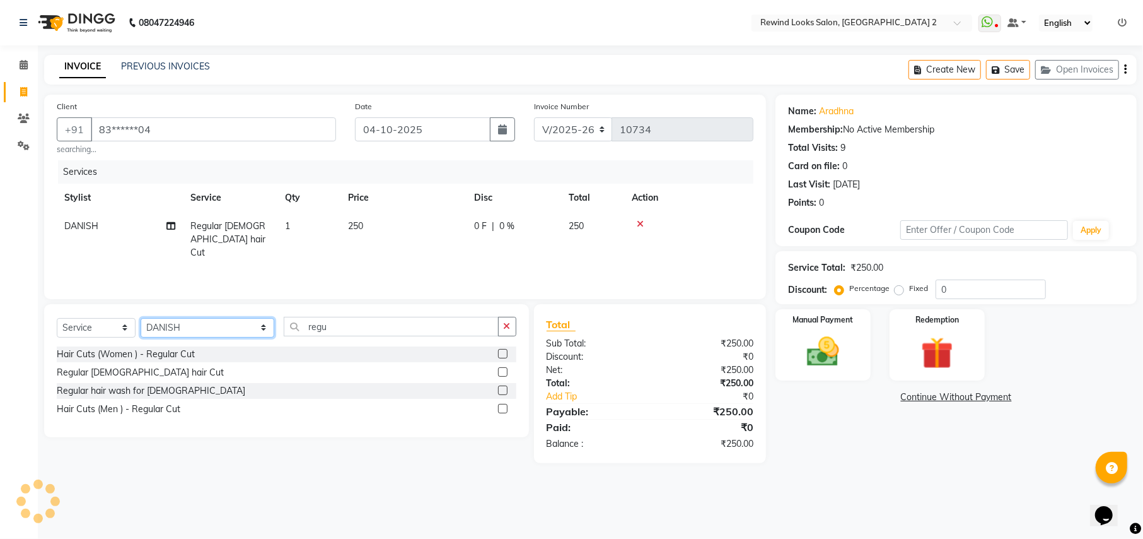
click at [177, 330] on select "Select Stylist [PERSON_NAME] aayat ADMIN Alfad hair Casa Ali Hair [PERSON_NAME]…" at bounding box center [208, 328] width 134 height 20
select select "74790"
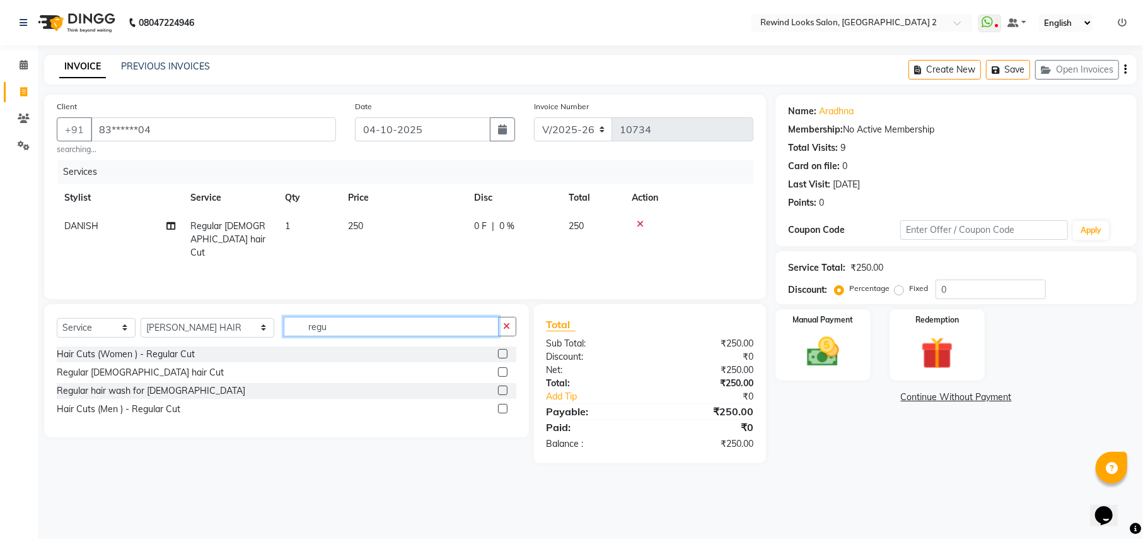
click at [314, 328] on input "regu" at bounding box center [391, 327] width 214 height 20
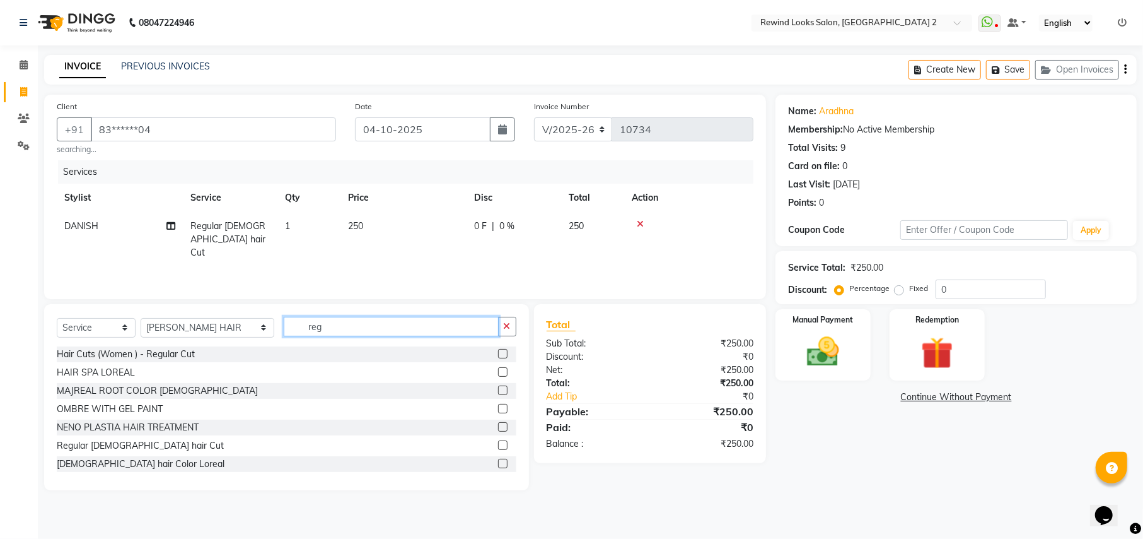
type input "regu"
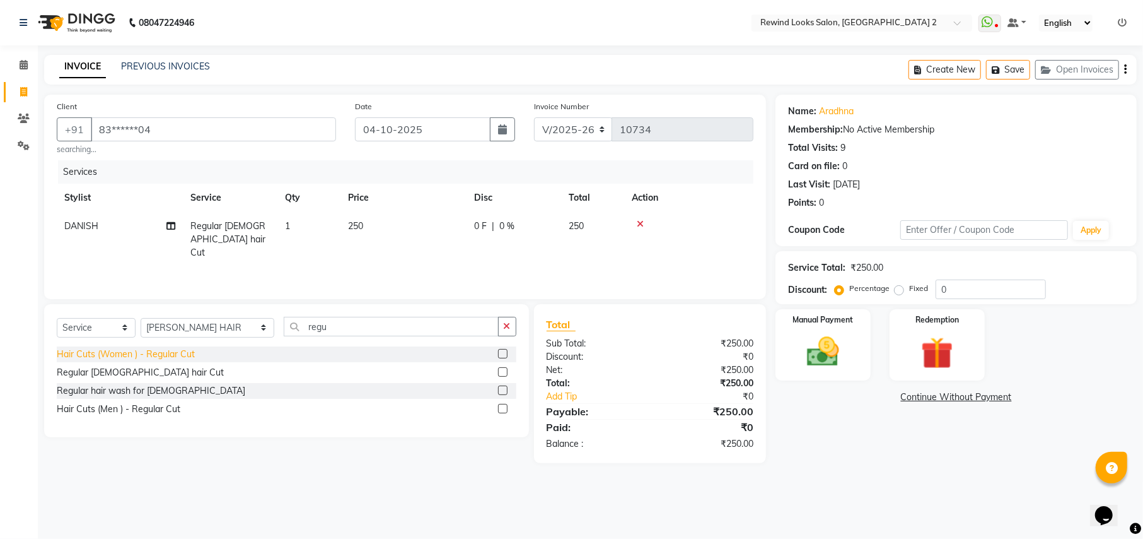
click at [137, 361] on div "Hair Cuts (Women ) - Regular Cut" at bounding box center [126, 353] width 138 height 13
checkbox input "false"
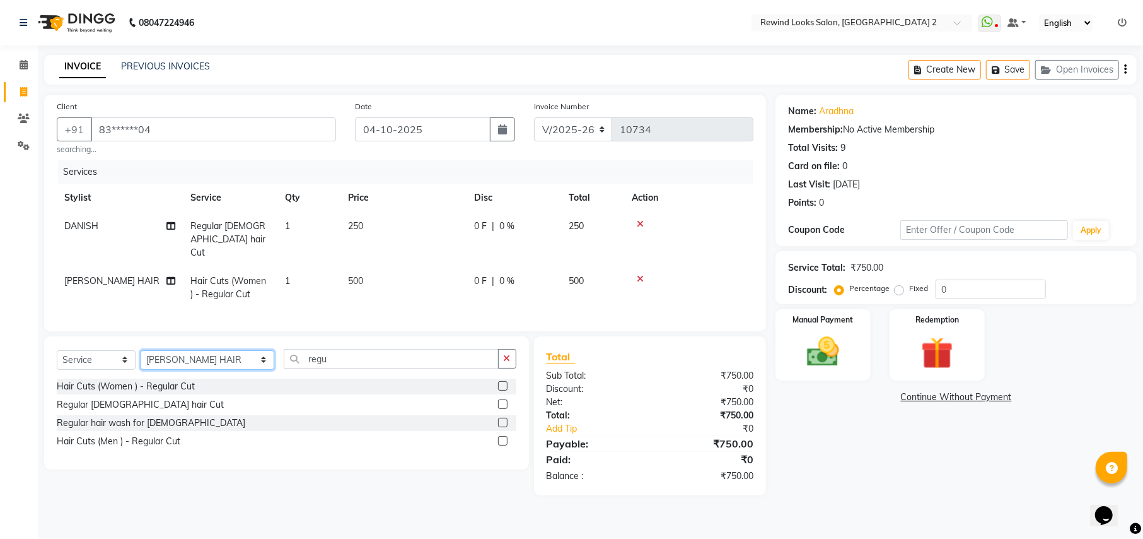
click at [197, 363] on select "Select Stylist [PERSON_NAME] aayat ADMIN Alfad hair Casa Ali Hair [PERSON_NAME]…" at bounding box center [208, 360] width 134 height 20
select select "47351"
click at [291, 358] on input "regu" at bounding box center [391, 359] width 214 height 20
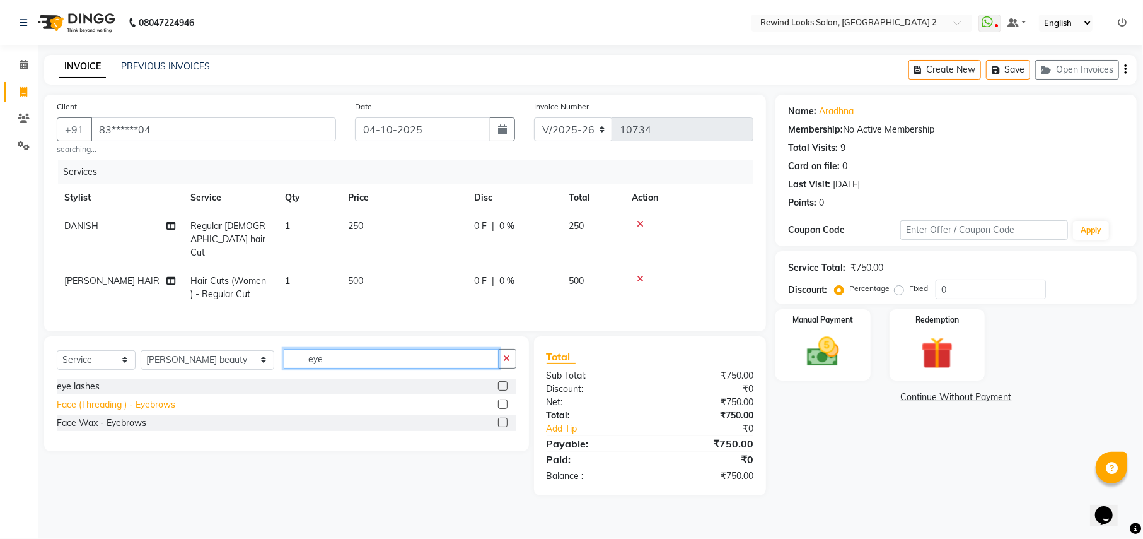
type input "eye"
click at [167, 404] on div "Face (Threading ) - Eyebrows" at bounding box center [116, 404] width 119 height 13
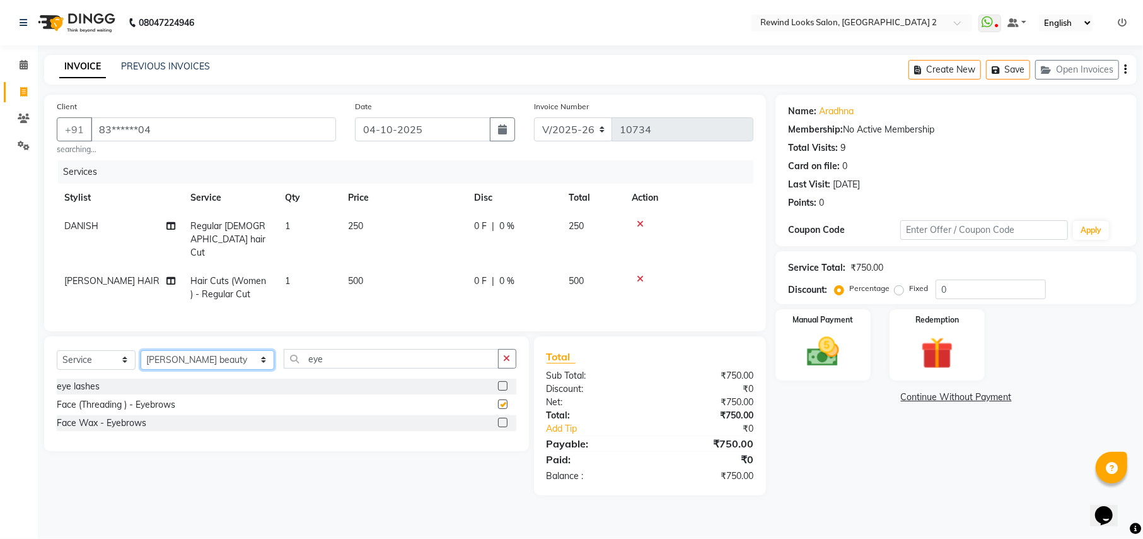
click at [167, 370] on select "Select Stylist [PERSON_NAME] aayat ADMIN Alfad hair Casa Ali Hair [PERSON_NAME]…" at bounding box center [208, 360] width 134 height 20
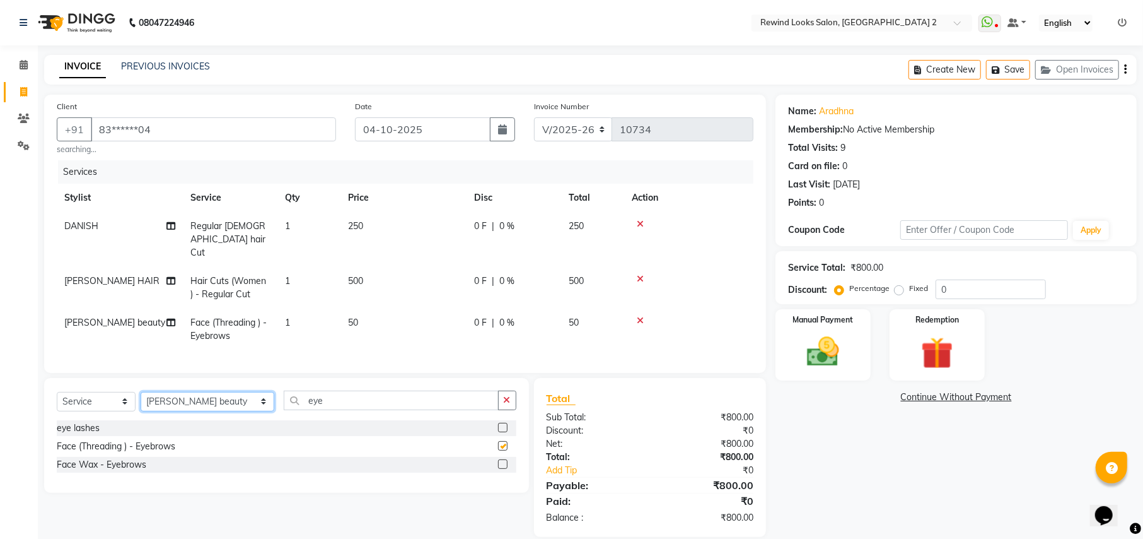
checkbox input "false"
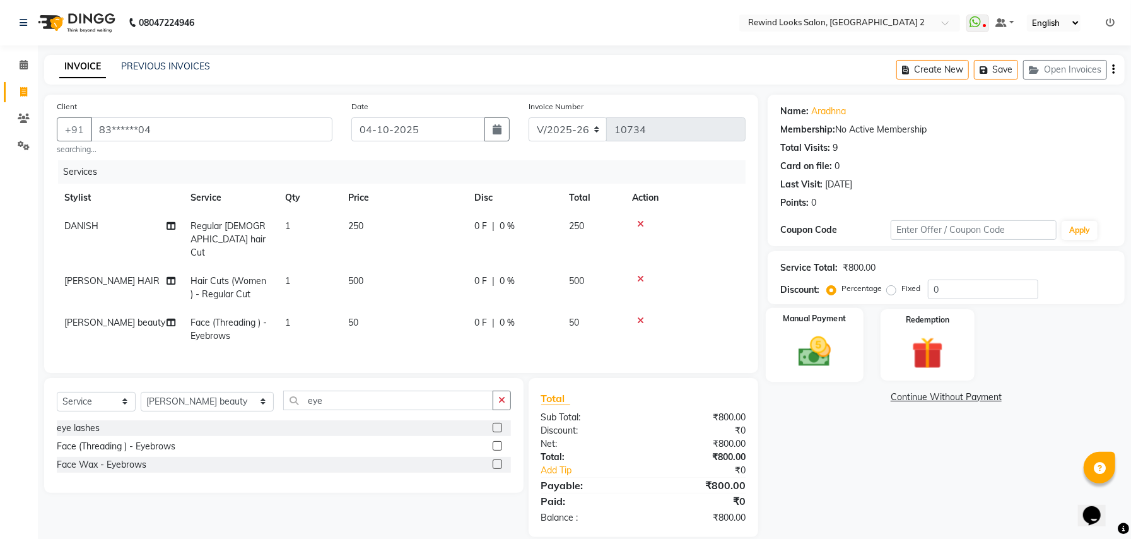
click at [802, 359] on img at bounding box center [815, 351] width 54 height 38
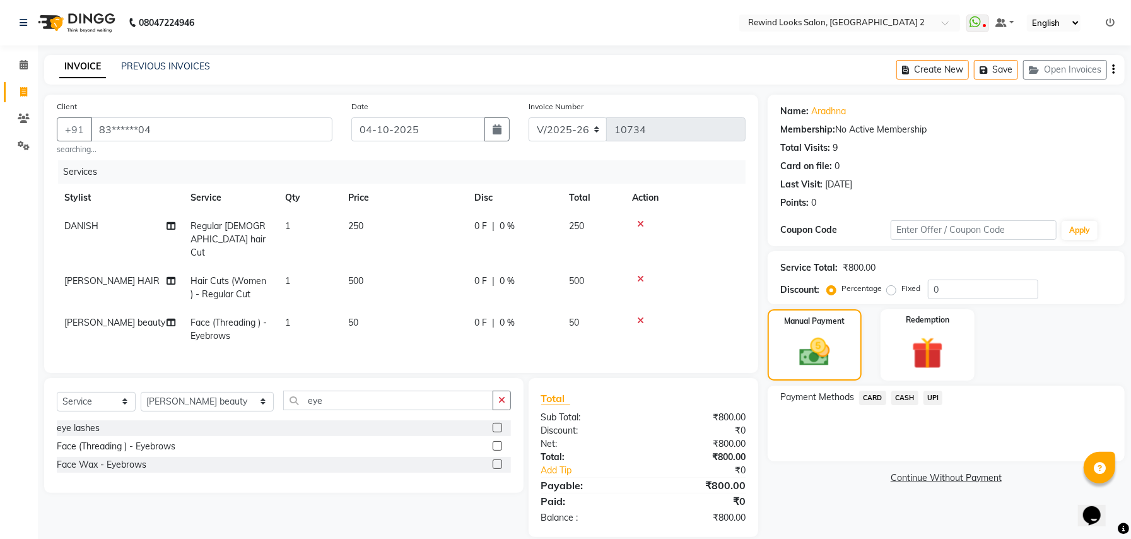
click at [934, 399] on span "UPI" at bounding box center [933, 397] width 20 height 15
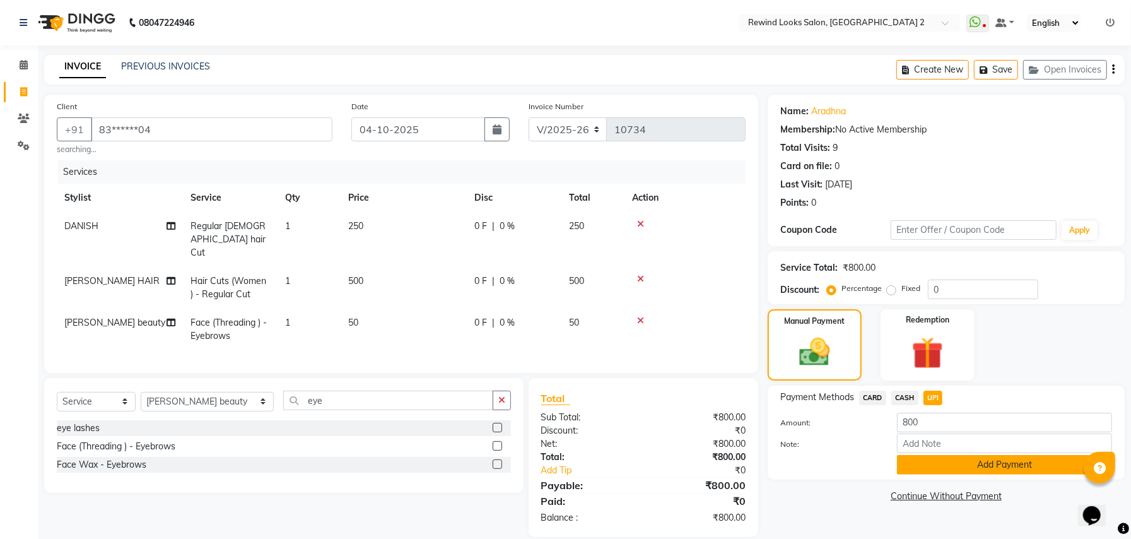
click at [938, 458] on button "Add Payment" at bounding box center [1004, 465] width 215 height 20
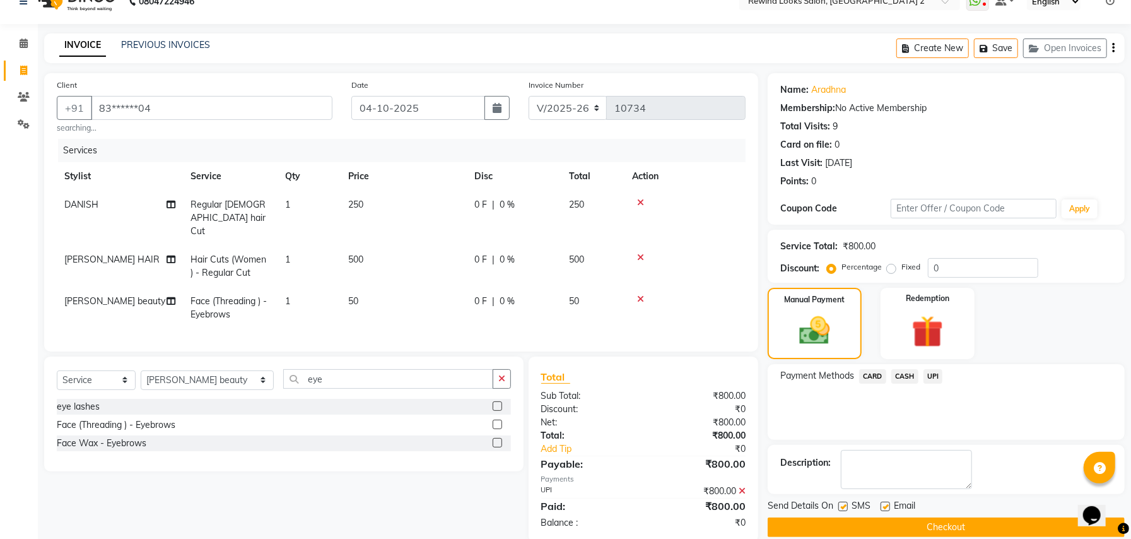
scroll to position [44, 0]
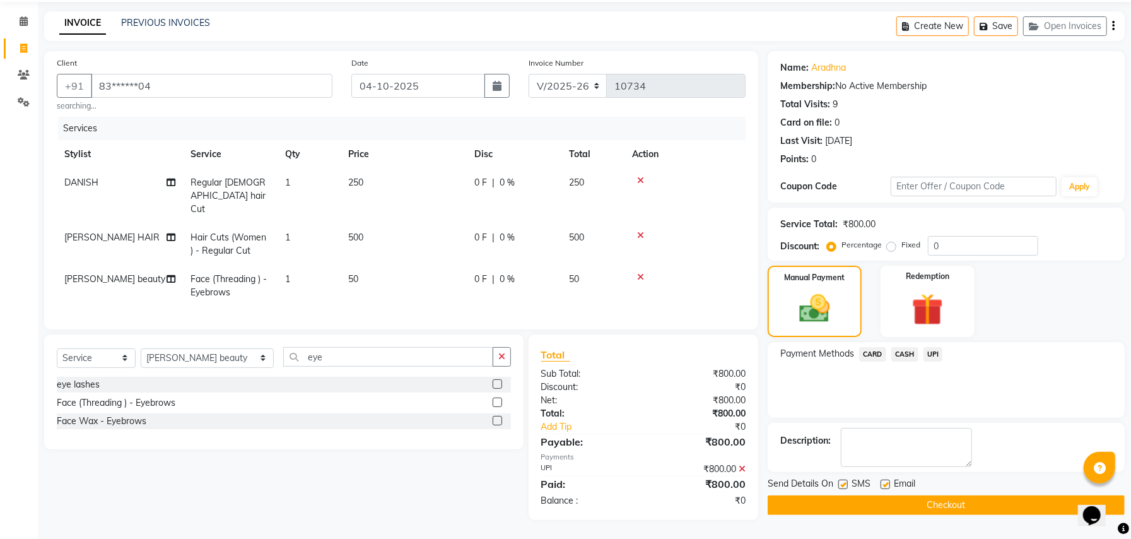
click at [783, 505] on button "Checkout" at bounding box center [945, 505] width 357 height 20
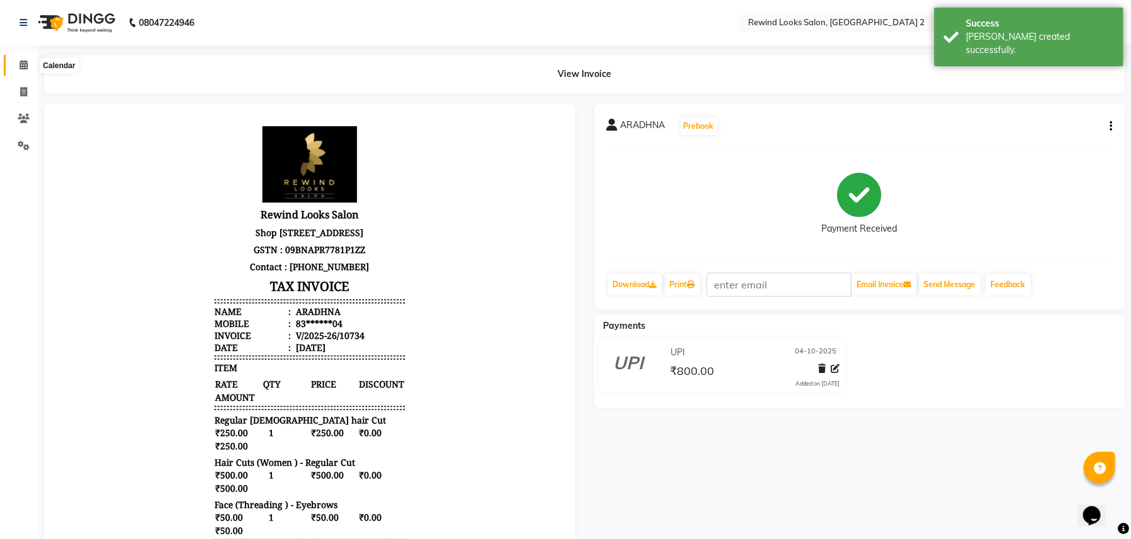
click at [20, 60] on icon at bounding box center [24, 64] width 8 height 9
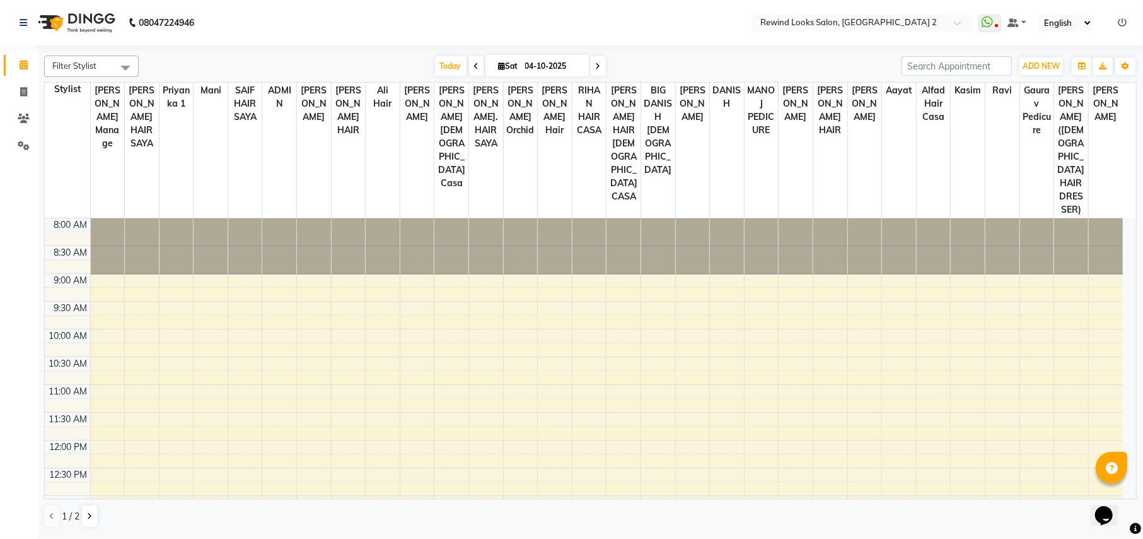
click at [1126, 23] on icon at bounding box center [1122, 22] width 9 height 9
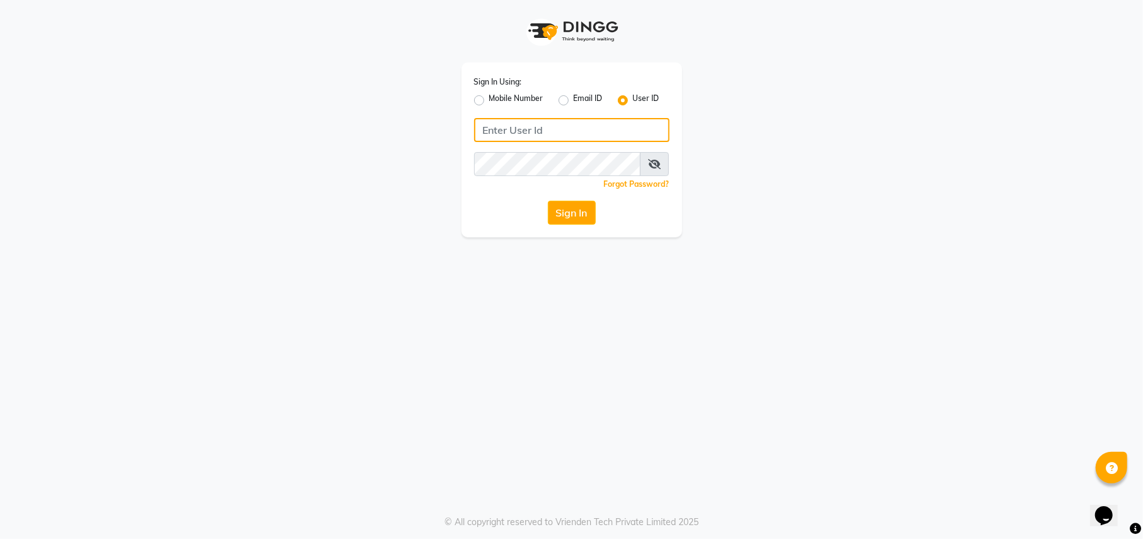
click at [537, 129] on input "Username" at bounding box center [571, 130] width 195 height 24
type input "rewindlooks"
click at [559, 212] on button "Sign In" at bounding box center [572, 213] width 48 height 24
